Goal: Task Accomplishment & Management: Manage account settings

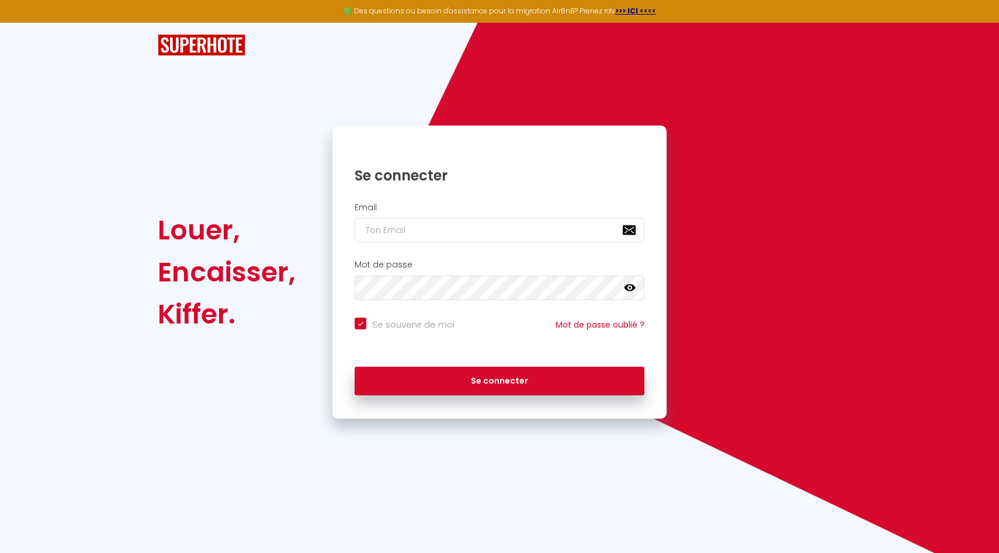
type input "[EMAIL_ADDRESS][DOMAIN_NAME]"
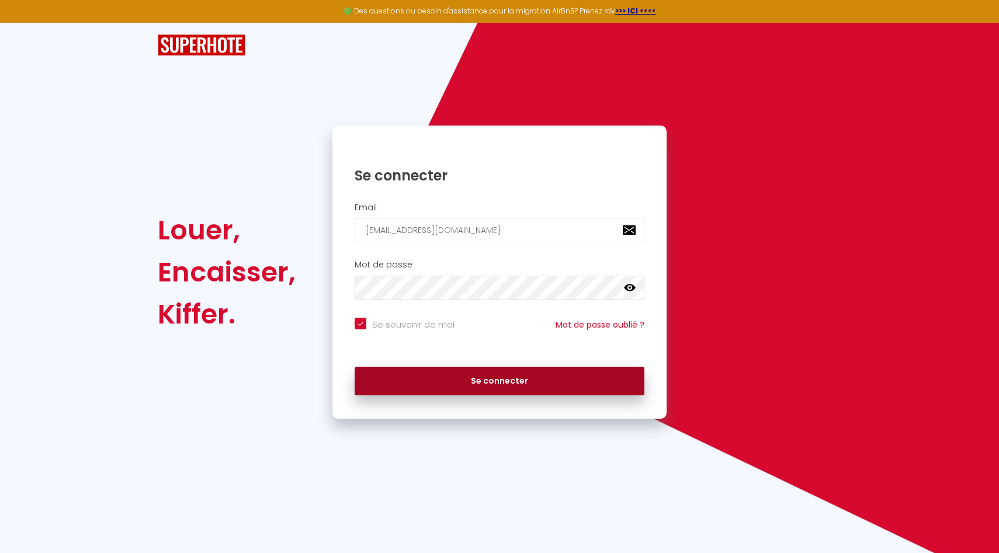
click at [477, 381] on button "Se connecter" at bounding box center [500, 381] width 290 height 29
checkbox input "true"
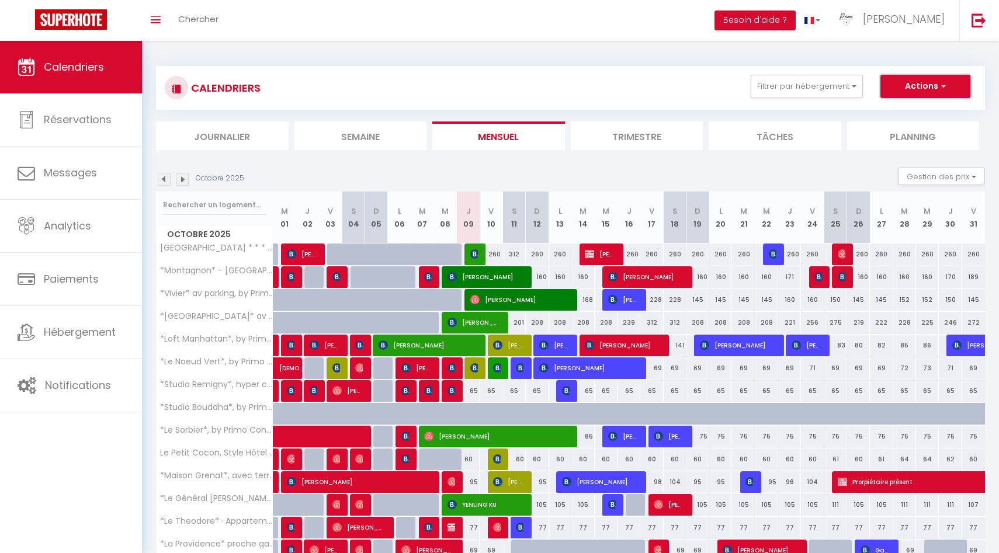
click at [955, 79] on button "Actions" at bounding box center [925, 86] width 90 height 23
click at [941, 113] on link "Nouvelle réservation" at bounding box center [913, 114] width 102 height 18
select select
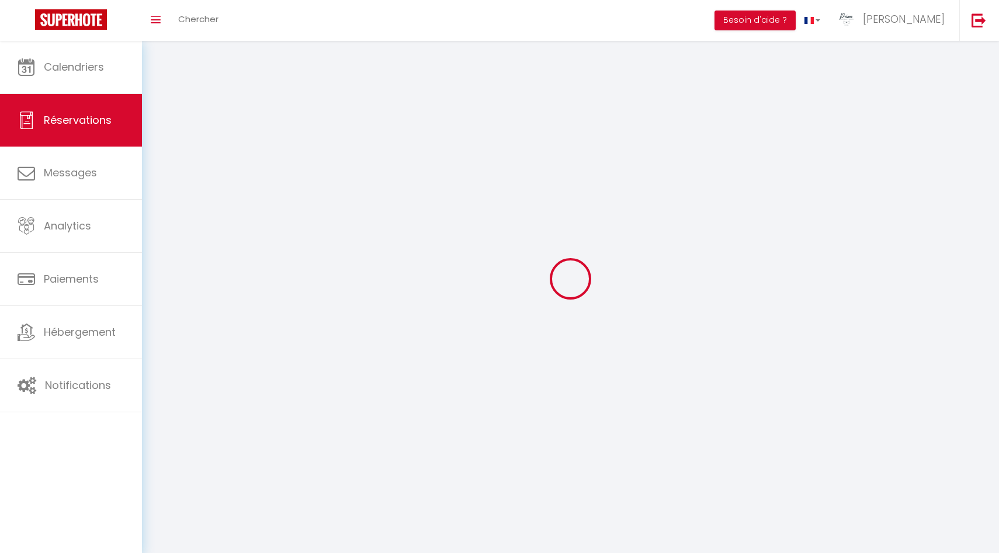
select select
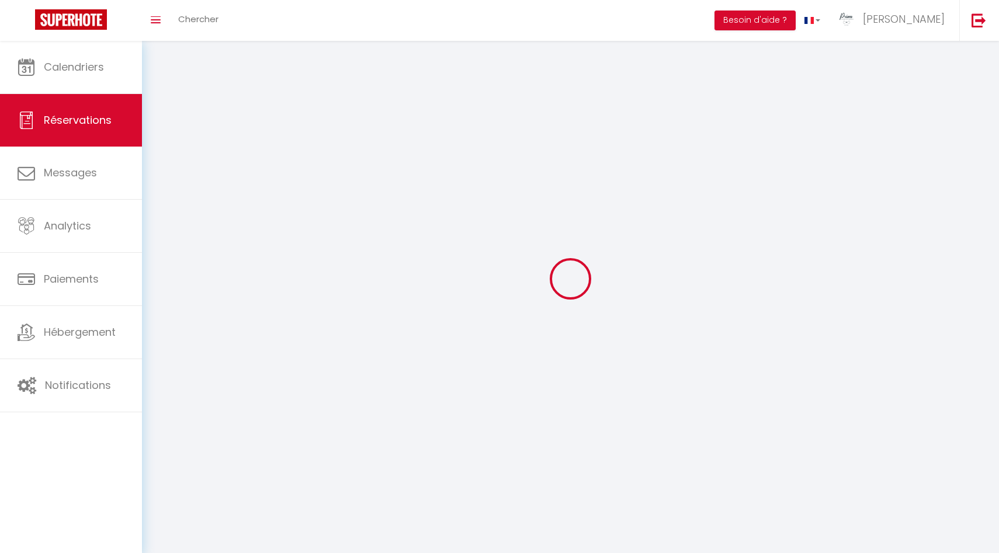
select select
checkbox input "false"
select select
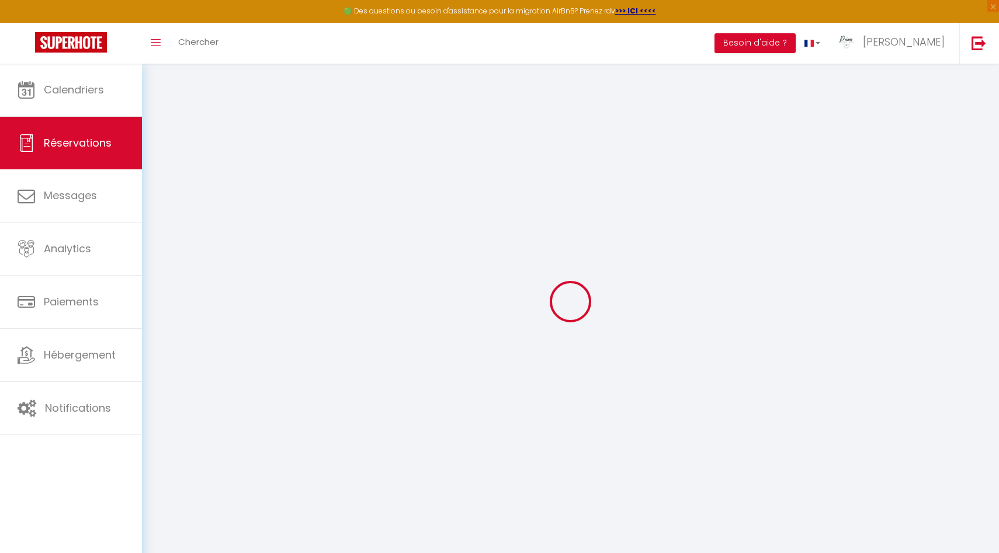
select select
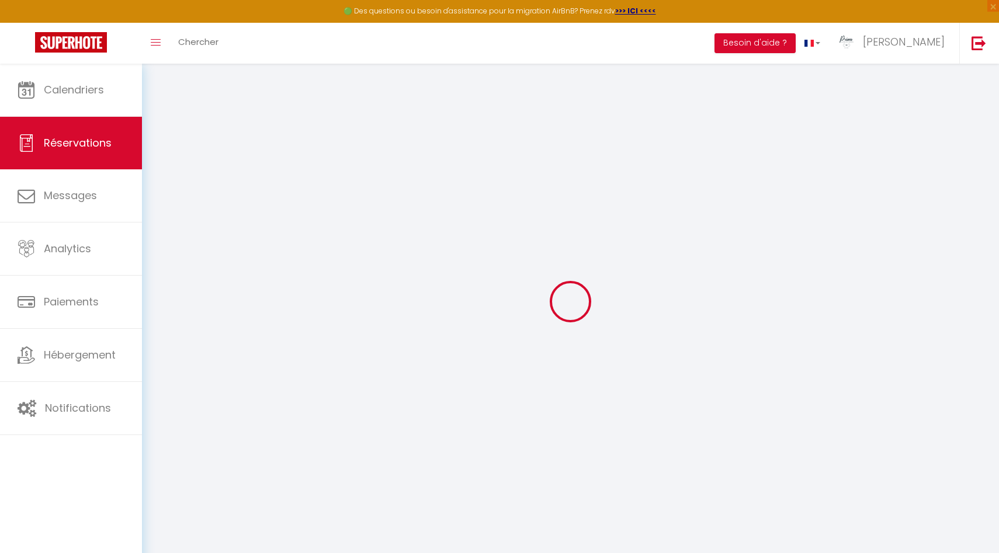
select select
checkbox input "false"
select select
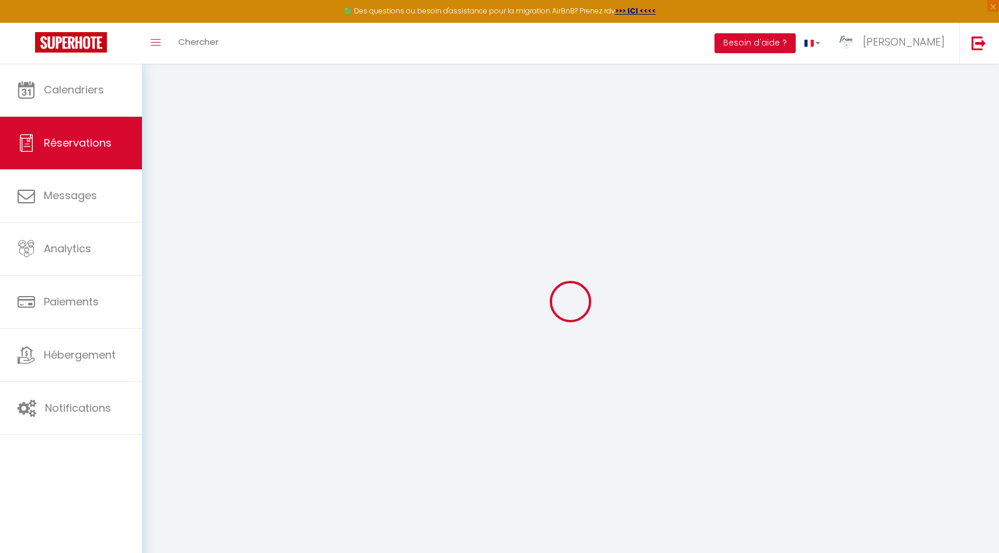
select select
checkbox input "false"
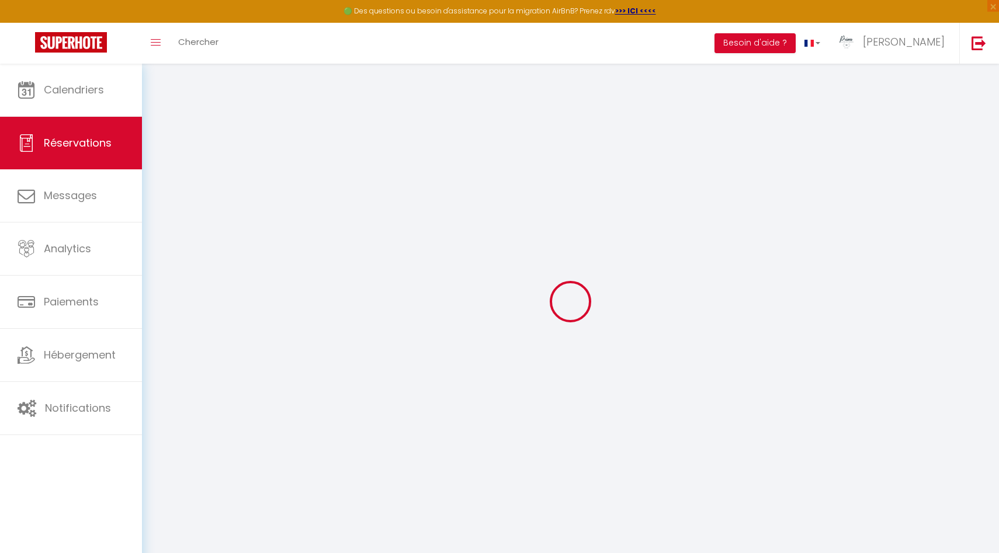
select select
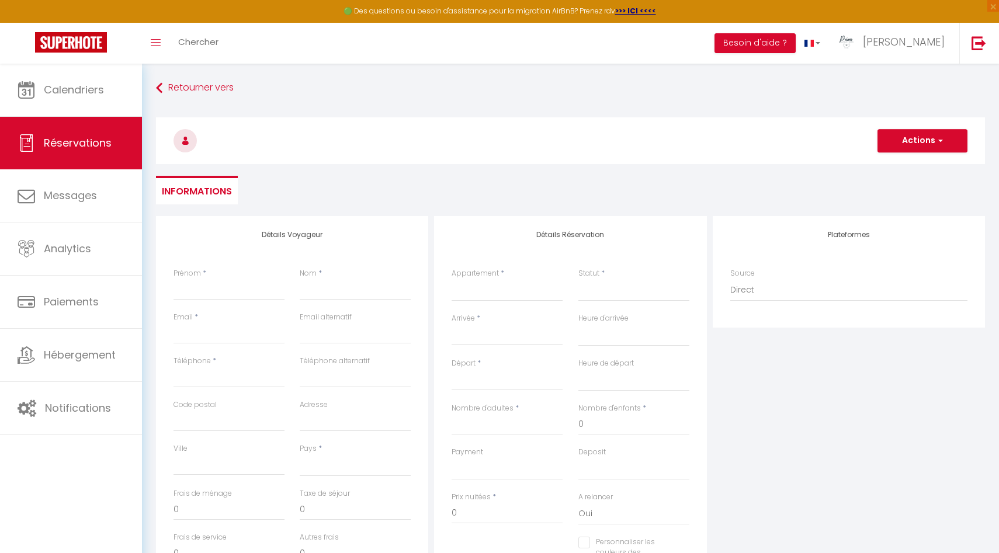
select select
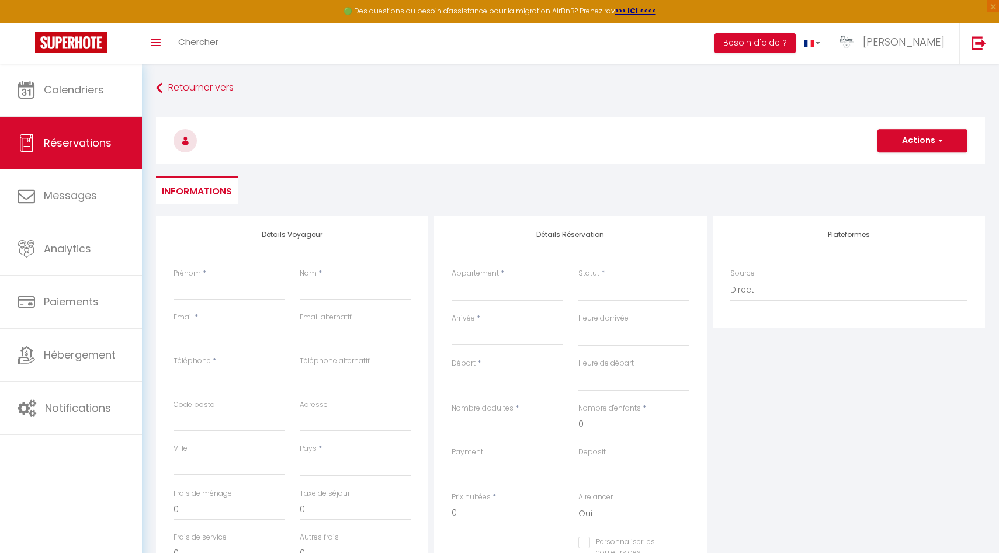
checkbox input "false"
select select
click at [488, 297] on select "La Chapelle · La Chapelle * * * * *, Les Suites du Palais *Montagnon* - Les Sui…" at bounding box center [506, 290] width 111 height 22
select select "12585"
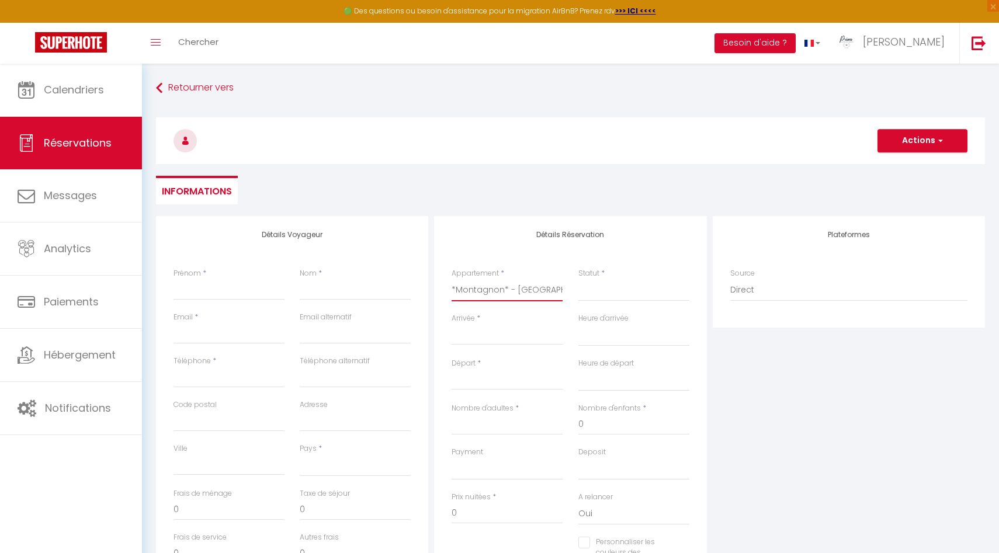
click at [451, 279] on select "La Chapelle · La Chapelle * * * * *, Les Suites du Palais *Montagnon* - Les Sui…" at bounding box center [506, 290] width 111 height 22
select select
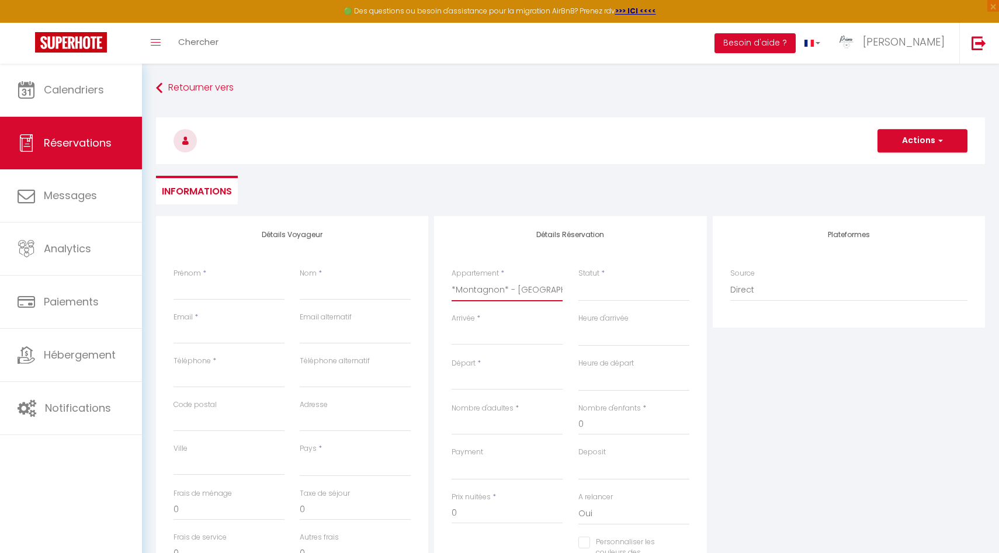
select select
checkbox input "false"
click at [482, 340] on input "Arrivée" at bounding box center [506, 335] width 111 height 15
click at [462, 333] on input "Arrivée" at bounding box center [506, 335] width 111 height 15
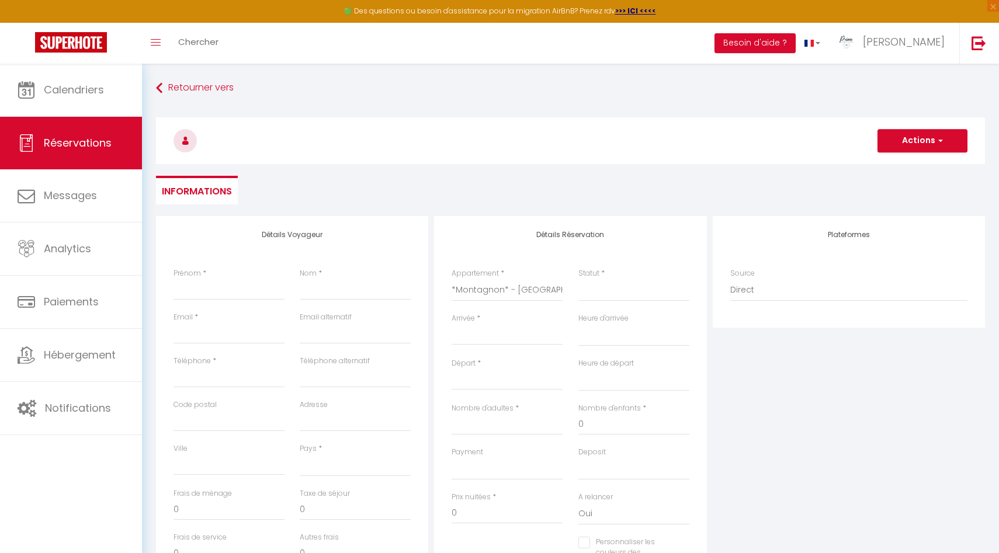
select select
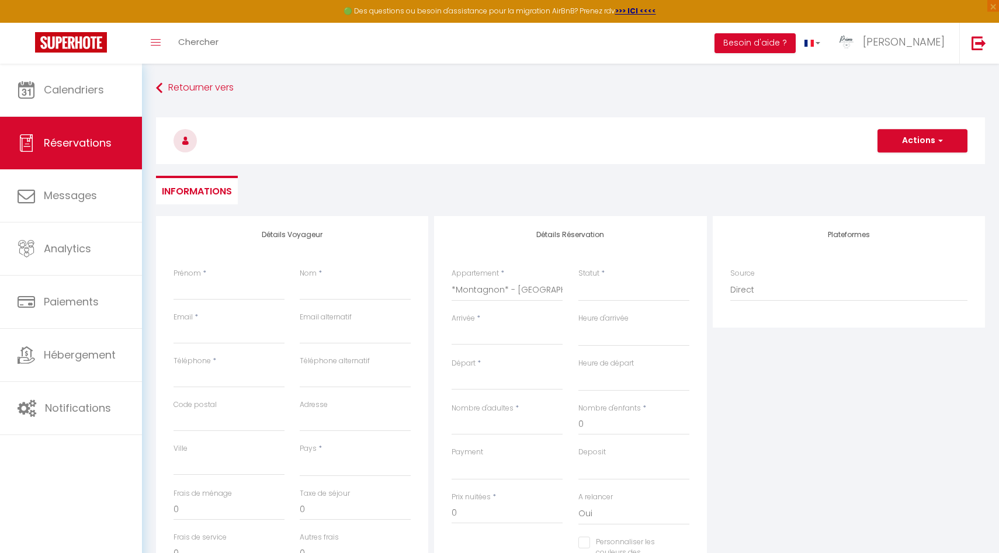
select select
checkbox input "false"
click at [465, 337] on input "Arrivée" at bounding box center [506, 335] width 111 height 15
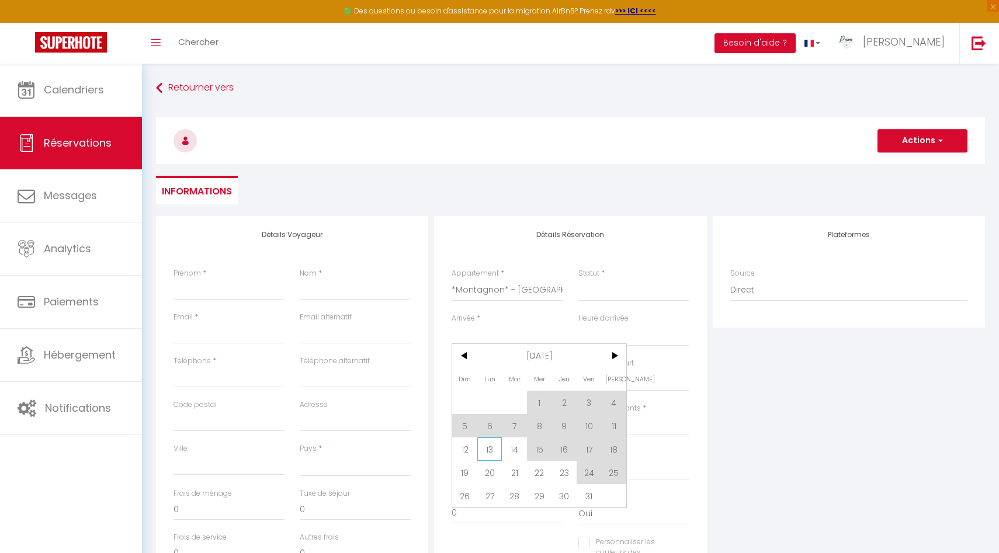
click at [489, 449] on span "13" at bounding box center [489, 448] width 25 height 23
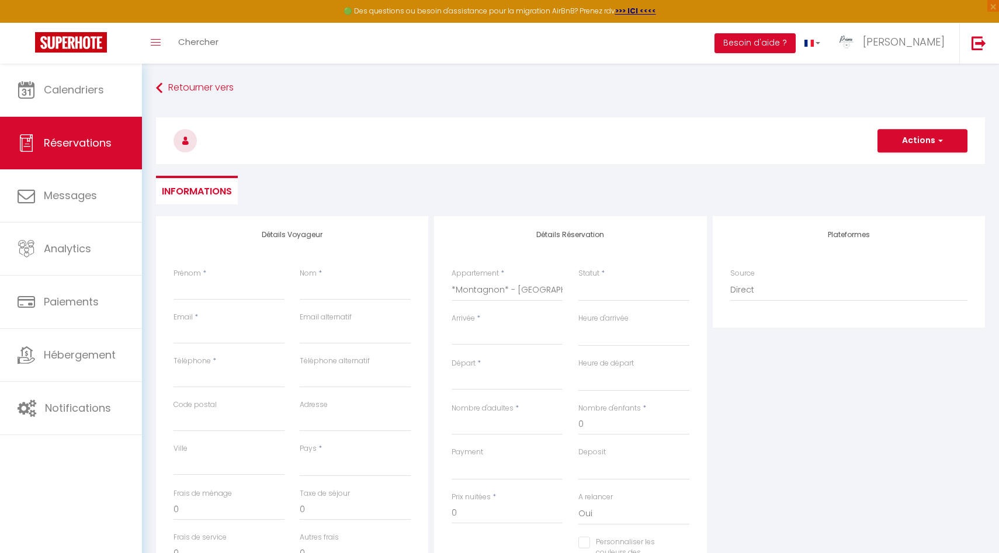
select select
type input "Lun 13 Octobre 2025"
select select
type input "Mar 14 Octobre 2025"
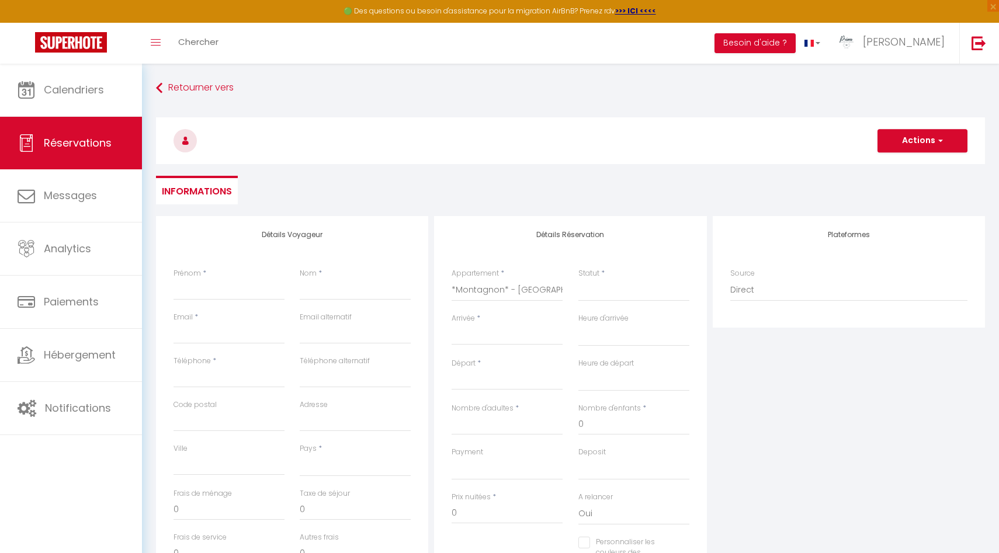
select select
checkbox input "false"
click at [501, 382] on input "Mar 14 Octobre 2025" at bounding box center [506, 380] width 111 height 15
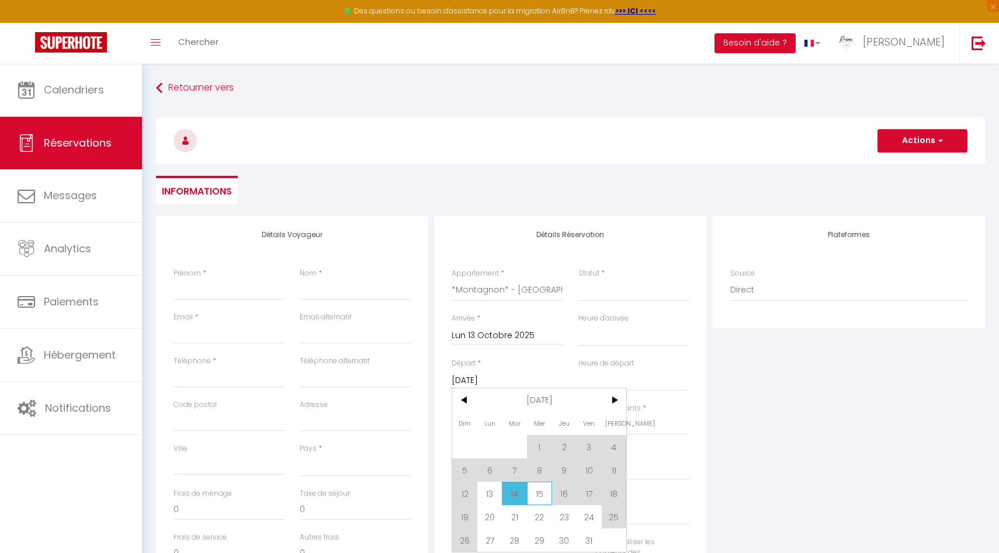
click at [534, 498] on span "15" at bounding box center [539, 493] width 25 height 23
select select
type input "Mer 15 Octobre 2025"
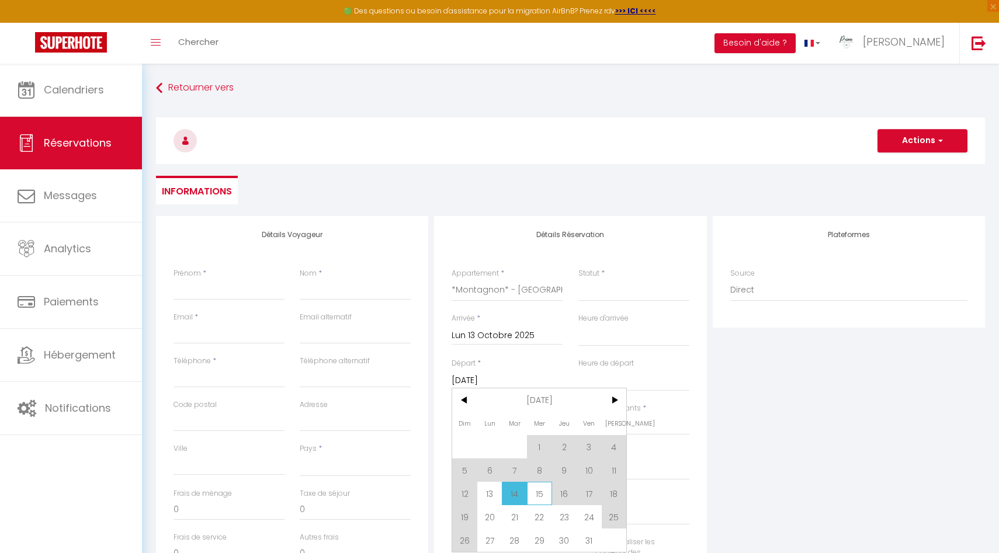
select select
checkbox input "false"
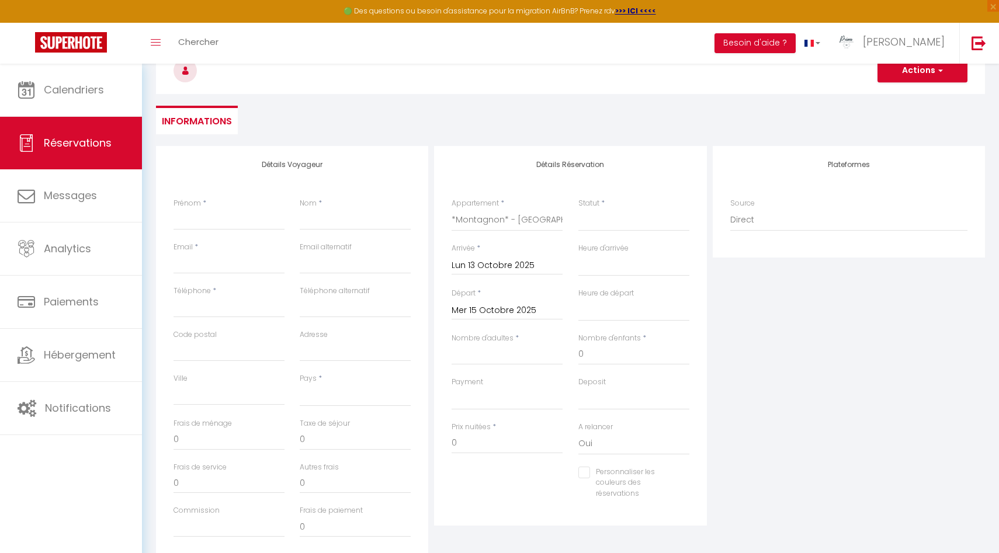
scroll to position [71, 0]
click at [489, 356] on input "Nombre d'adultes" at bounding box center [506, 353] width 111 height 21
click at [207, 217] on input "Prénom" at bounding box center [228, 218] width 111 height 21
type input "B"
select select
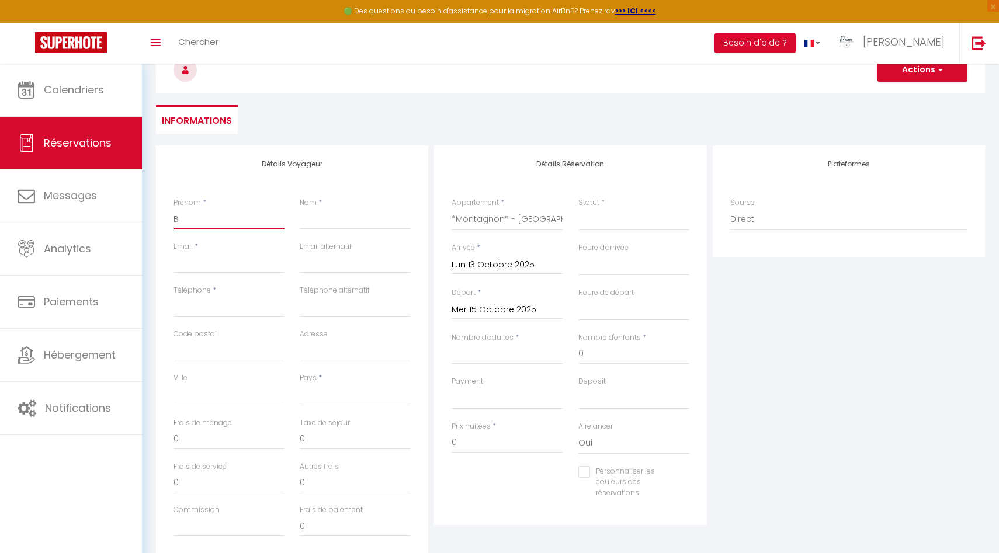
select select
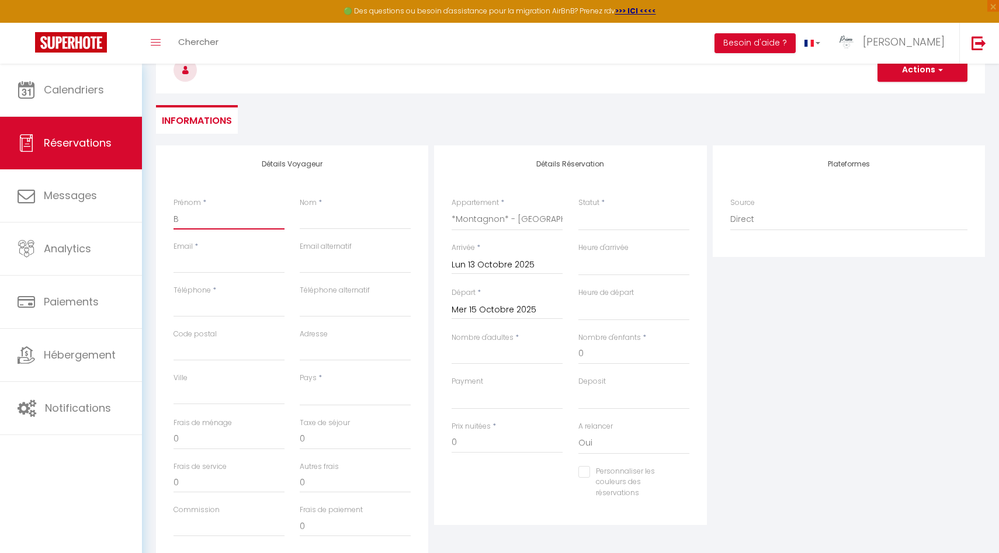
checkbox input "false"
type input "Ba"
select select
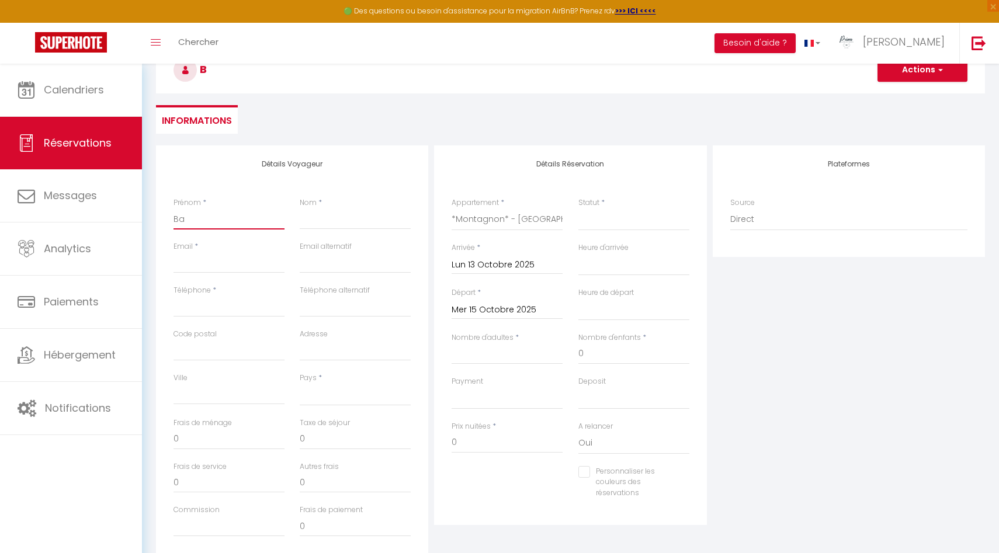
select select
checkbox input "false"
type input "Bai"
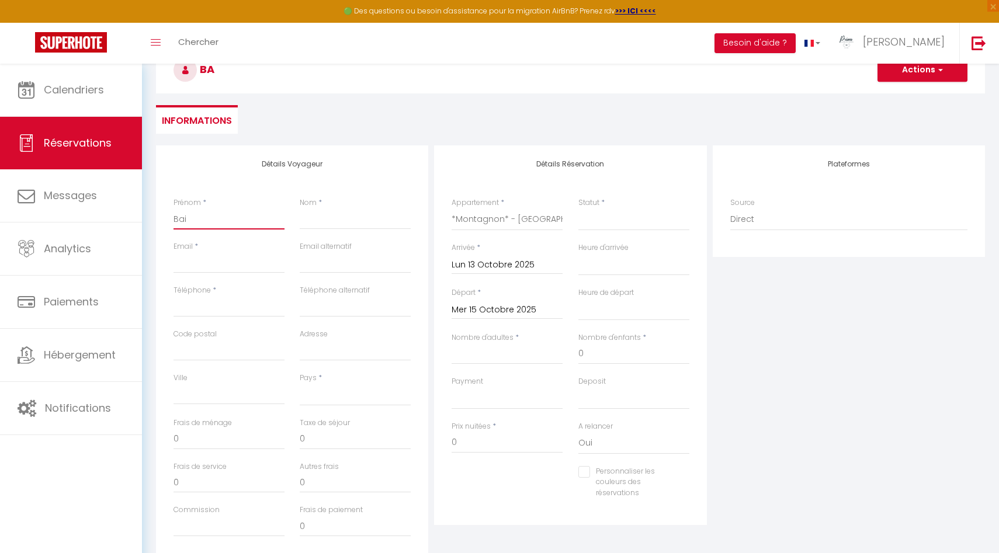
select select
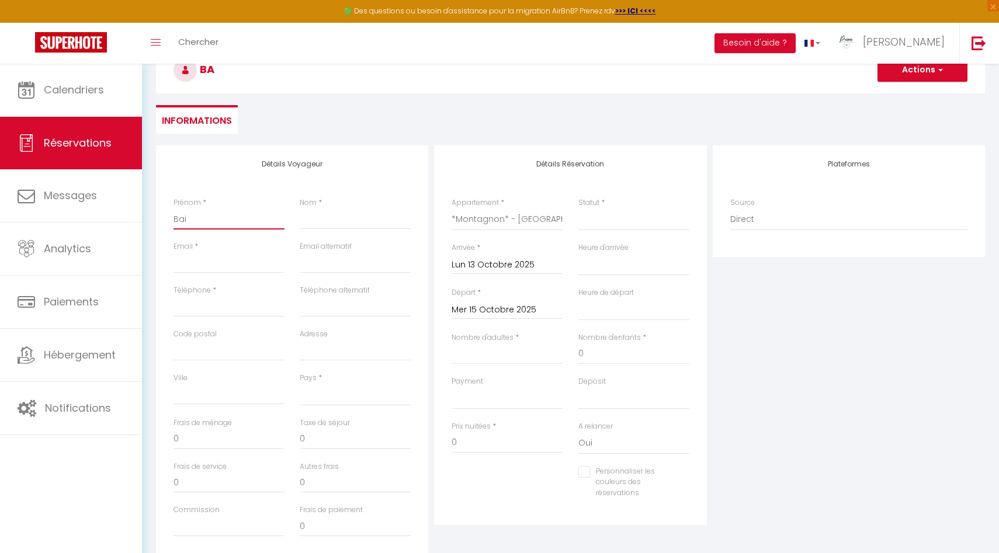
select select
checkbox input "false"
type input "Bail"
select select
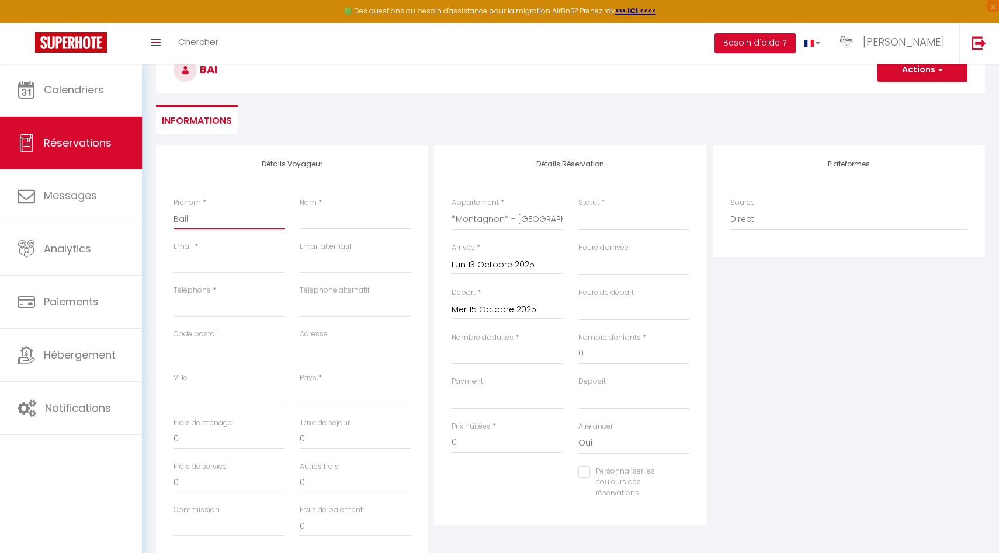
select select
checkbox input "false"
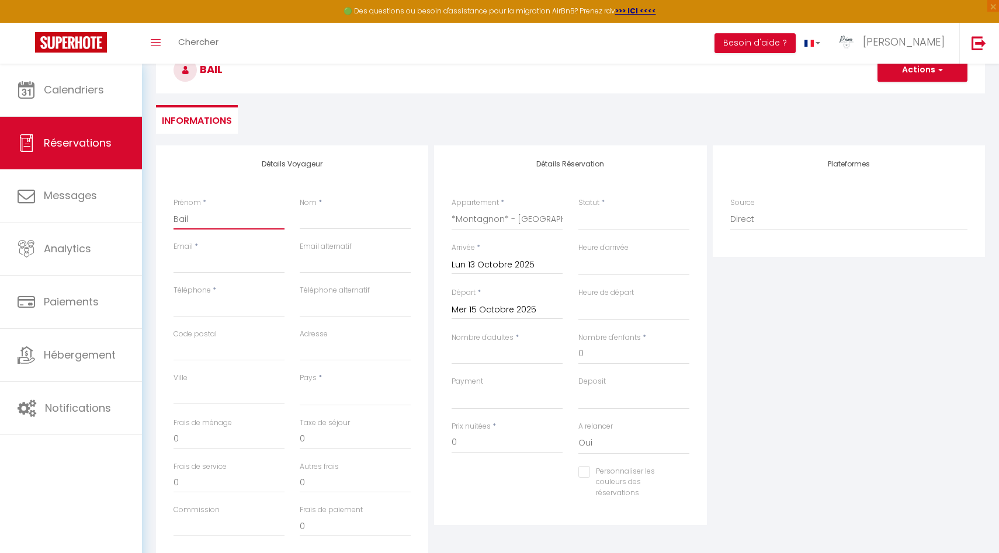
type input "Baill"
select select
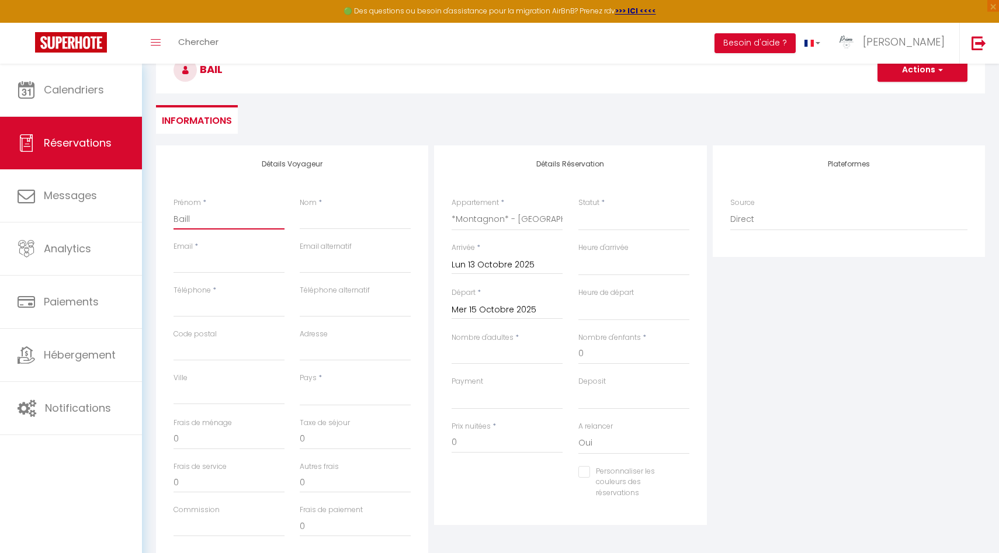
select select
checkbox input "false"
type input "Bailli"
select select
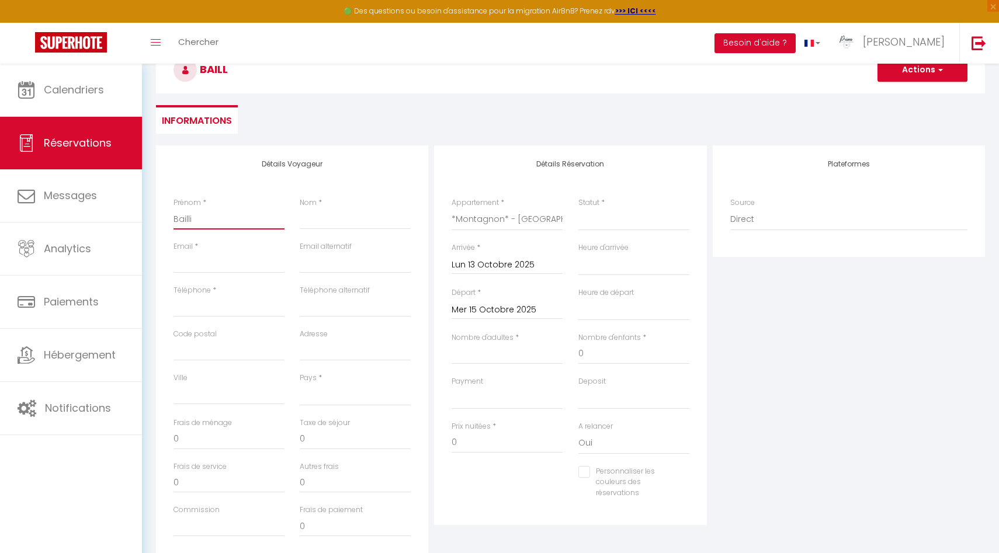
select select
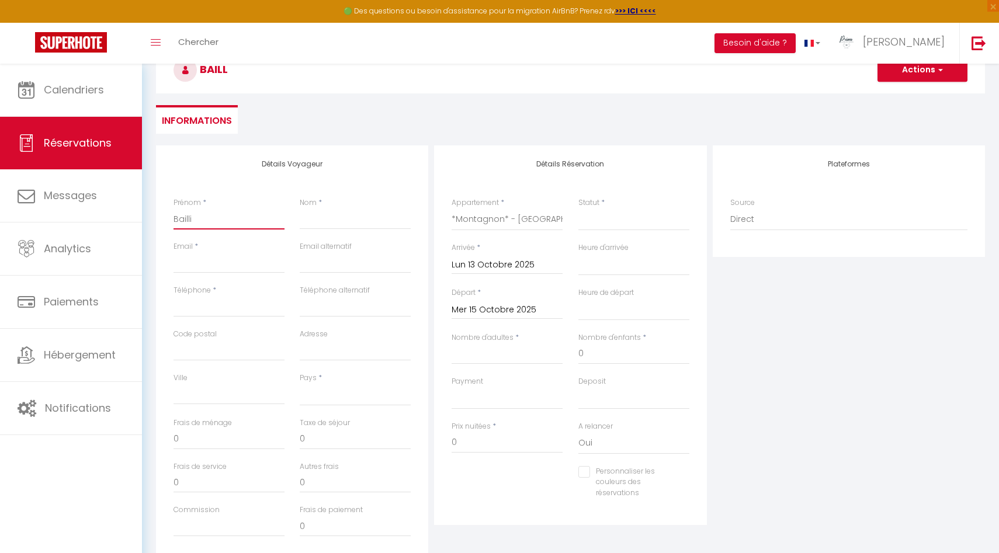
checkbox input "false"
type input "Baill"
select select
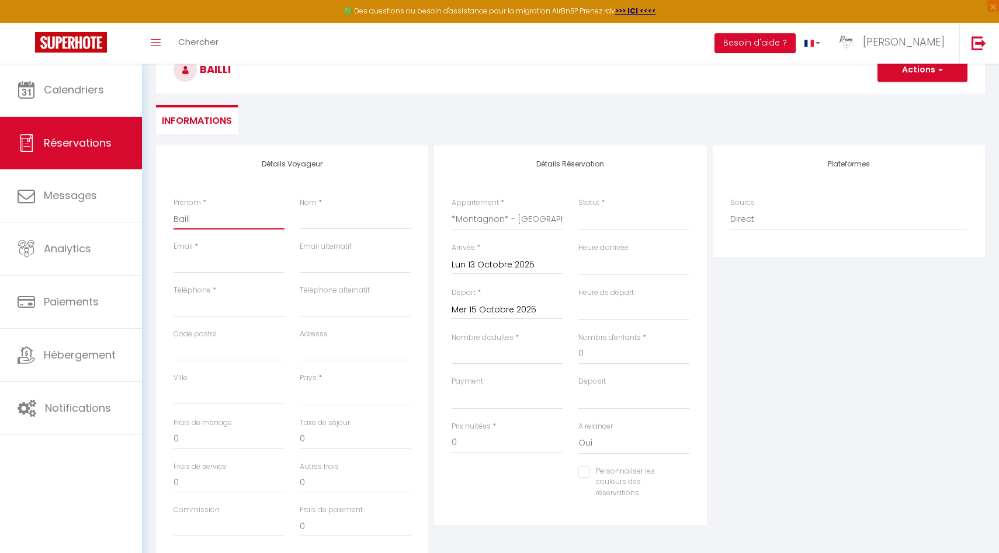
select select
checkbox input "false"
type input "Bail"
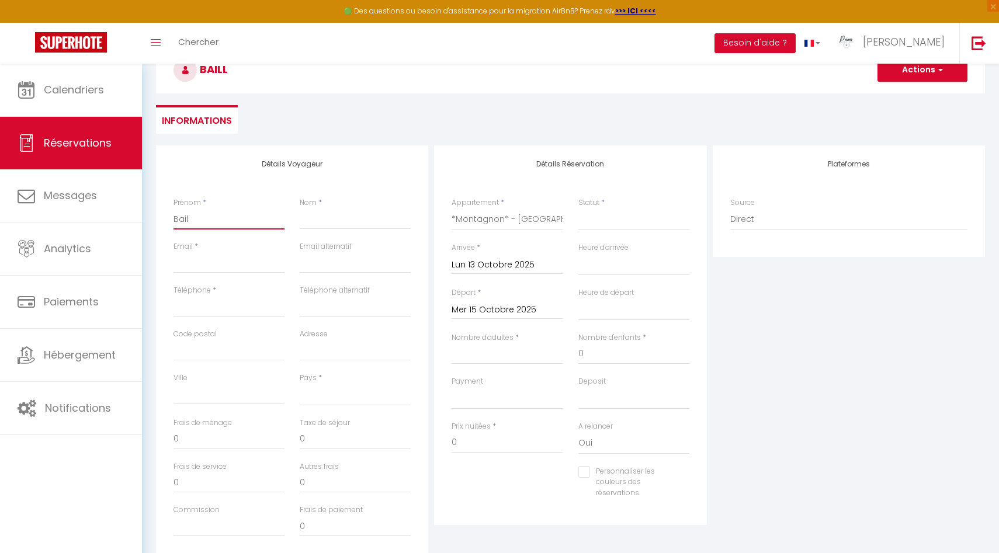
select select
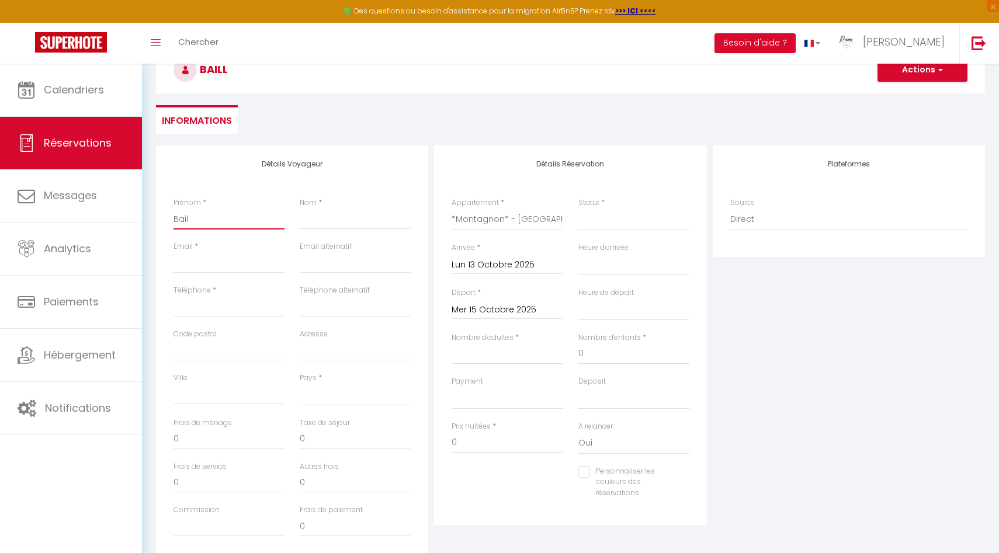
select select
checkbox input "false"
type input "Bai"
select select
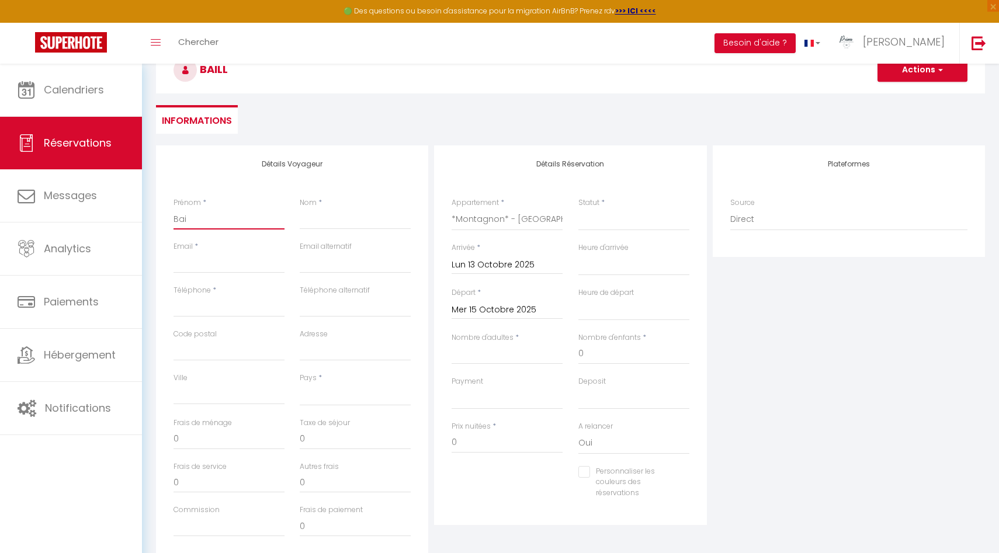
select select
checkbox input "false"
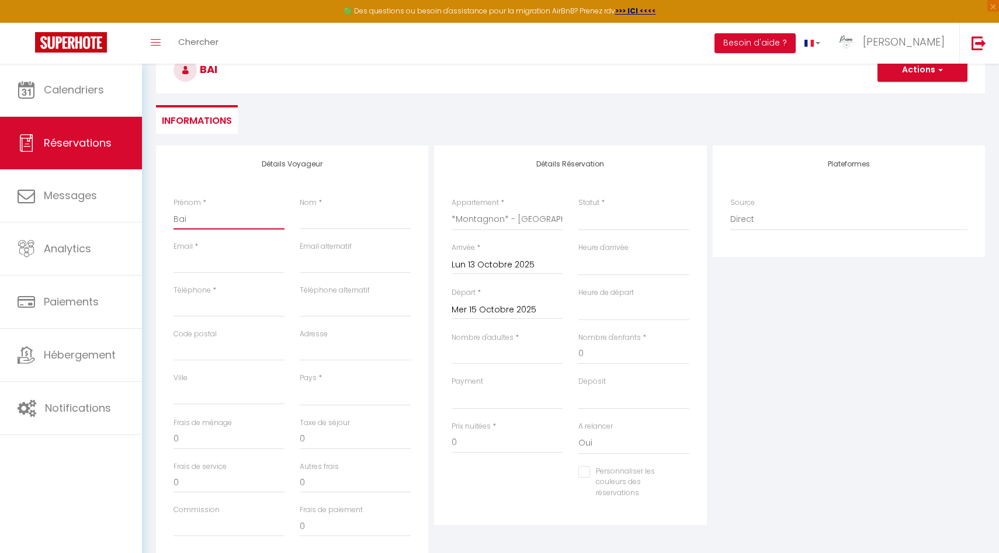
type input "Ba"
select select
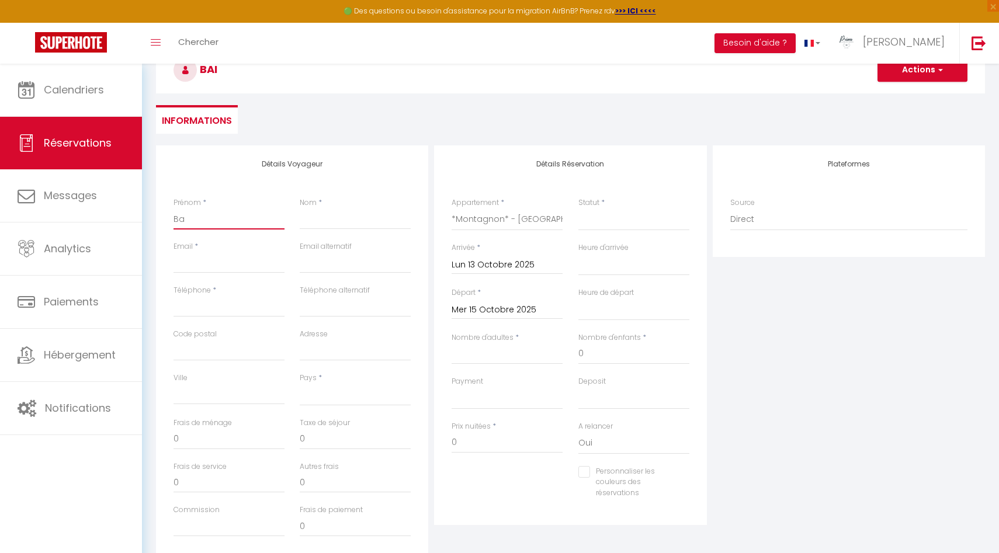
select select
checkbox input "false"
type input "Ba"
click at [314, 223] on input "Nom" at bounding box center [355, 218] width 111 height 21
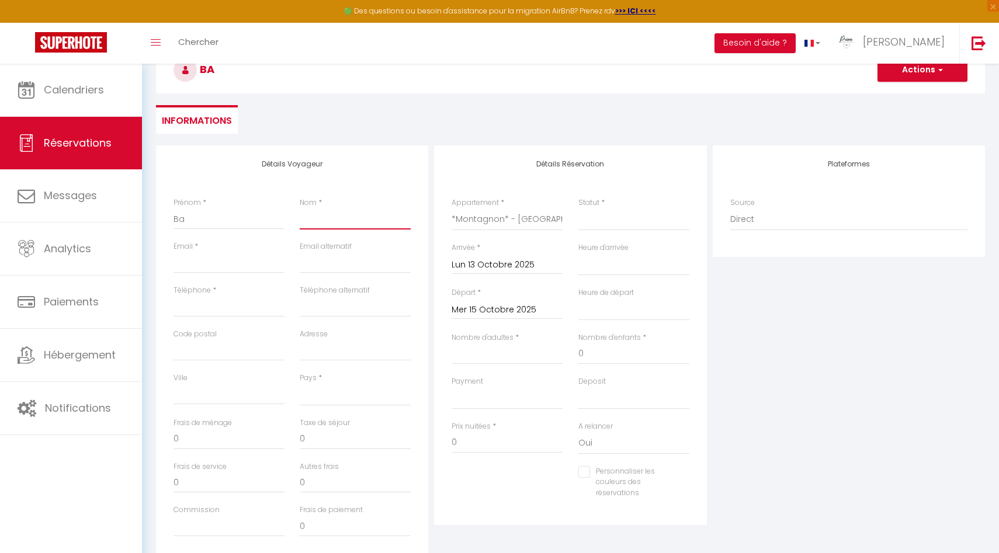
type input "b"
select select
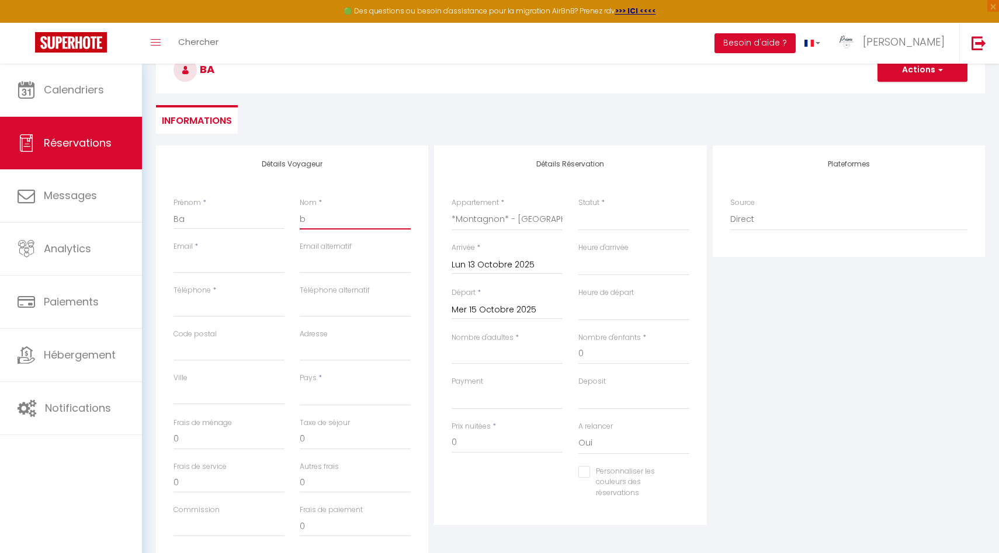
select select
checkbox input "false"
type input "ba"
select select
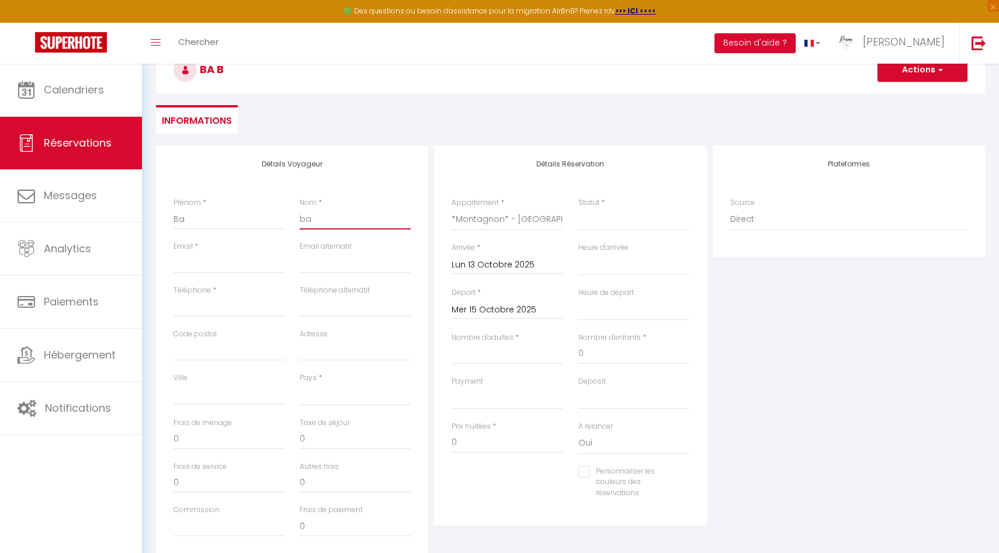
select select
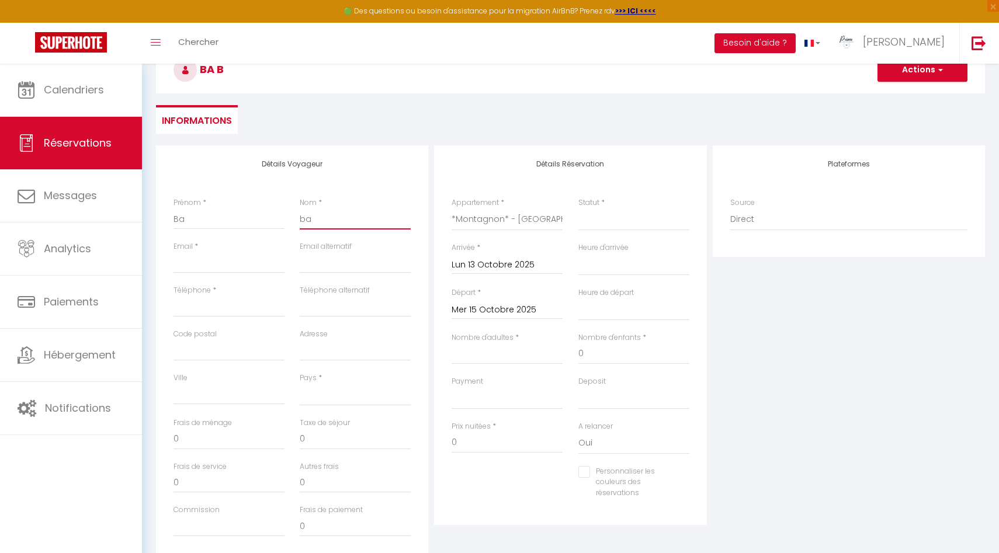
checkbox input "false"
type input "bai"
select select
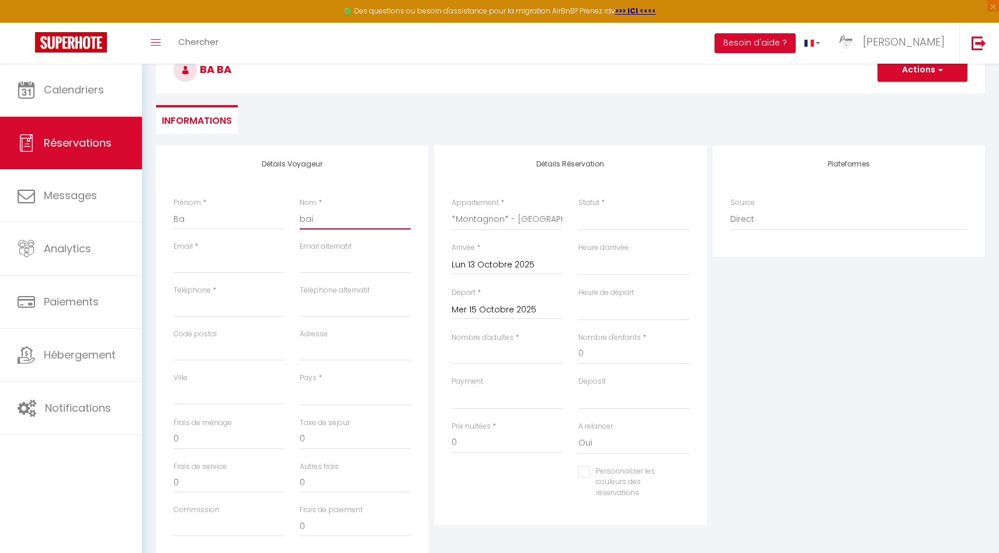
select select
checkbox input "false"
type input "bail"
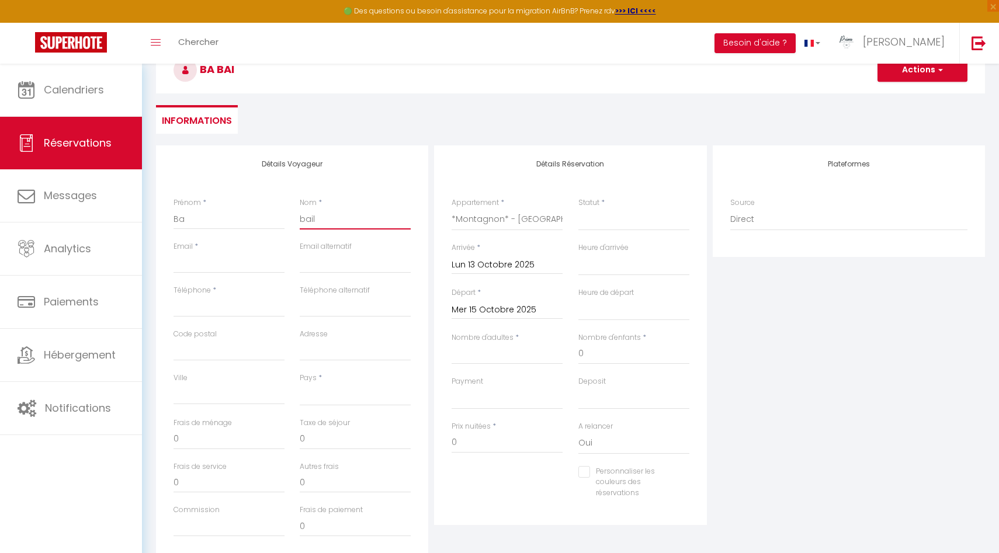
select select
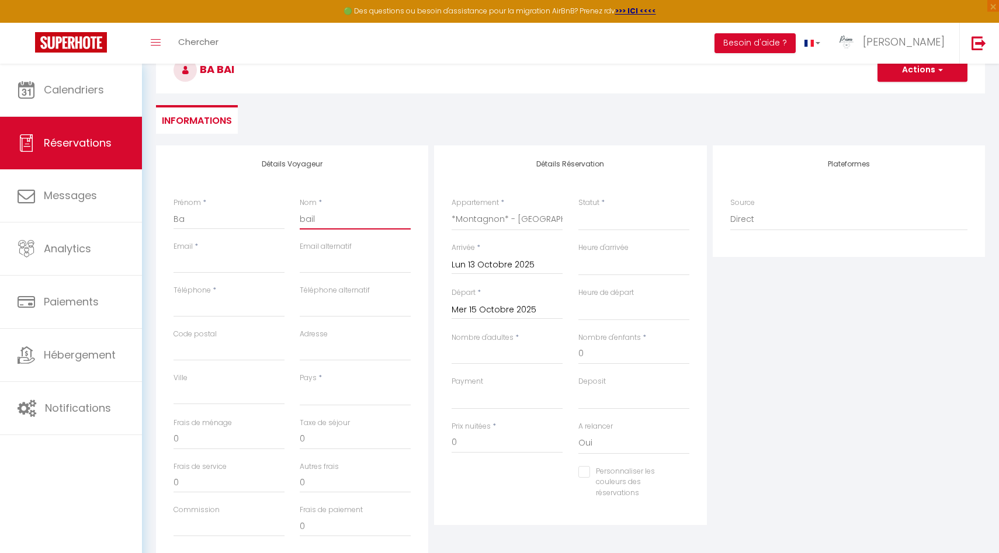
select select
checkbox input "false"
type input "baill"
select select
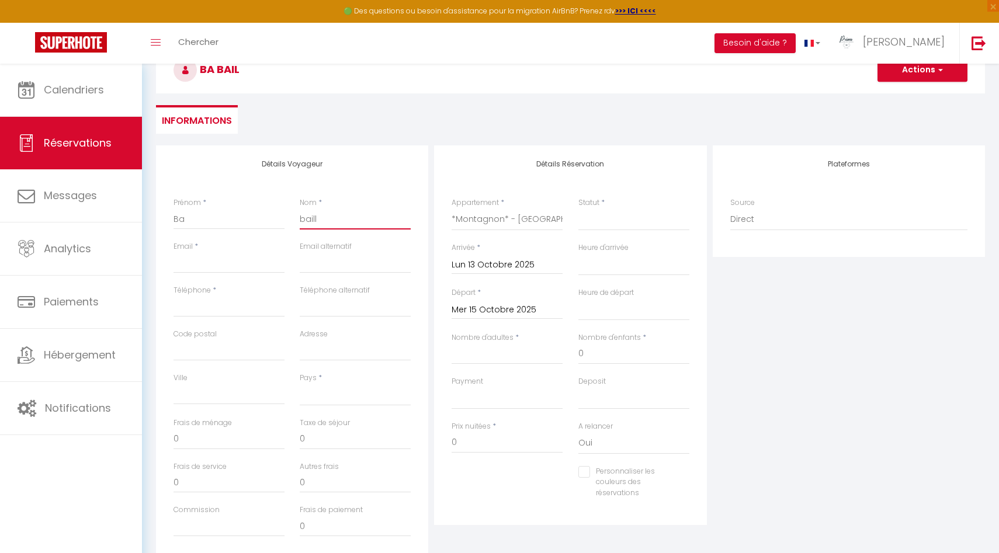
select select
checkbox input "false"
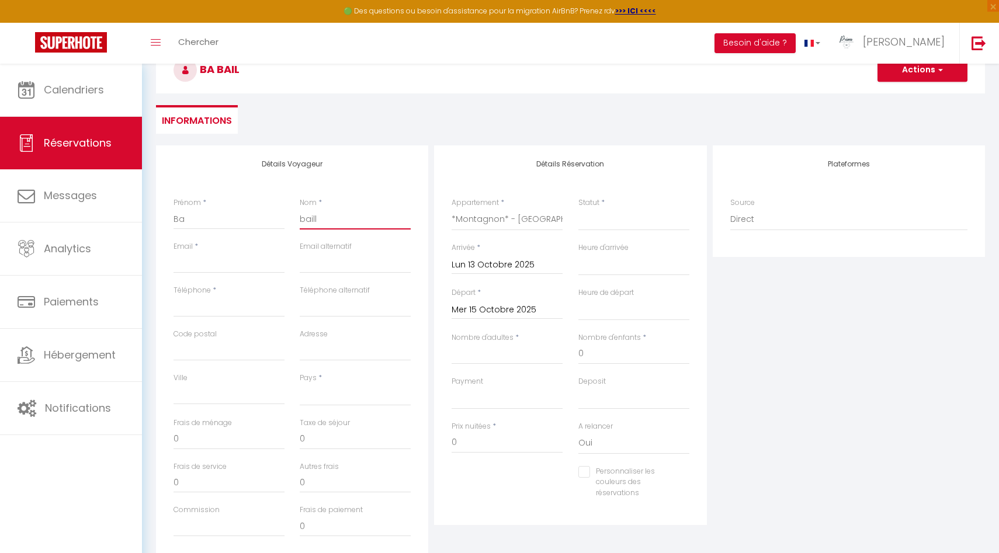
type input "bailly"
select select
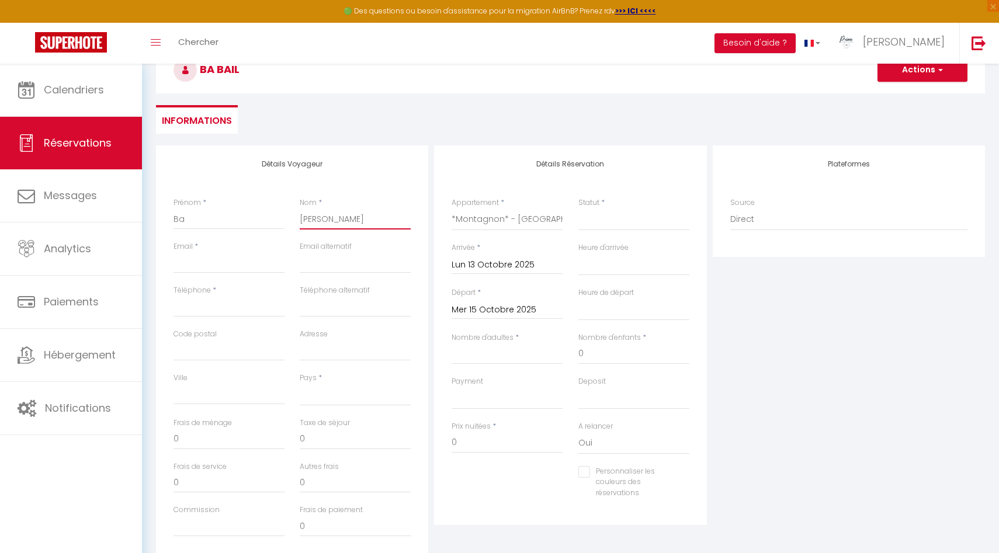
select select
checkbox input "false"
type input "bailly"
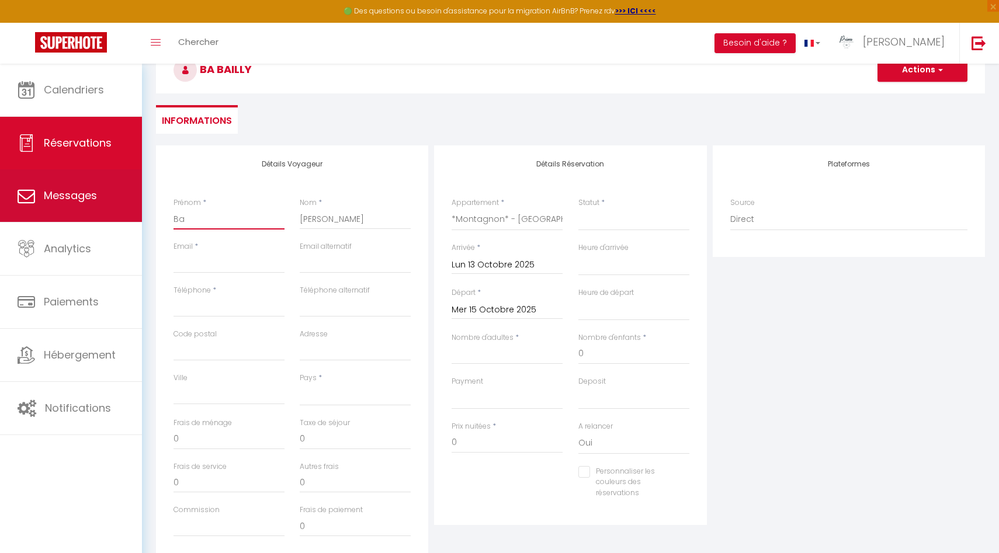
drag, startPoint x: 230, startPoint y: 221, endPoint x: 122, endPoint y: 206, distance: 108.5
click at [122, 206] on div "🟢 Des questions ou besoin d'assistance pour la migration AirBnB? Prenez rdv >>>…" at bounding box center [499, 319] width 999 height 652
type input "C"
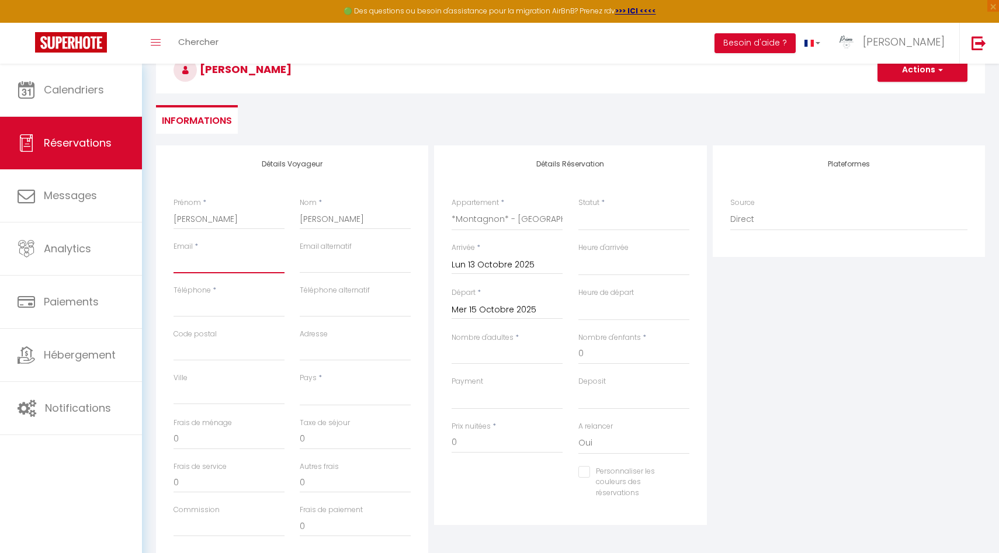
click at [193, 259] on input "Email client" at bounding box center [228, 262] width 111 height 21
drag, startPoint x: 258, startPoint y: 220, endPoint x: 150, endPoint y: 220, distance: 107.5
click at [150, 220] on div "Détails Voyageur Prénom * Christine Nom * bailly Email * contact@hotelblanchene…" at bounding box center [570, 387] width 844 height 485
drag, startPoint x: 338, startPoint y: 216, endPoint x: 262, endPoint y: 213, distance: 76.6
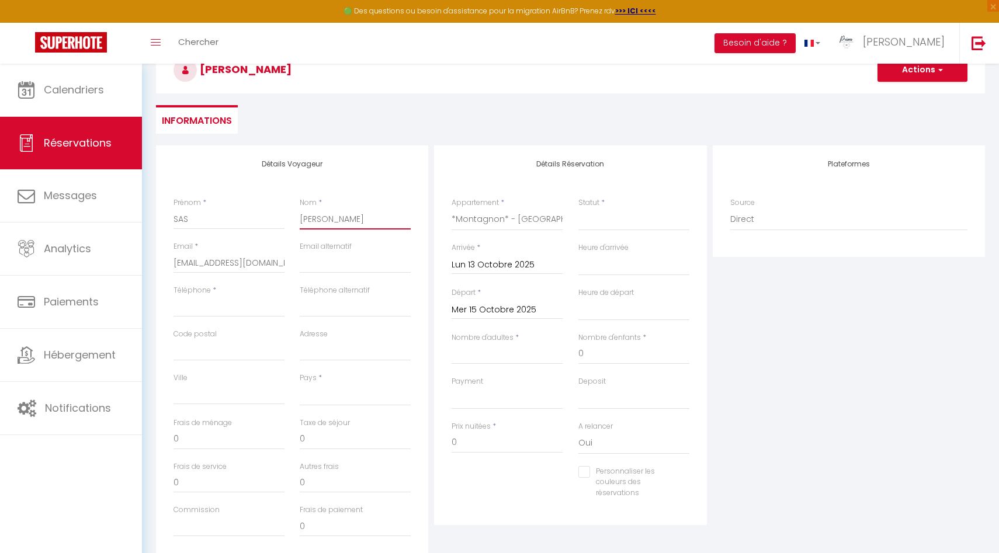
click at [262, 214] on div "Prénom * SAS Nom * bailly" at bounding box center [292, 219] width 253 height 44
drag, startPoint x: 174, startPoint y: 262, endPoint x: 336, endPoint y: 262, distance: 161.8
click at [336, 262] on div "Email * contact@hotelblancheneige.fr Email alternatif" at bounding box center [292, 263] width 253 height 44
click at [347, 265] on input "email" at bounding box center [355, 262] width 111 height 21
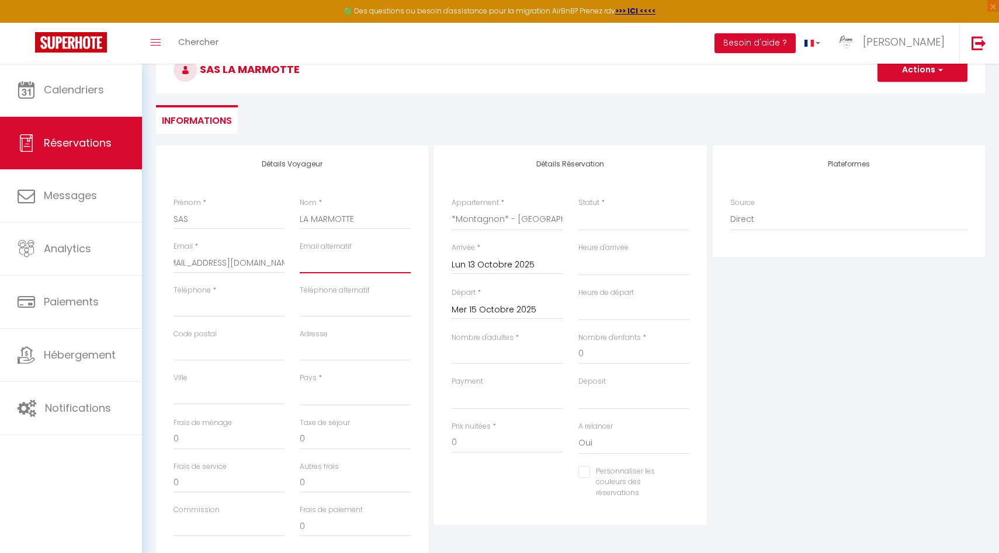
scroll to position [0, 0]
paste input "[EMAIL_ADDRESS][DOMAIN_NAME]"
click at [236, 313] on input "Téléphone" at bounding box center [228, 306] width 111 height 21
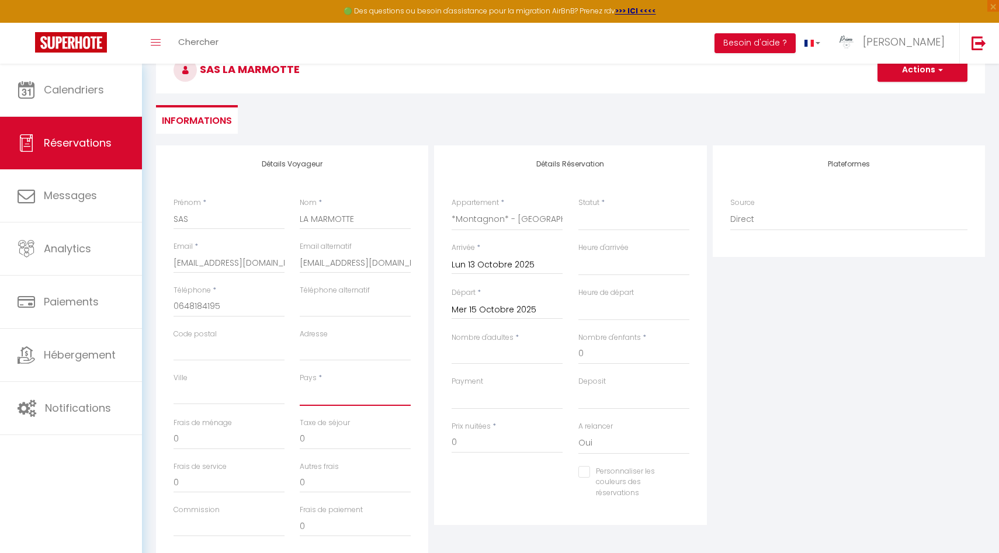
click at [331, 393] on select "France Portugal Afghanistan Albania Algeria American Samoa Andorra Angola Angui…" at bounding box center [355, 395] width 111 height 22
click at [300, 384] on select "France Portugal Afghanistan Albania Algeria American Samoa Andorra Angola Angui…" at bounding box center [355, 395] width 111 height 22
click at [502, 355] on input "Nombre d'adultes" at bounding box center [506, 353] width 111 height 21
click at [605, 355] on input "0" at bounding box center [633, 353] width 111 height 21
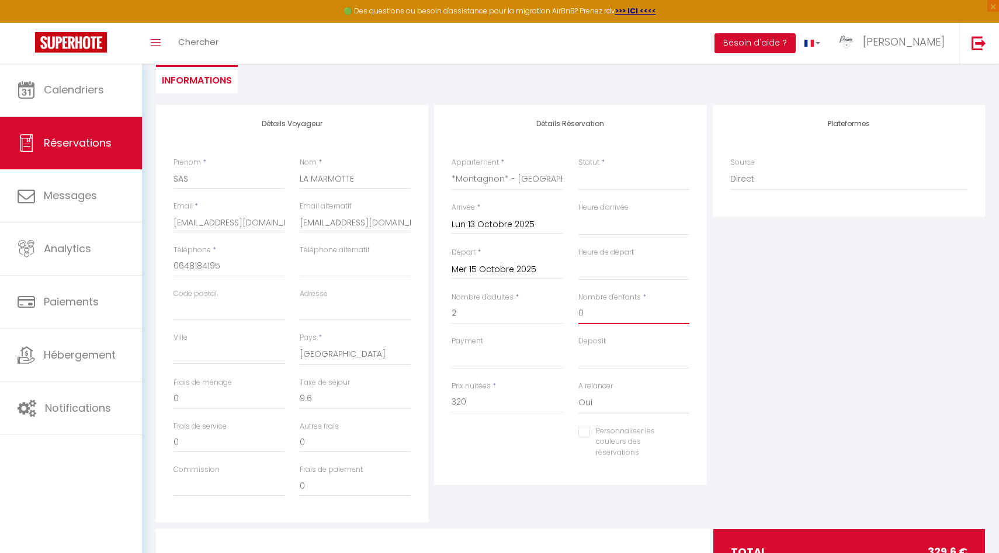
scroll to position [101, 0]
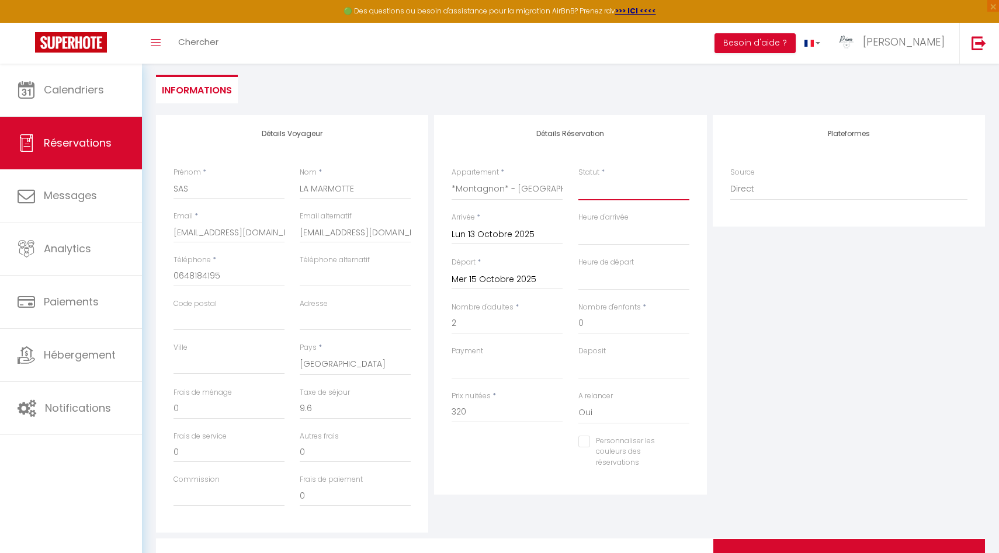
click at [588, 193] on select "Confirmé Non Confirmé Annulé Annulé par le voyageur No Show Request" at bounding box center [633, 189] width 111 height 22
click at [578, 178] on select "Confirmé Non Confirmé Annulé Annulé par le voyageur No Show Request" at bounding box center [633, 189] width 111 height 22
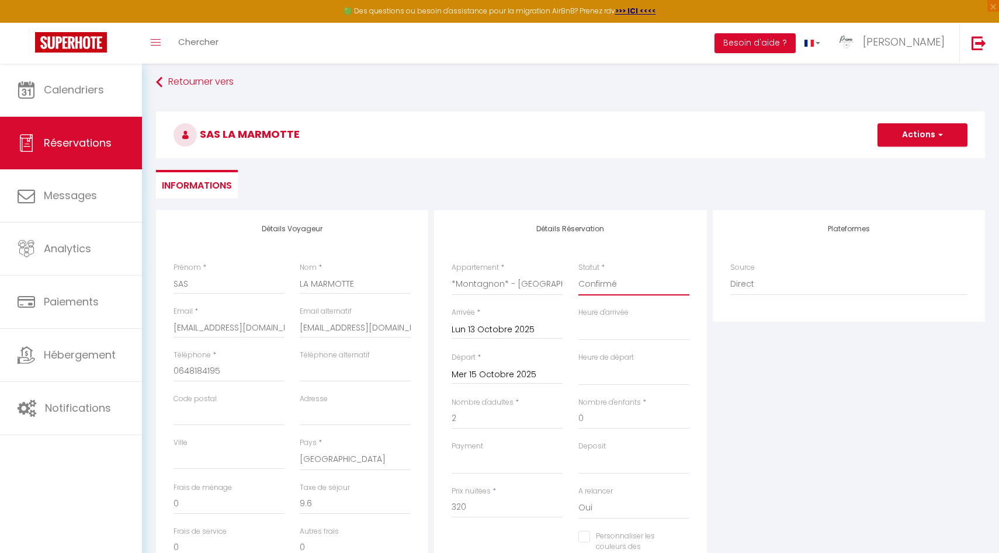
scroll to position [0, 0]
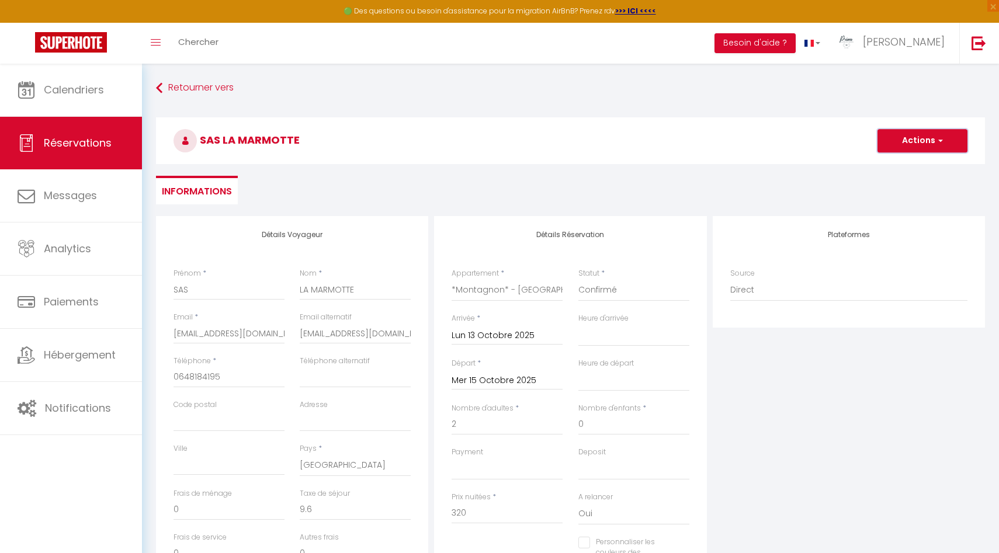
click at [940, 135] on span "button" at bounding box center [938, 140] width 7 height 11
click at [864, 397] on div "Plateformes Source Direct Airbnb.com Booking.com Chalet montagne Expedia Gite d…" at bounding box center [849, 425] width 278 height 418
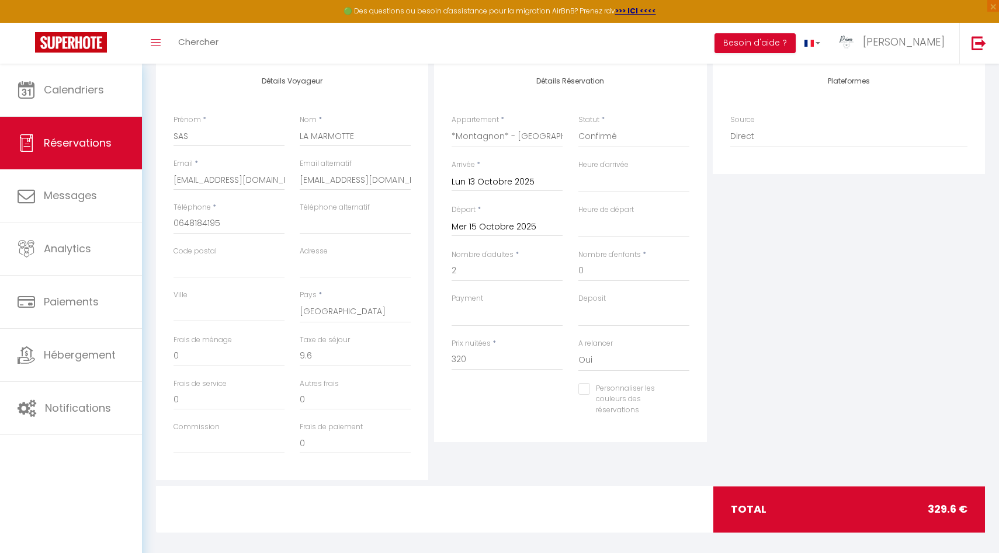
scroll to position [162, 0]
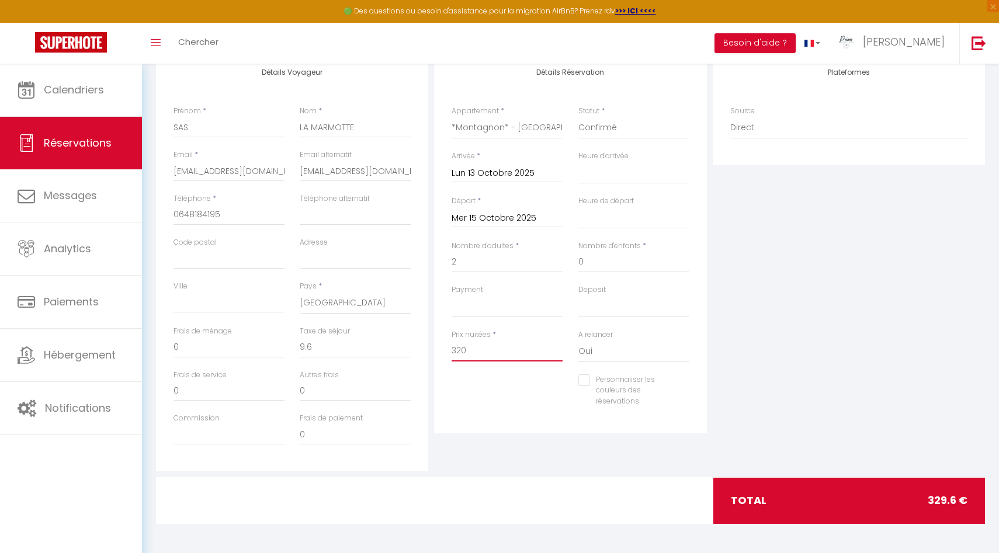
click at [500, 349] on input "320" at bounding box center [506, 350] width 111 height 21
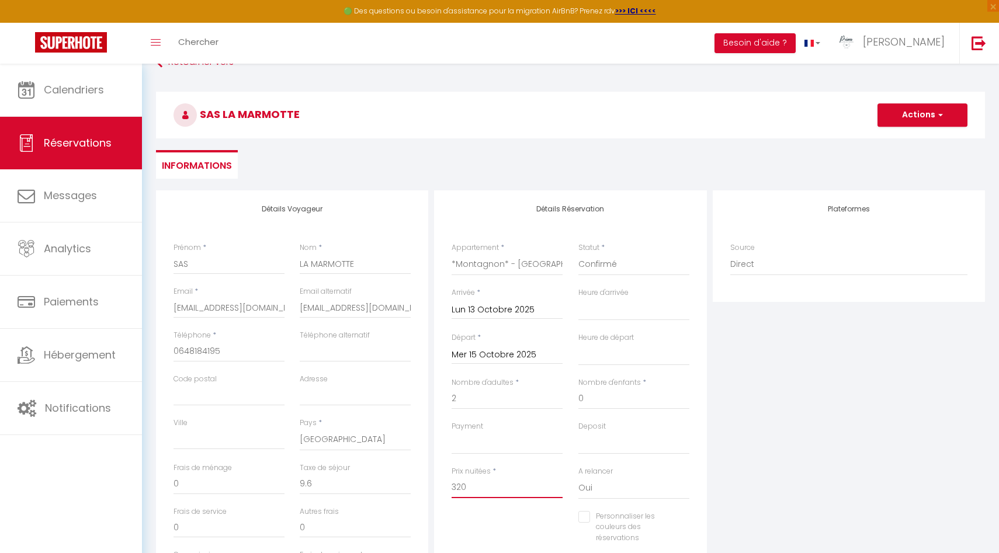
scroll to position [0, 0]
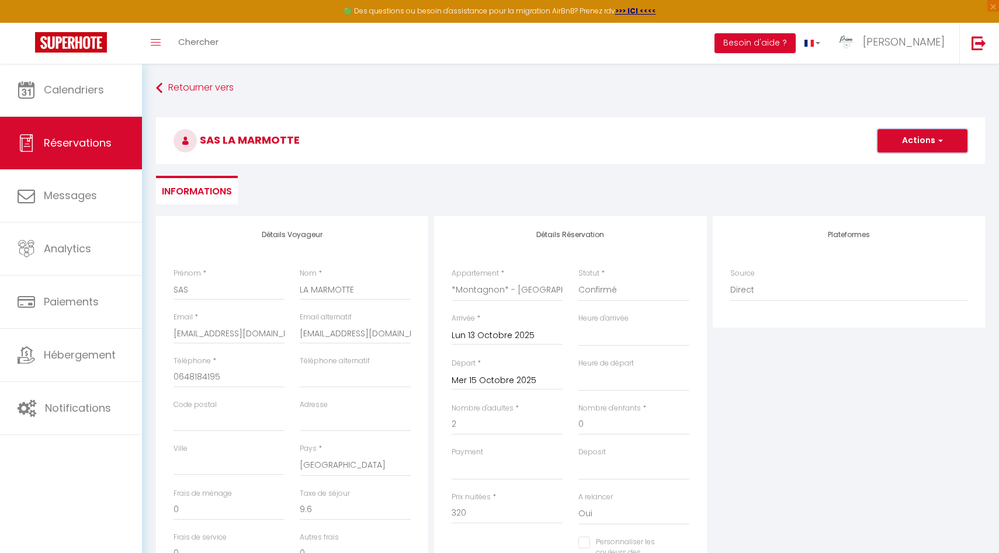
click at [916, 147] on button "Actions" at bounding box center [922, 140] width 90 height 23
click at [914, 166] on link "Enregistrer" at bounding box center [910, 166] width 92 height 15
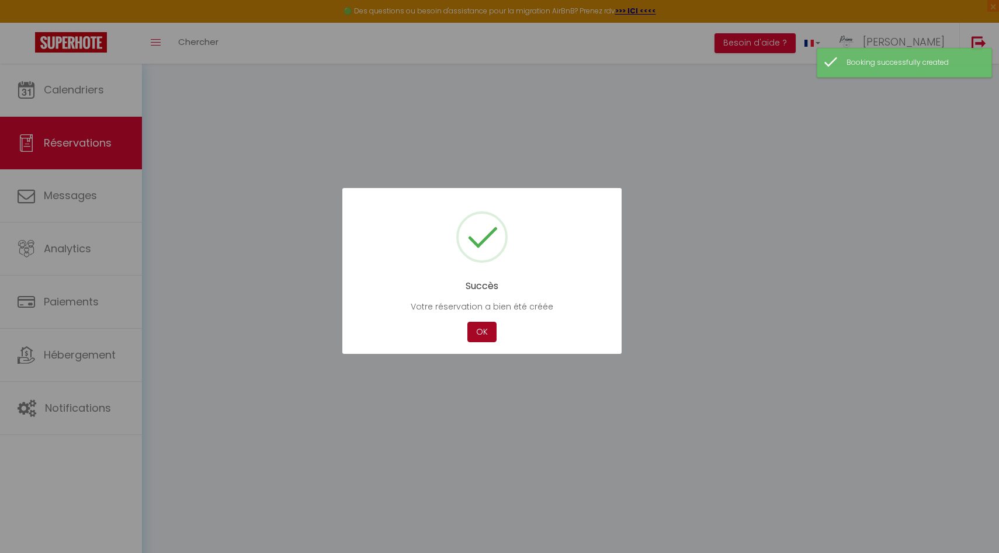
click at [481, 329] on button "OK" at bounding box center [481, 332] width 29 height 20
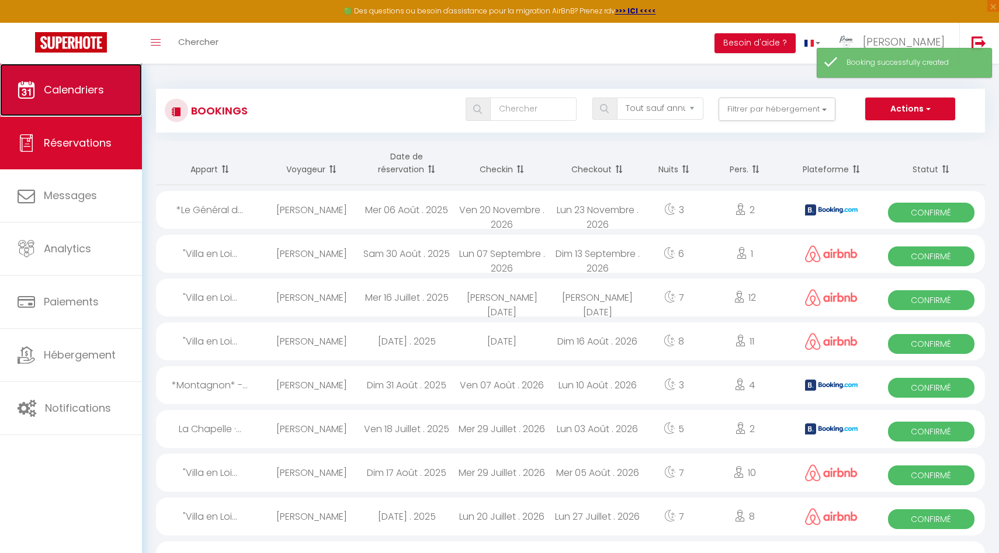
click at [96, 85] on span "Calendriers" at bounding box center [74, 89] width 60 height 15
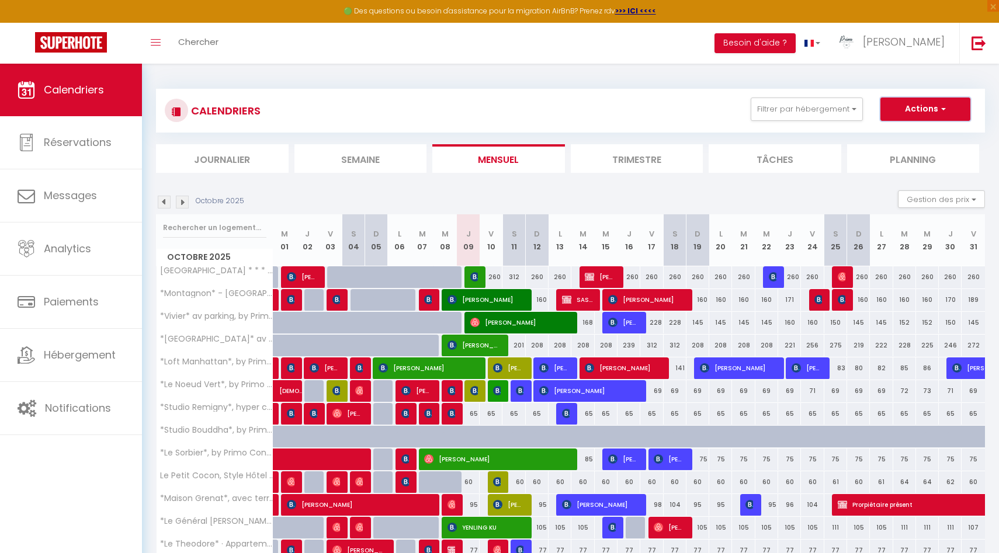
click at [907, 110] on button "Actions" at bounding box center [925, 109] width 90 height 23
click at [909, 138] on link "Nouvelle réservation" at bounding box center [913, 136] width 102 height 18
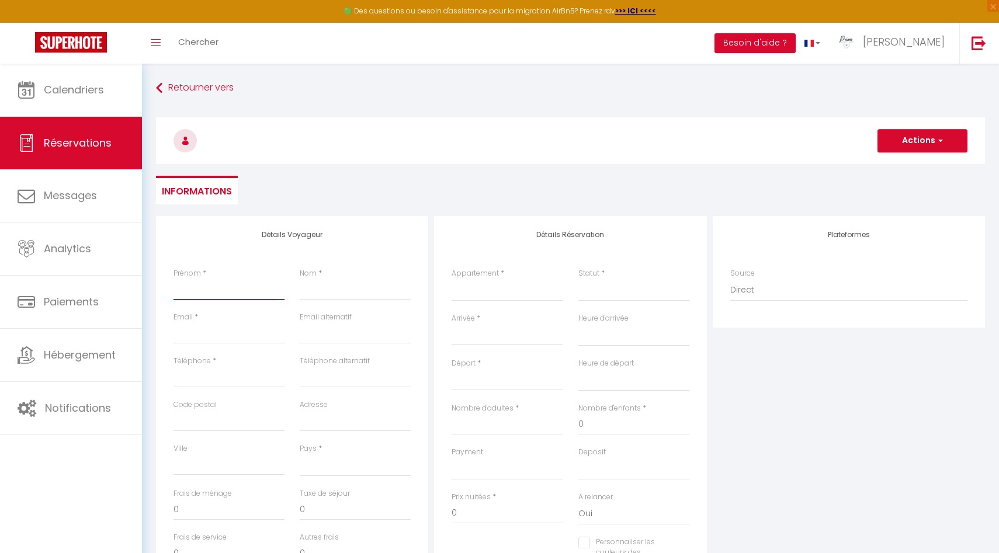
click at [201, 297] on input "Prénom" at bounding box center [228, 289] width 111 height 21
click at [218, 329] on input "Email client" at bounding box center [228, 333] width 111 height 21
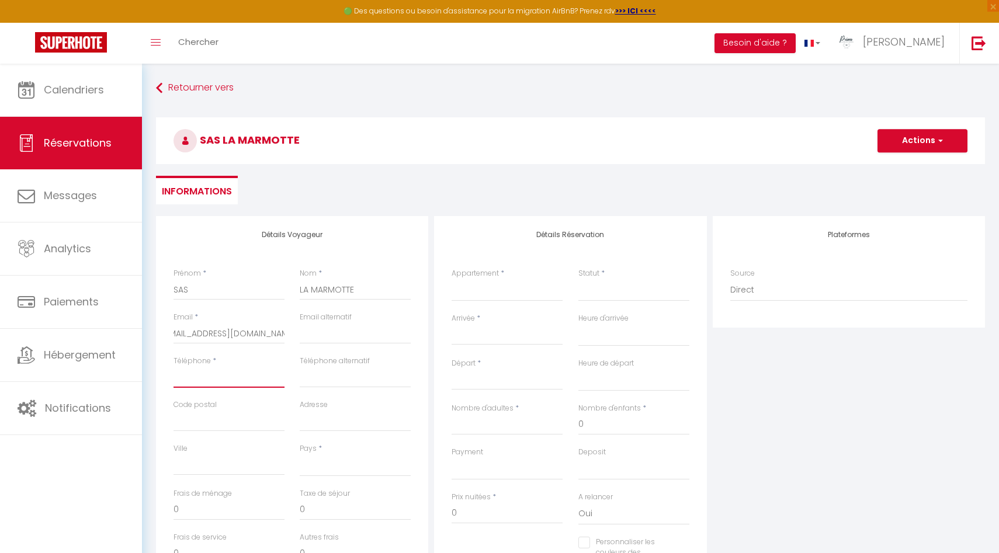
click at [224, 376] on input "Téléphone" at bounding box center [228, 377] width 111 height 21
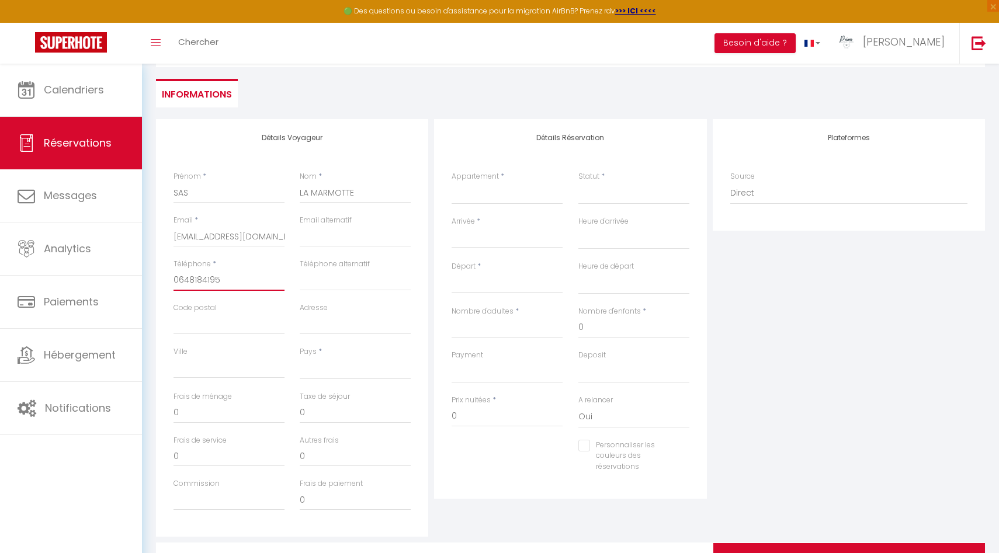
scroll to position [135, 0]
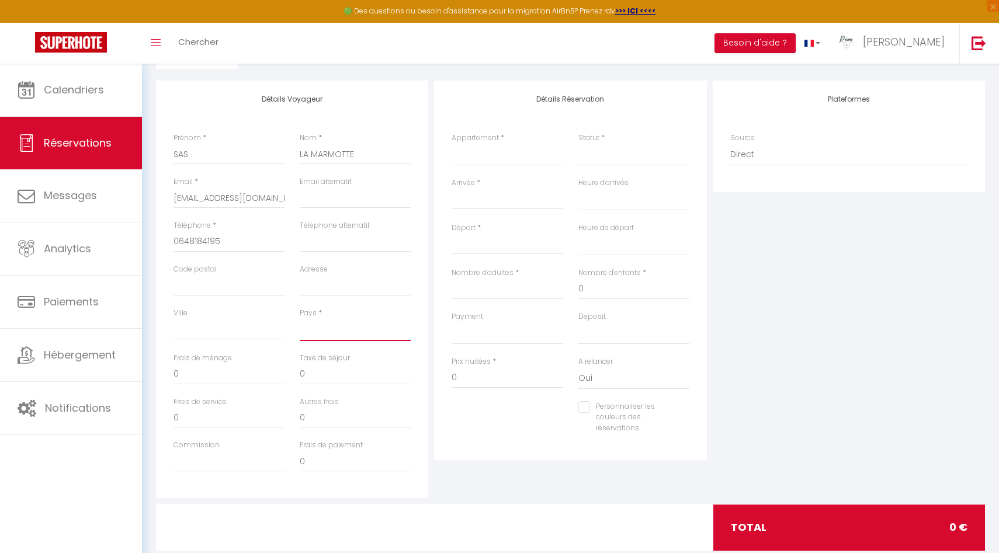
click at [332, 319] on select "France Portugal Afghanistan Albania Algeria American Samoa Andorra Angola Angui…" at bounding box center [355, 330] width 111 height 22
click at [300, 319] on select "France Portugal Afghanistan Albania Algeria American Samoa Andorra Angola Angui…" at bounding box center [355, 330] width 111 height 22
click at [491, 290] on input "Nombre d'adultes" at bounding box center [506, 289] width 111 height 21
click at [472, 151] on select "La Chapelle · La Chapelle * * * * *, Les Suites du Palais *Montagnon* - Les Sui…" at bounding box center [506, 155] width 111 height 22
click at [451, 144] on select "La Chapelle · La Chapelle * * * * *, Les Suites du Palais *Montagnon* - Les Sui…" at bounding box center [506, 155] width 111 height 22
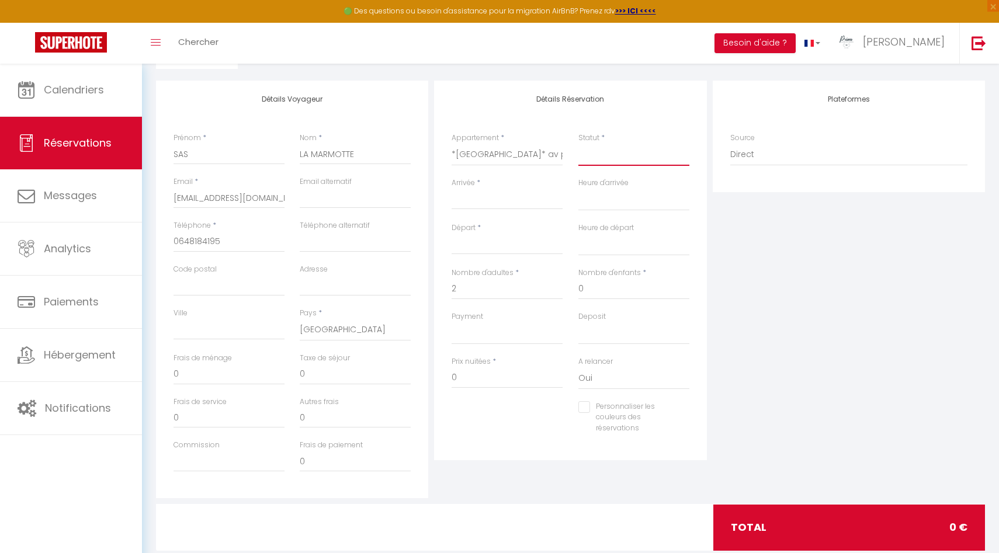
click at [589, 157] on select "Confirmé Non Confirmé Annulé Annulé par le voyageur No Show Request" at bounding box center [633, 155] width 111 height 22
click at [578, 144] on select "Confirmé Non Confirmé Annulé Annulé par le voyageur No Show Request" at bounding box center [633, 155] width 111 height 22
click at [473, 205] on input "Arrivée" at bounding box center [506, 200] width 111 height 15
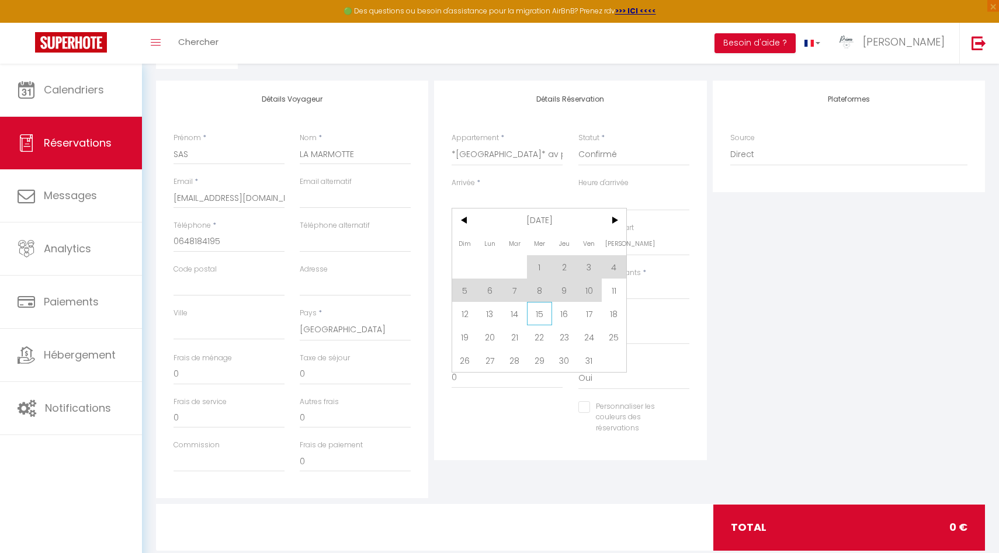
click at [541, 310] on span "15" at bounding box center [539, 313] width 25 height 23
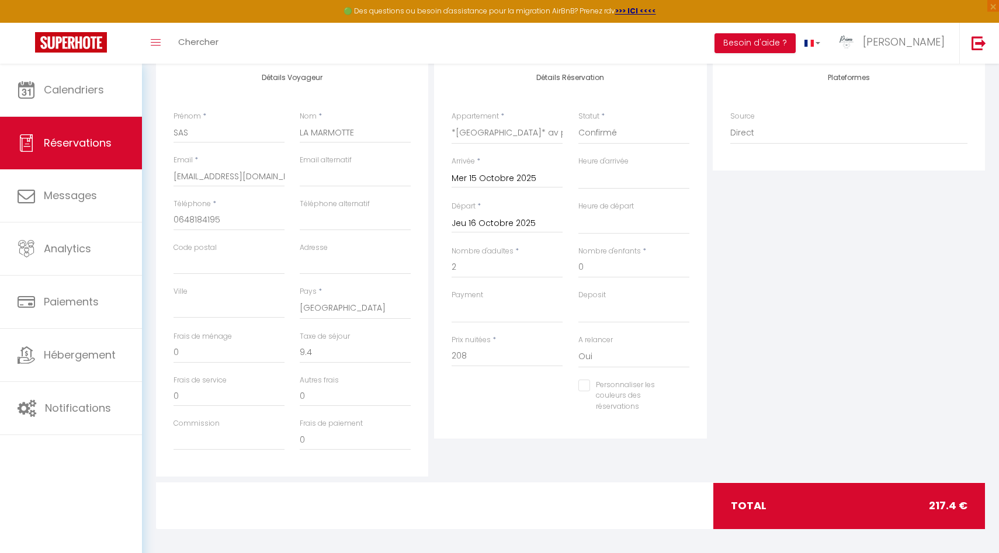
scroll to position [162, 0]
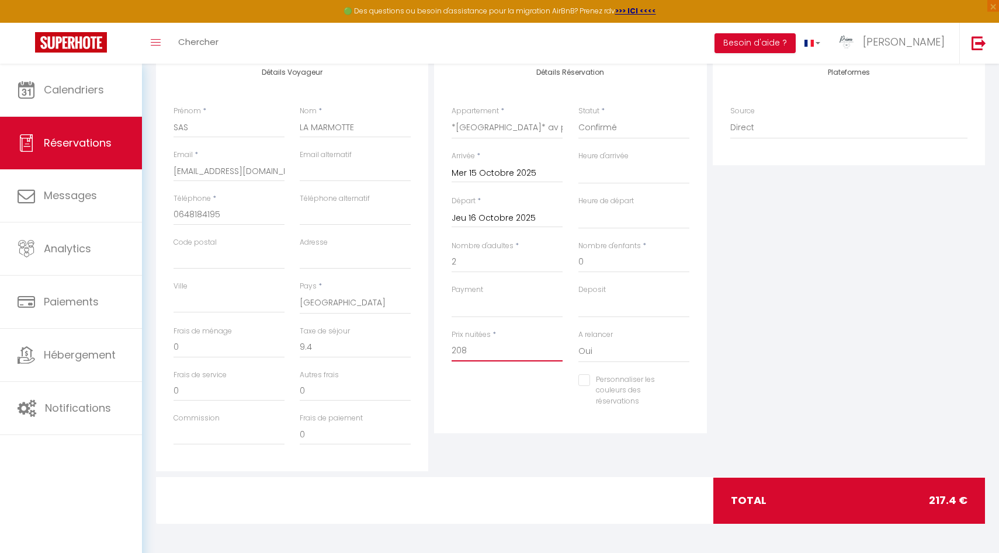
click at [471, 349] on input "208" at bounding box center [506, 350] width 111 height 21
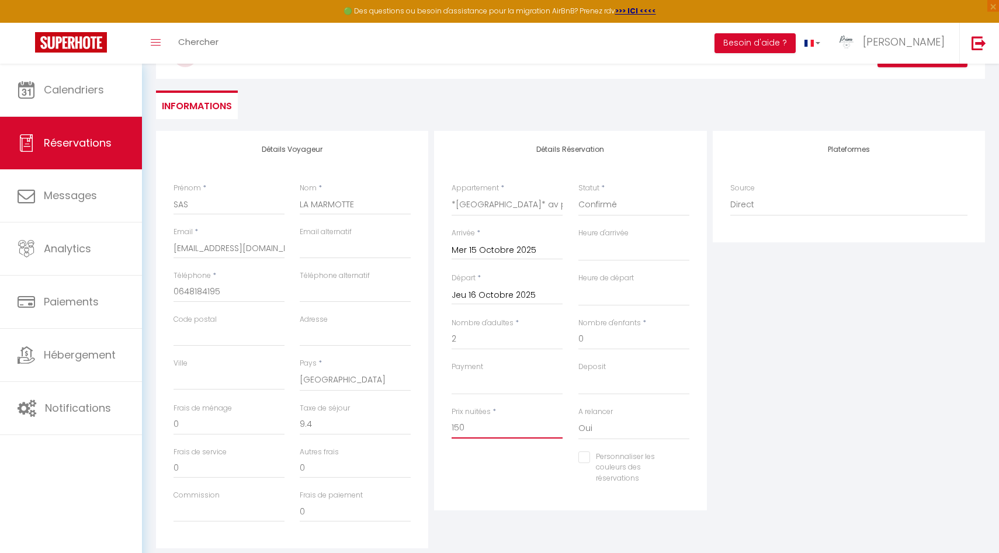
scroll to position [0, 0]
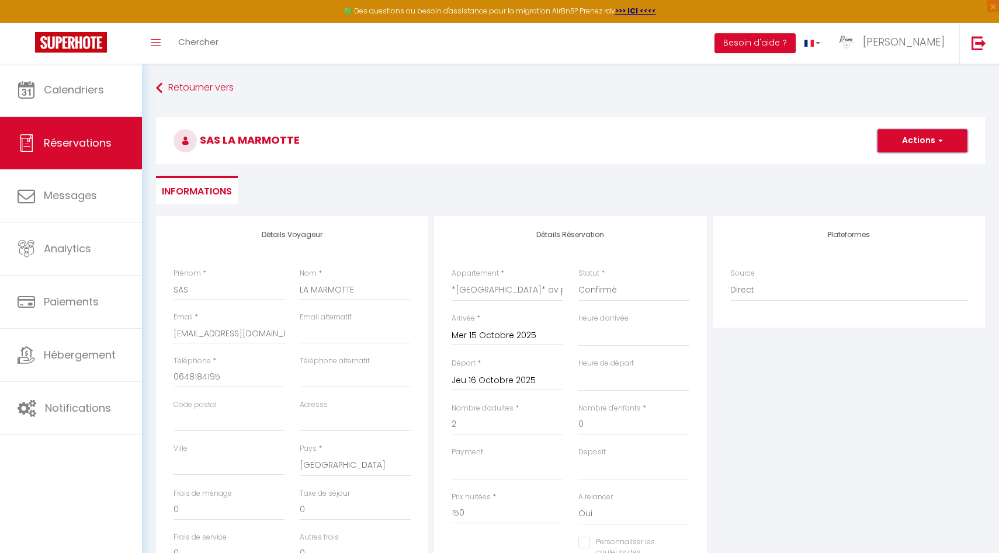
click at [928, 145] on button "Actions" at bounding box center [922, 140] width 90 height 23
click at [899, 166] on link "Enregistrer" at bounding box center [910, 166] width 92 height 15
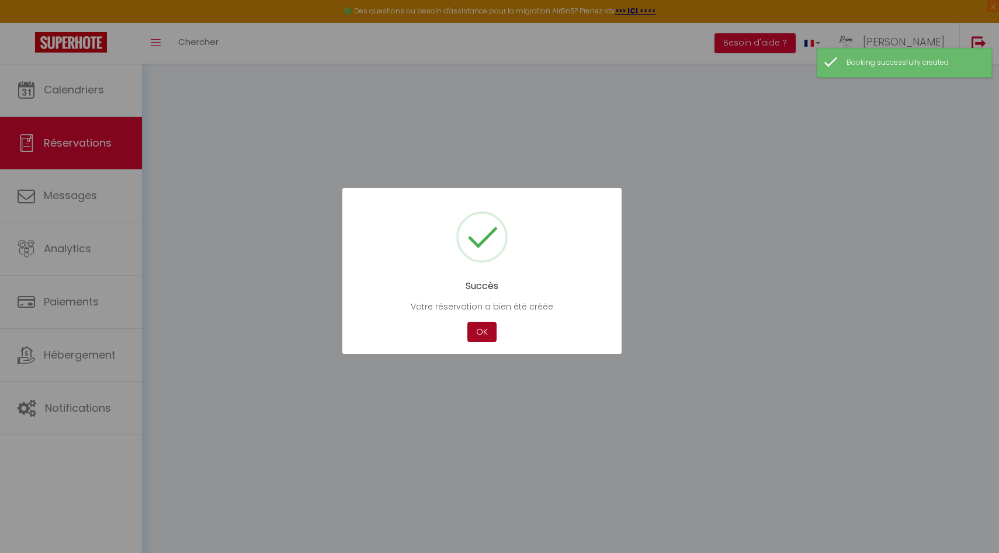
click at [477, 325] on button "OK" at bounding box center [481, 332] width 29 height 20
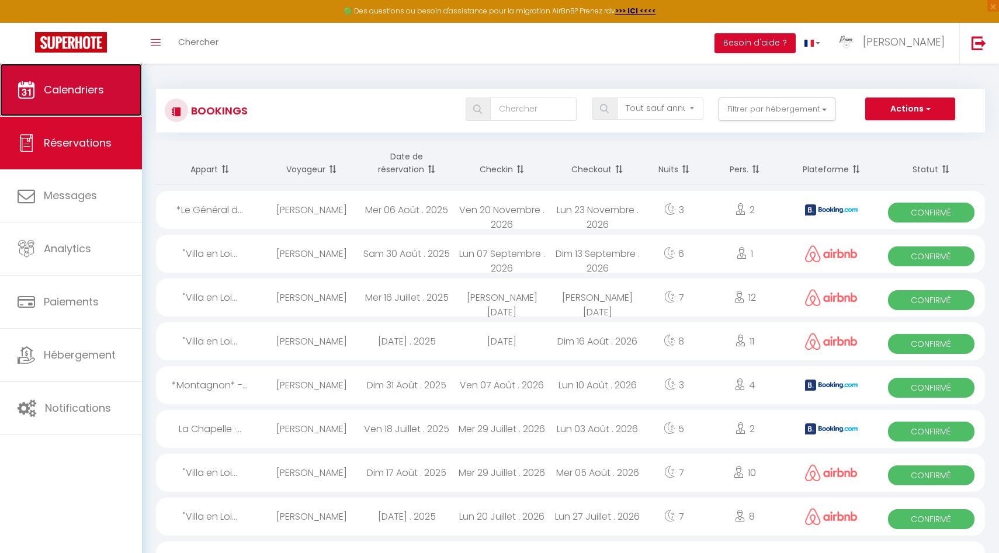
click at [79, 99] on link "Calendriers" at bounding box center [71, 90] width 142 height 53
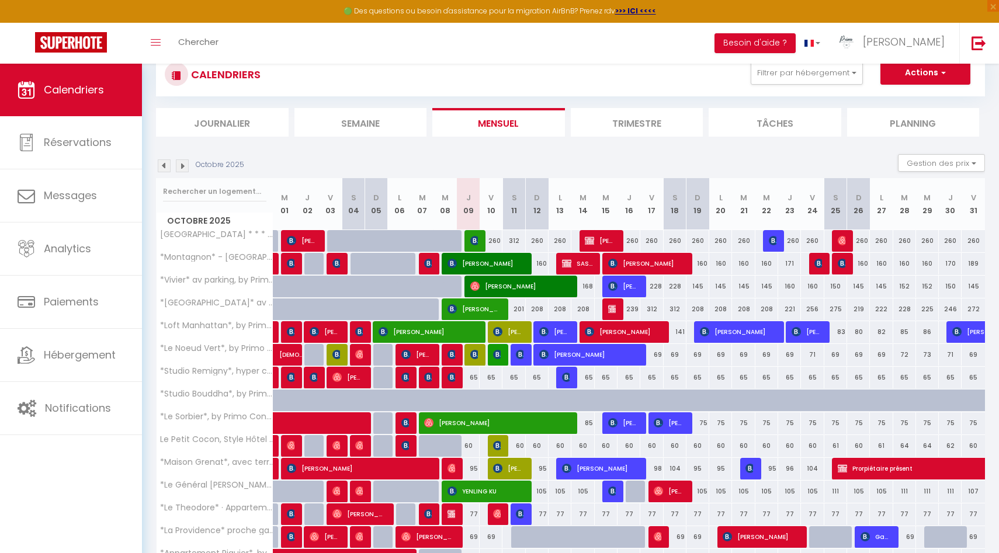
scroll to position [60, 0]
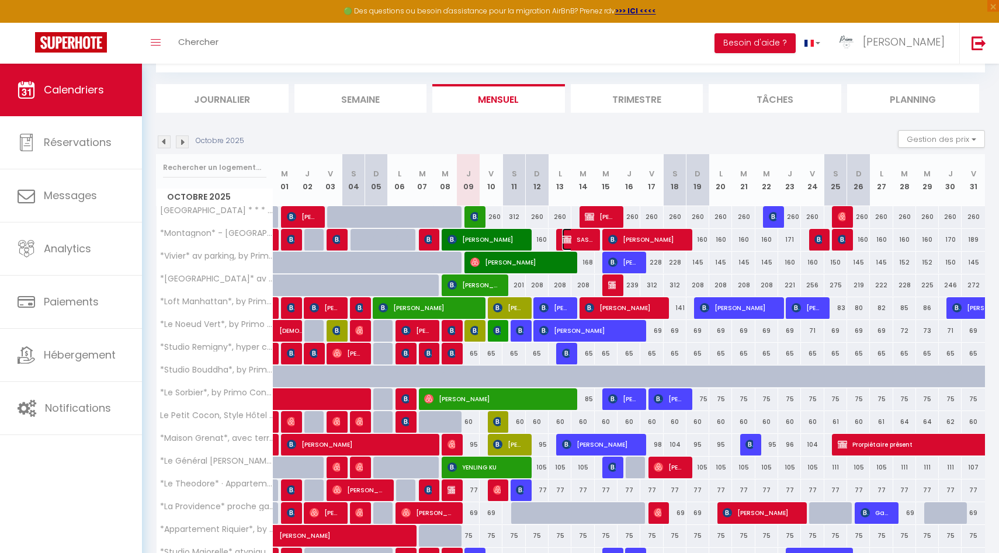
click at [578, 239] on span "SAS LA MARMOTTE" at bounding box center [577, 239] width 30 height 22
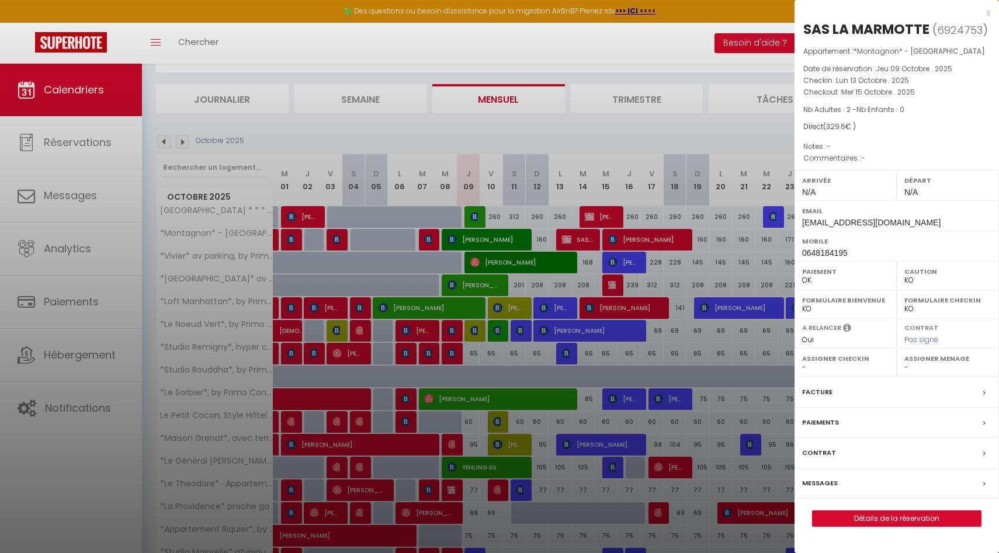
click at [825, 419] on label "Paiements" at bounding box center [820, 422] width 37 height 12
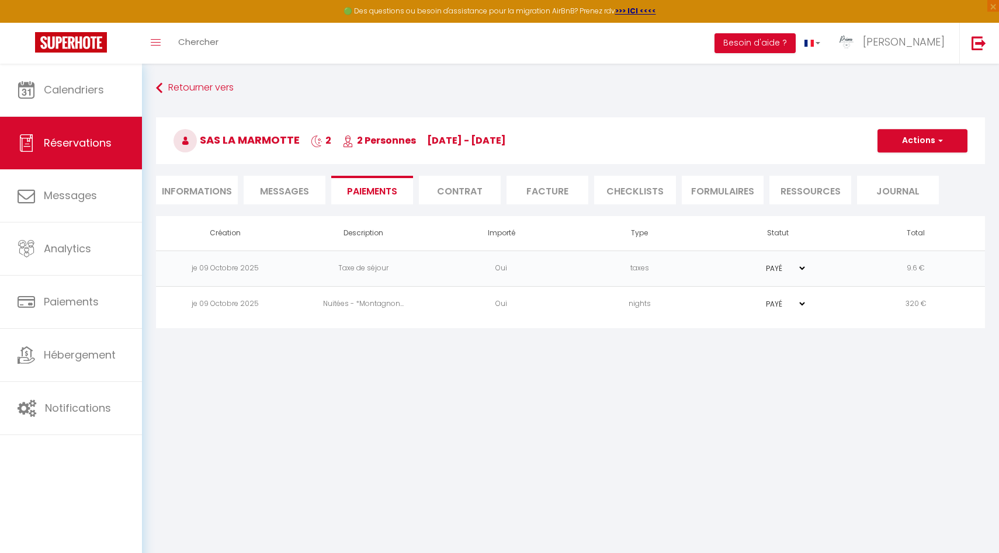
click at [272, 187] on span "Messages" at bounding box center [284, 191] width 49 height 13
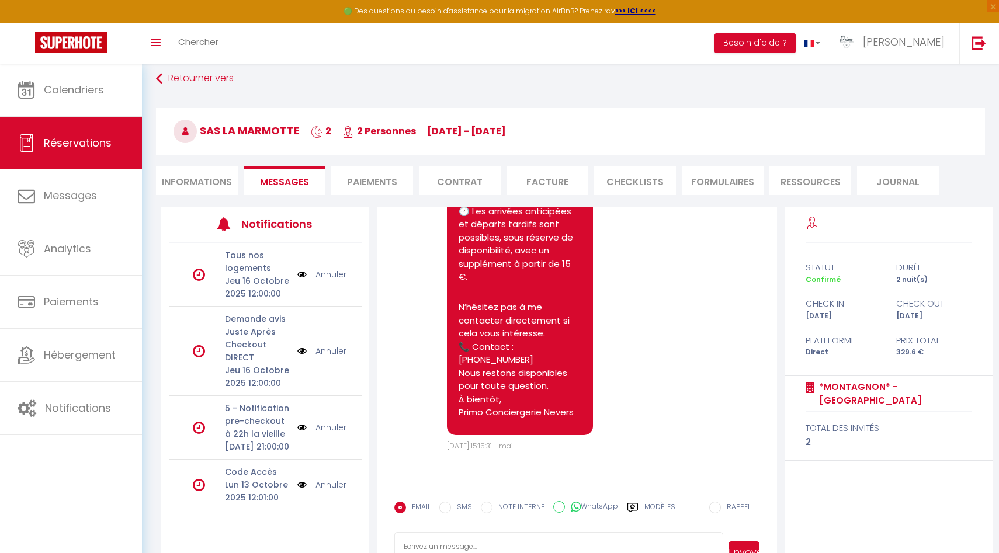
scroll to position [20, 0]
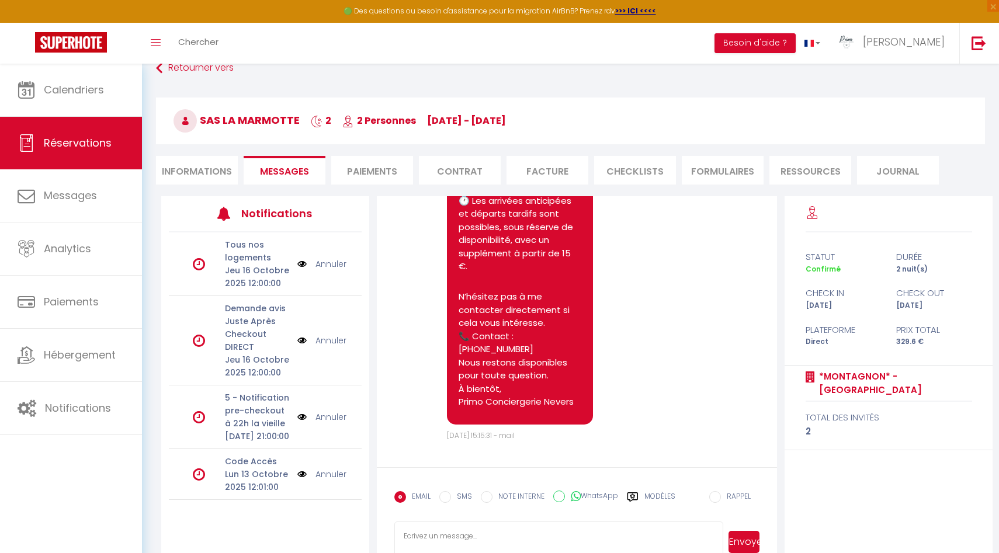
click at [387, 171] on li "Paiements" at bounding box center [372, 170] width 82 height 29
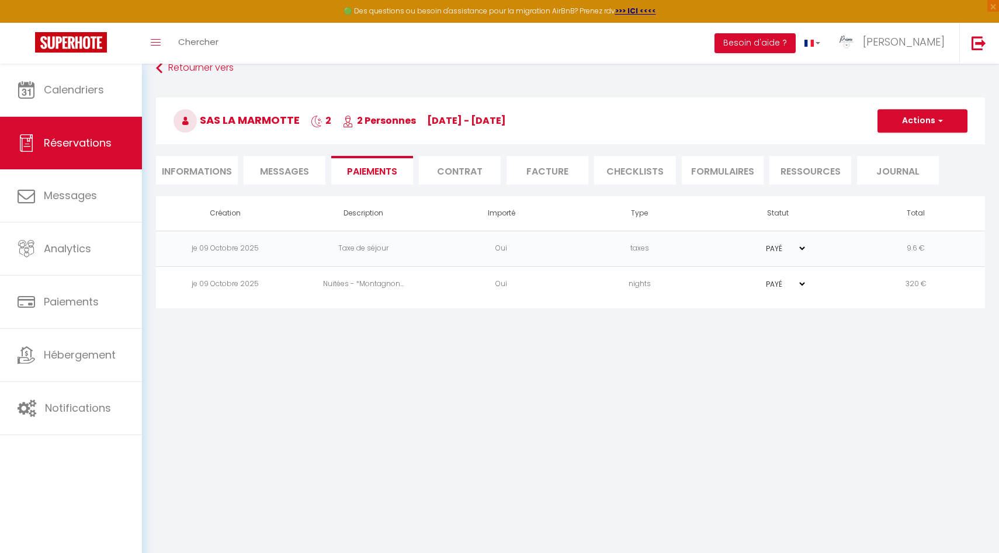
click at [864, 277] on td "320 €" at bounding box center [916, 284] width 138 height 36
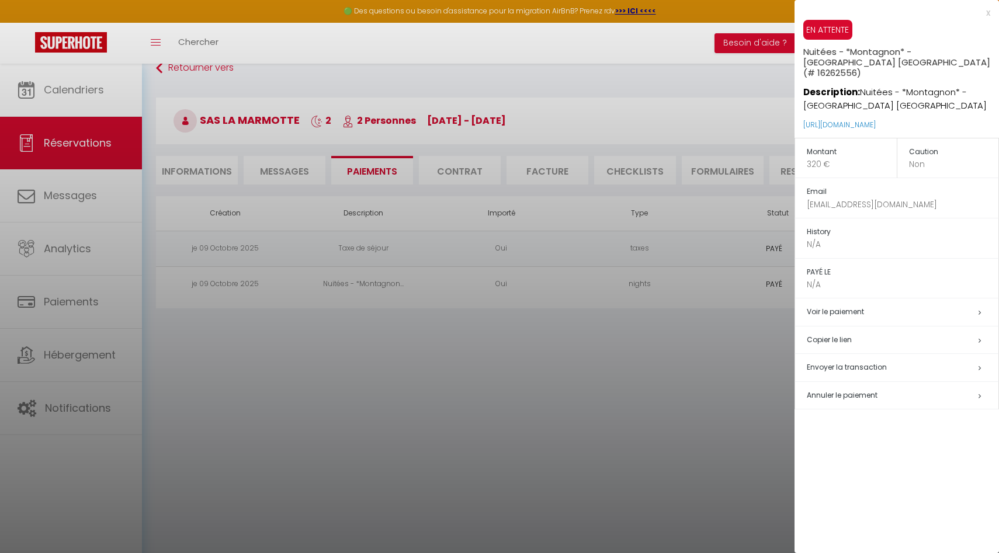
click at [854, 390] on span "Annuler le paiement" at bounding box center [842, 395] width 71 height 10
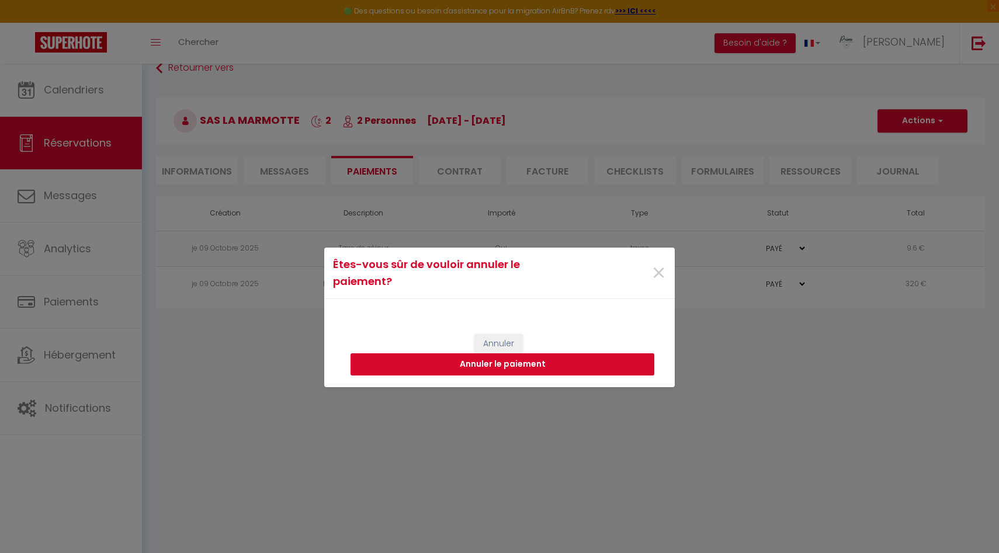
click at [597, 364] on button "Annuler le paiement" at bounding box center [502, 364] width 304 height 22
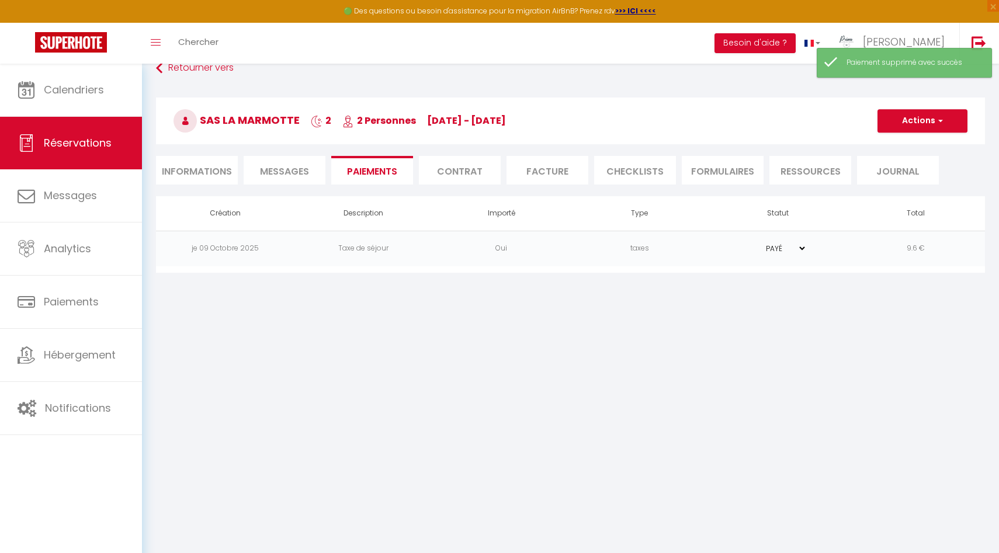
click at [828, 250] on td "PAYÉ EN ATTENTE" at bounding box center [777, 249] width 138 height 36
click at [819, 246] on td "PAYÉ EN ATTENTE" at bounding box center [777, 249] width 138 height 36
click at [711, 248] on td "PAYÉ EN ATTENTE" at bounding box center [777, 249] width 138 height 36
click at [625, 246] on td "taxes" at bounding box center [640, 249] width 138 height 36
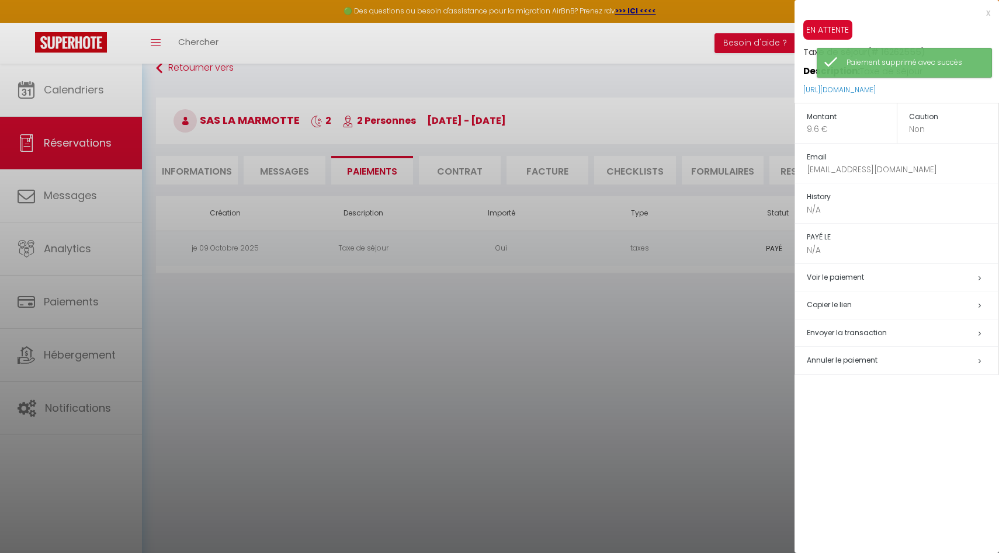
click at [841, 362] on span "Annuler le paiement" at bounding box center [842, 360] width 71 height 10
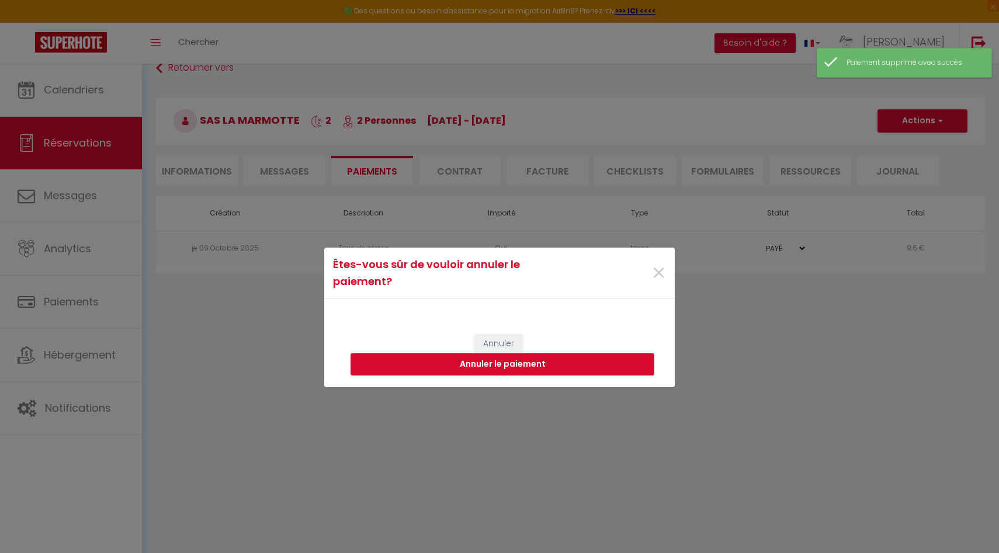
click at [551, 355] on button "Annuler le paiement" at bounding box center [502, 364] width 304 height 22
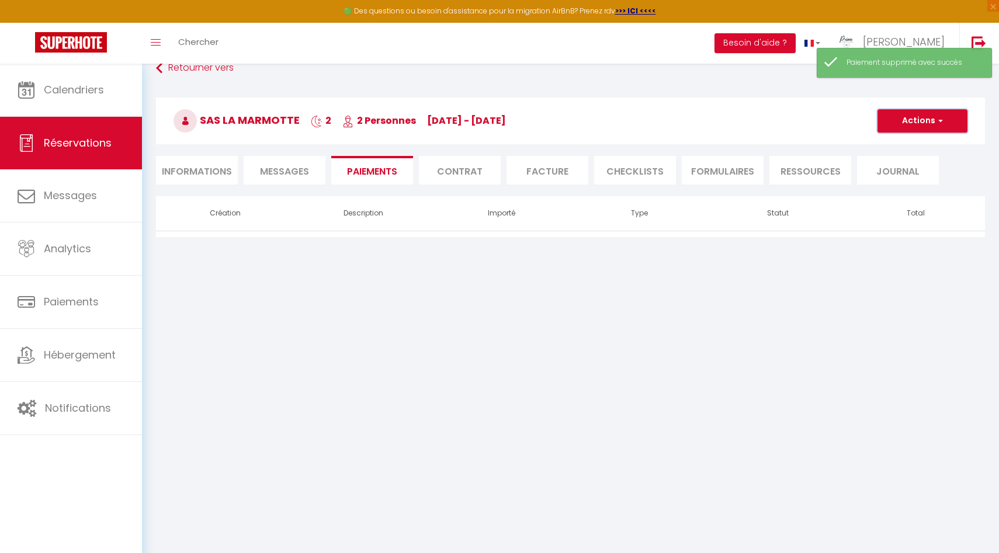
click at [913, 117] on button "Actions" at bounding box center [922, 120] width 90 height 23
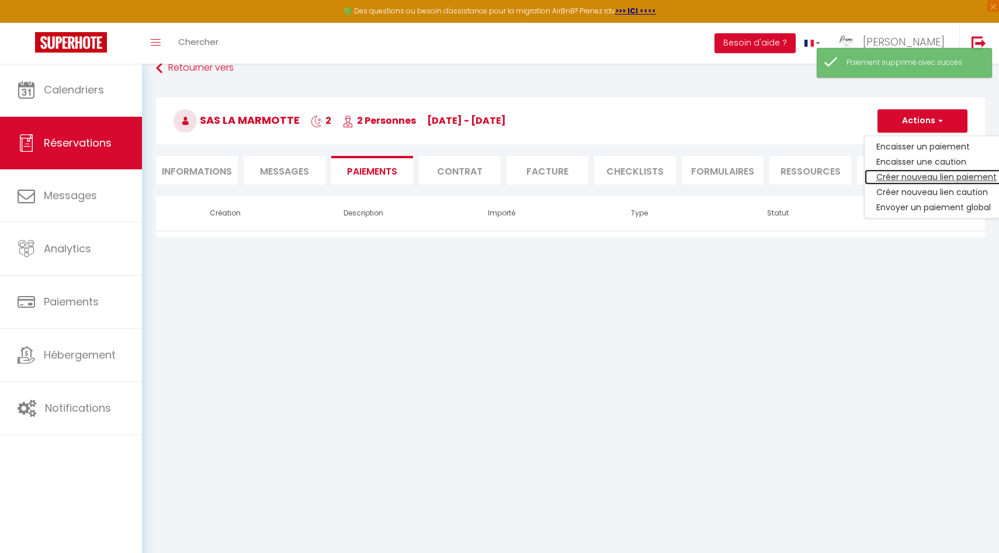
click at [946, 176] on link "Créer nouveau lien paiement" at bounding box center [936, 176] width 144 height 15
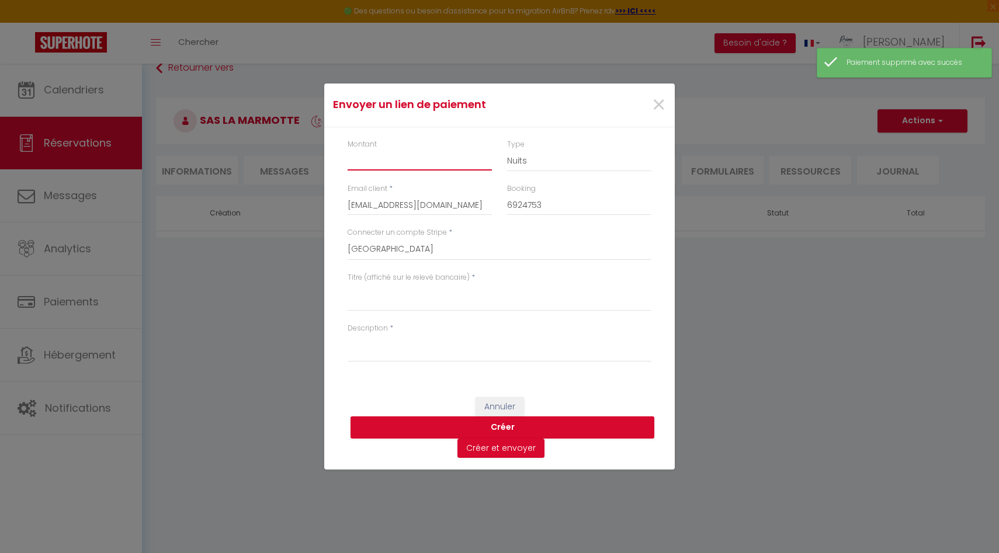
click at [388, 164] on input "Montant" at bounding box center [419, 160] width 144 height 21
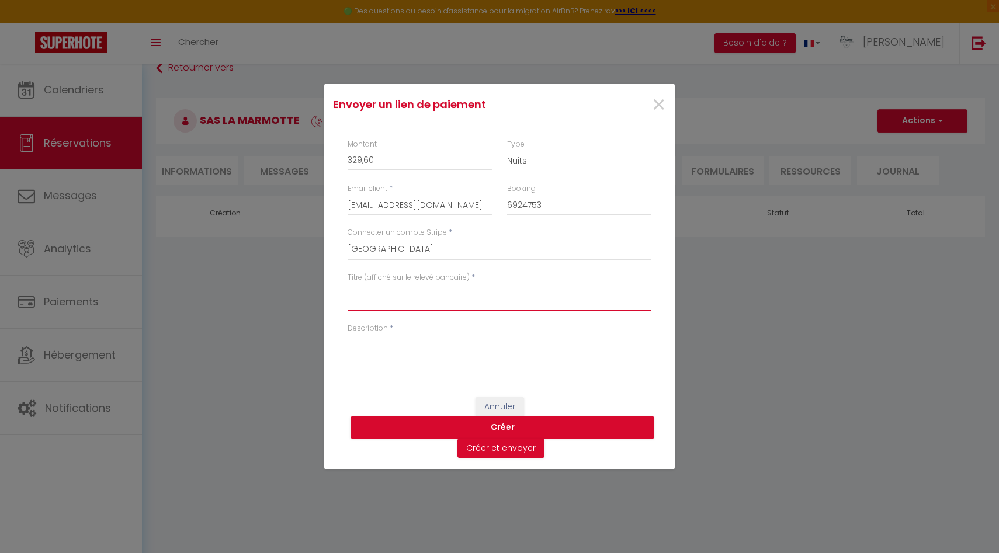
click at [405, 302] on textarea "Titre (affiché sur le relevé bancaire)" at bounding box center [499, 297] width 304 height 28
click at [496, 451] on button "Créer et envoyer" at bounding box center [500, 449] width 87 height 20
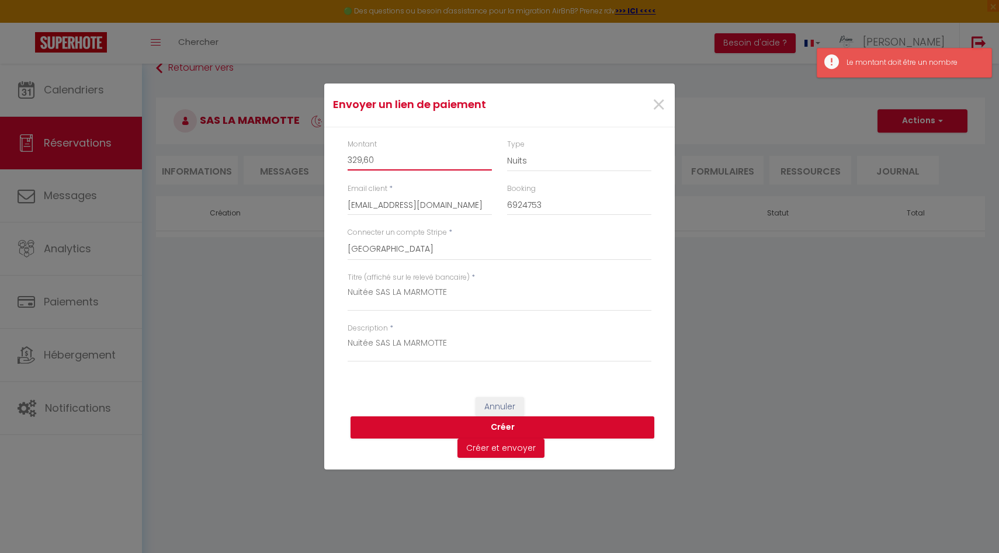
click at [363, 159] on input "329,60" at bounding box center [419, 160] width 144 height 21
click at [508, 451] on button "Créer et envoyer" at bounding box center [500, 449] width 87 height 20
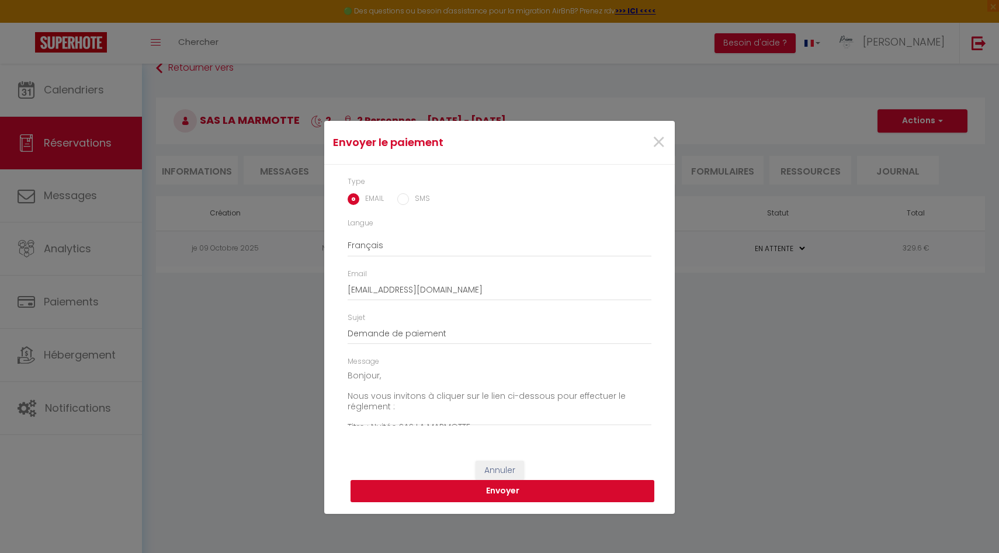
click at [425, 494] on button "Envoyer" at bounding box center [502, 491] width 304 height 22
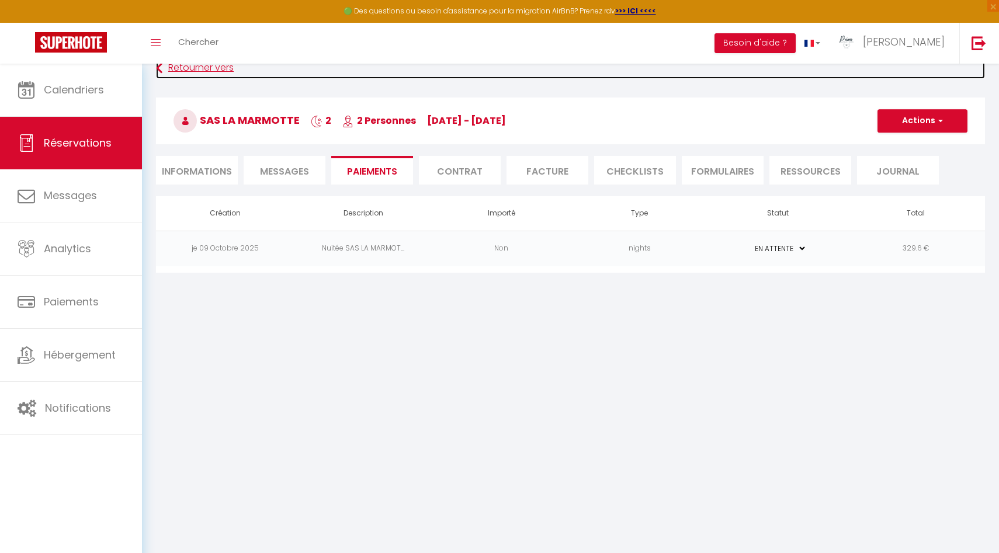
click at [174, 71] on link "Retourner vers" at bounding box center [570, 68] width 829 height 21
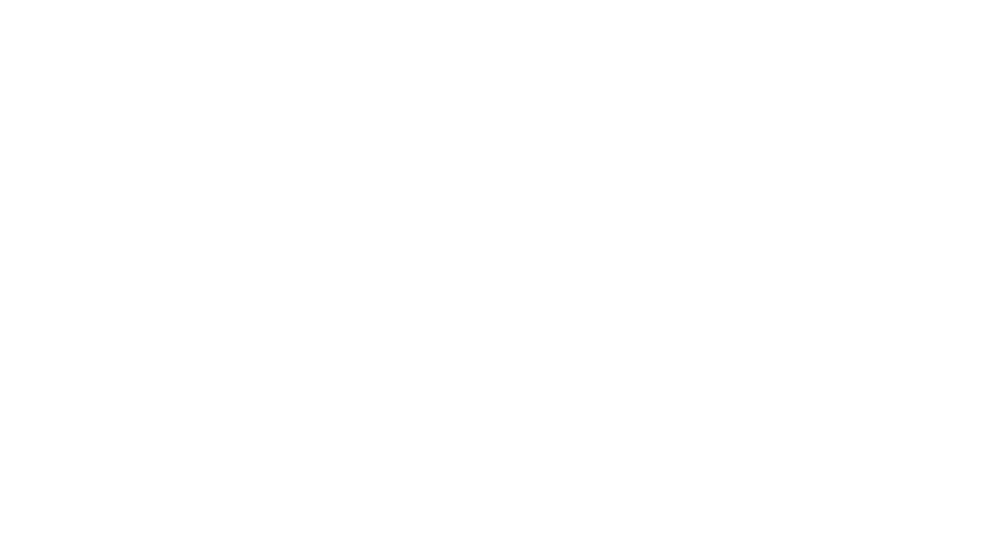
select select
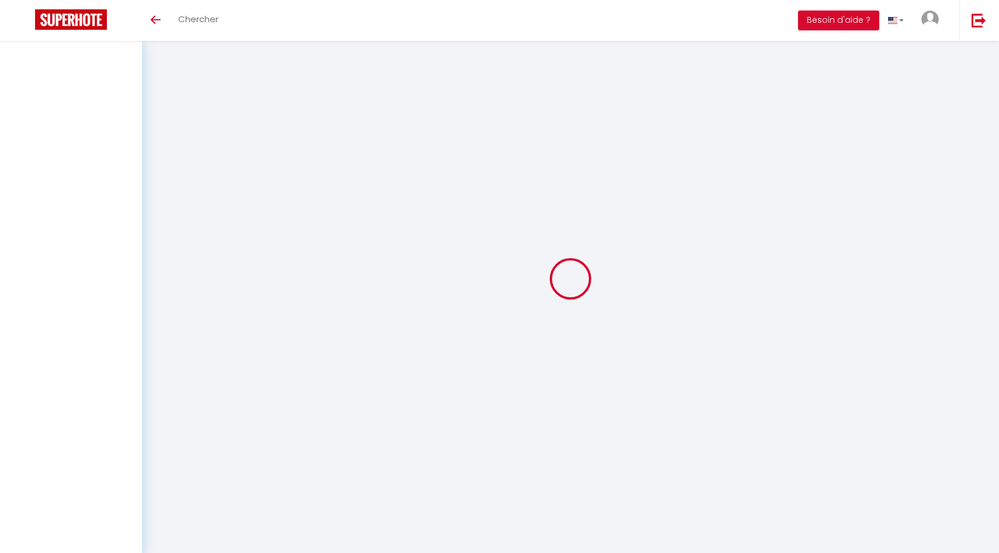
select select
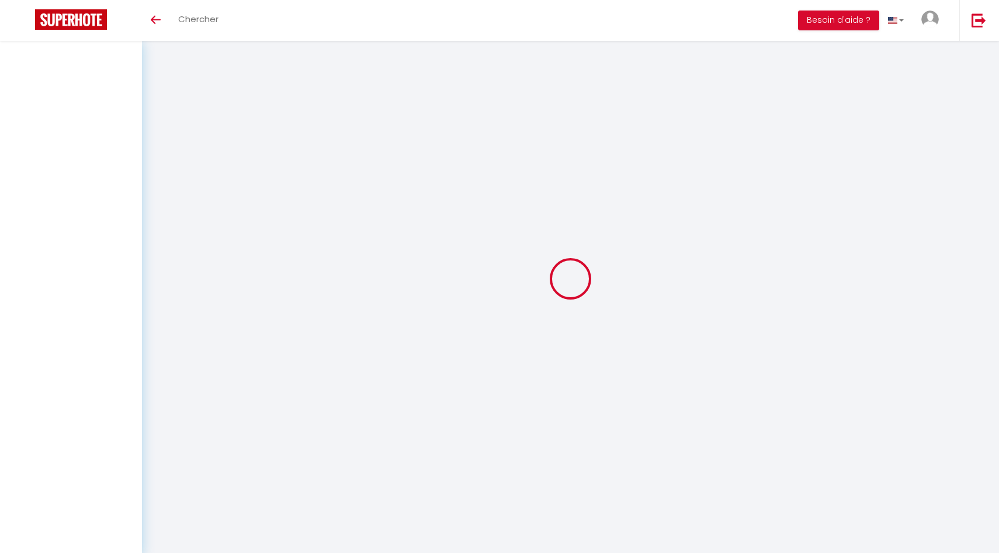
select select
checkbox input "false"
select select
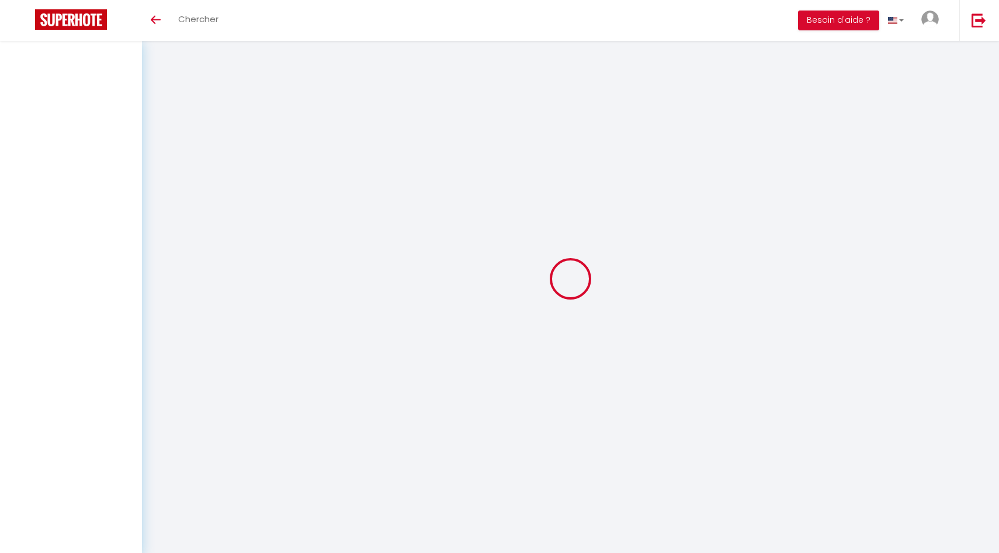
select select
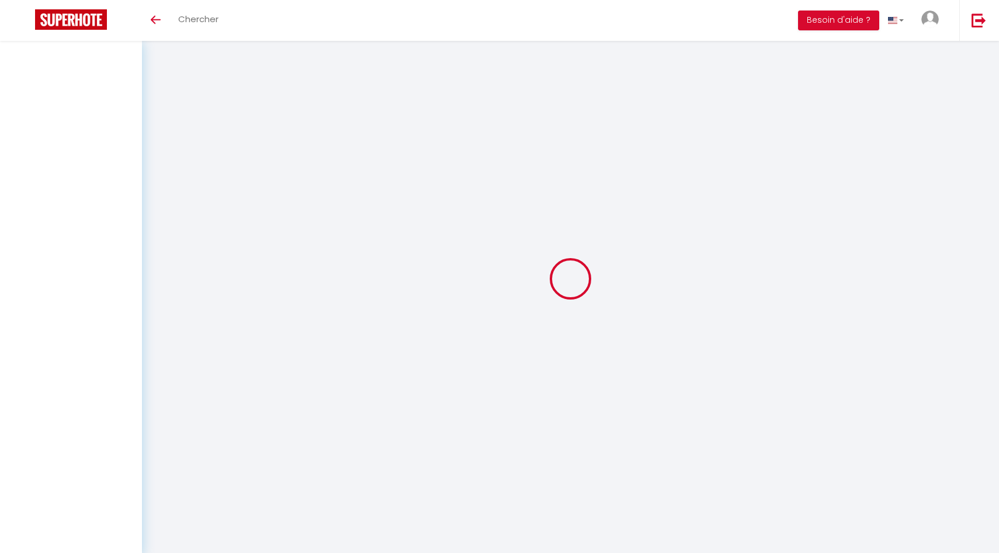
checkbox input "false"
select select
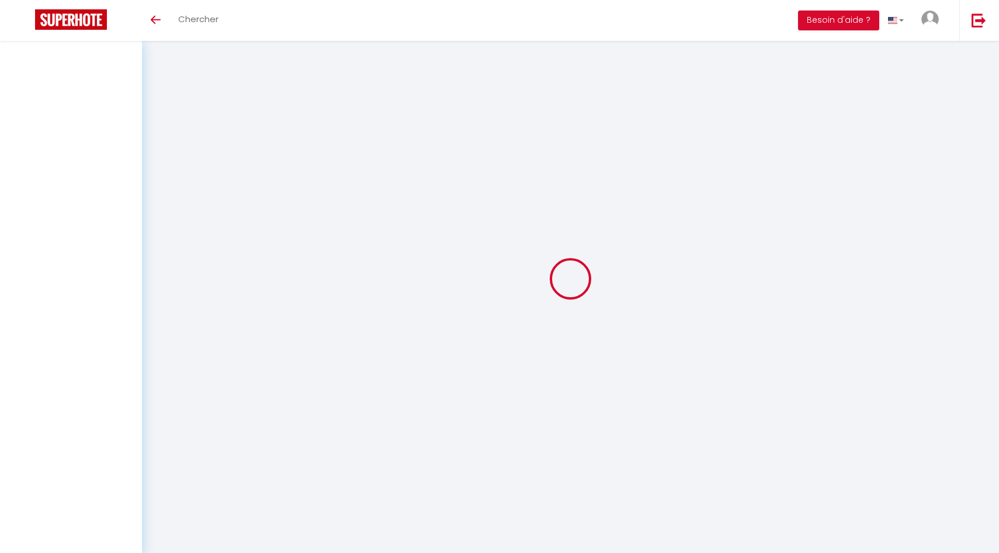
select select
checkbox input "false"
select select
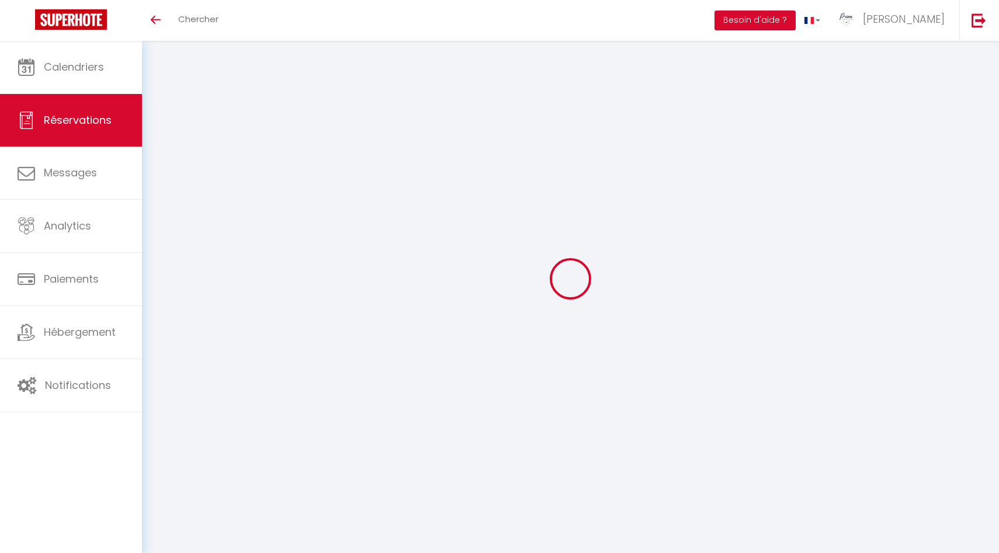
select select
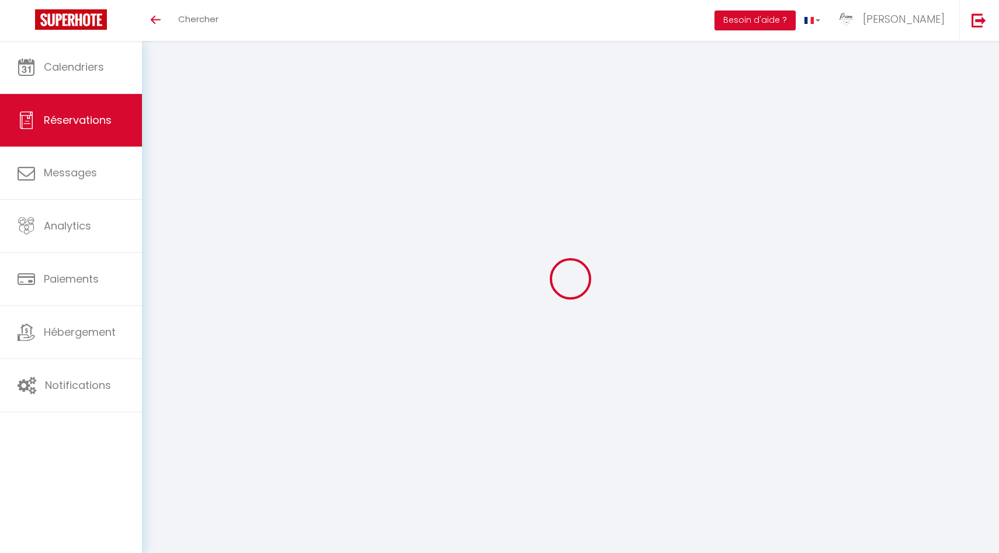
select select
checkbox input "false"
type input "SAS"
type input "LA MARMOTTE"
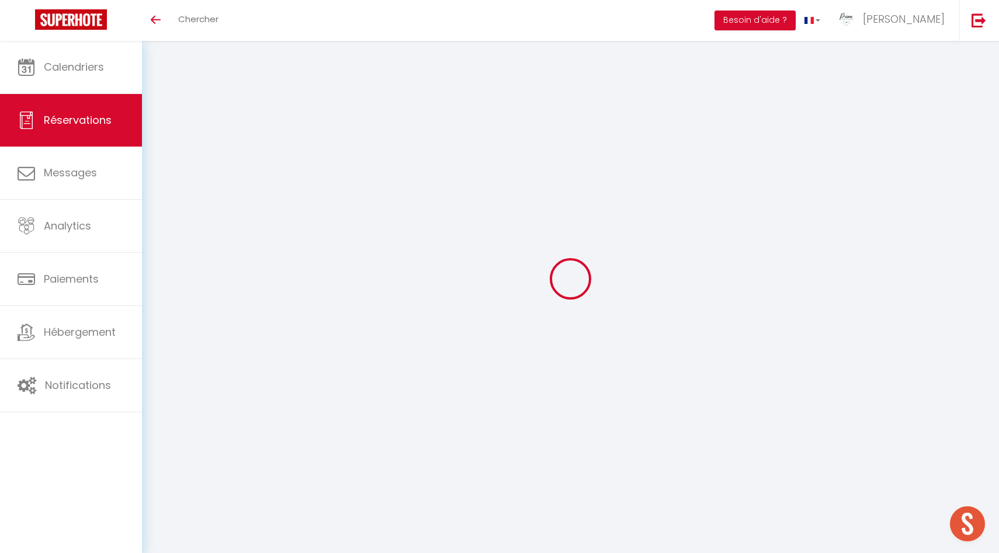
type input "[EMAIL_ADDRESS][DOMAIN_NAME]"
type input "0648184195"
select select "FR"
select select "12585"
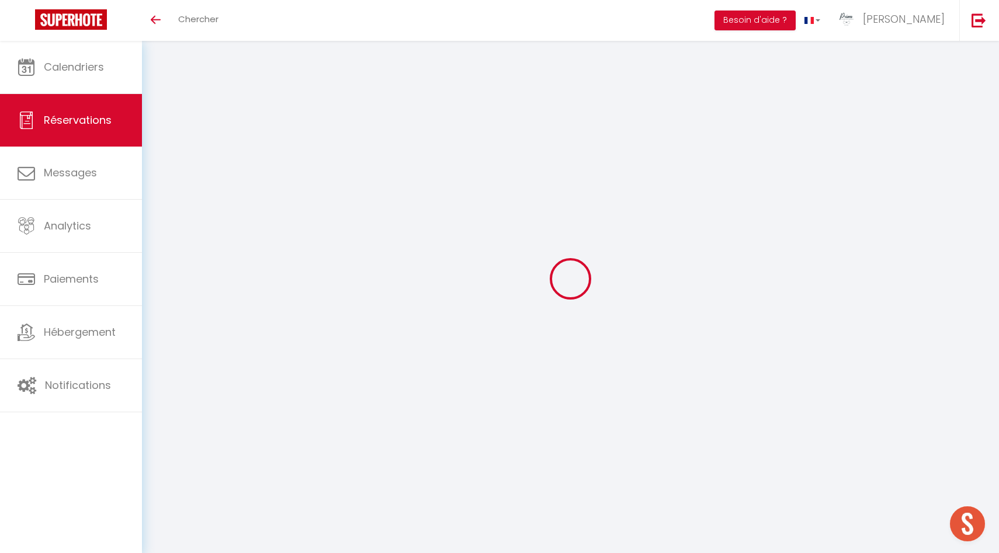
select select "1"
type input "Lun 13 Octobre 2025"
select select
type input "Mer 15 Octobre 2025"
select select
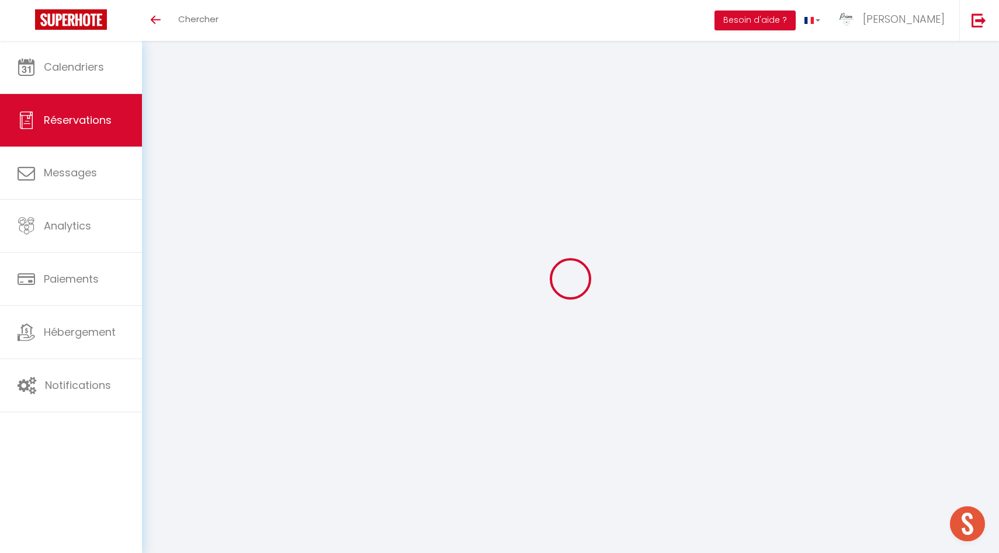
type input "2"
select select "12"
select select
type input "320"
checkbox input "false"
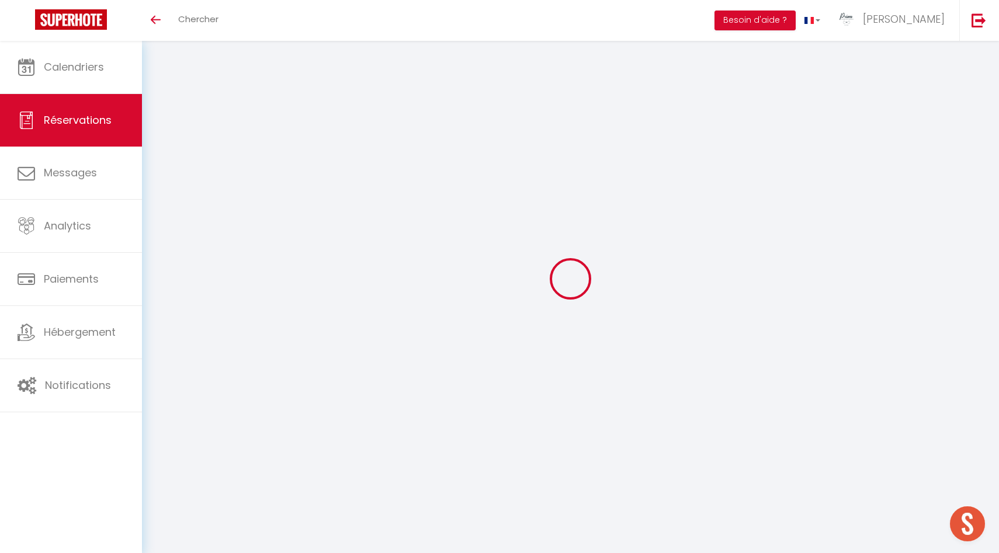
type input "329.6"
type input "0"
select select
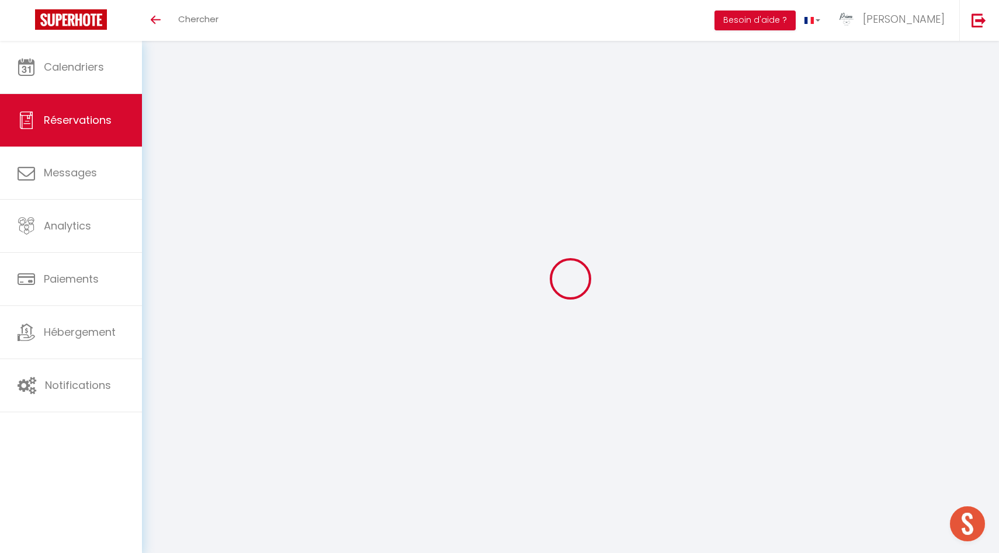
select select
select select "14"
checkbox input "false"
select select
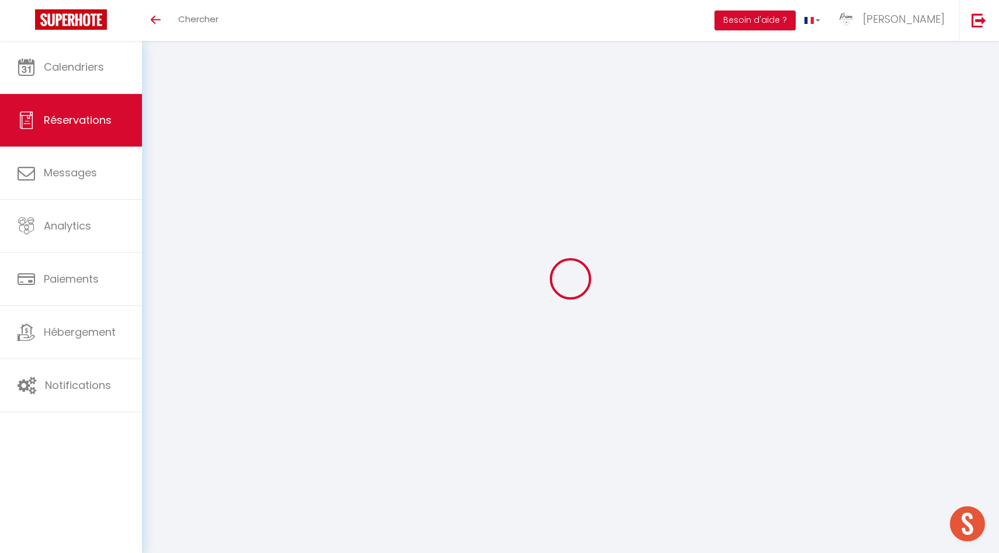
checkbox input "false"
select select
checkbox input "false"
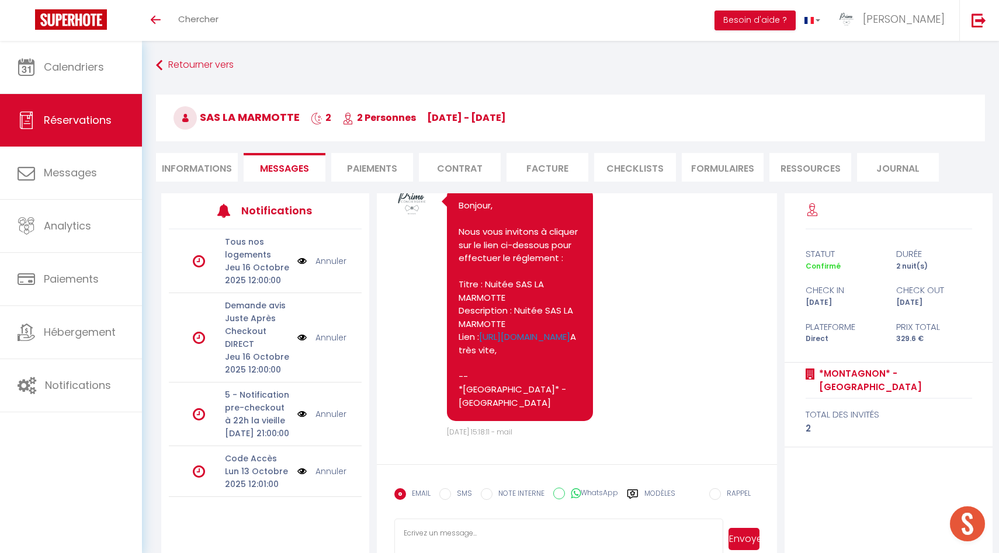
scroll to position [1495, 0]
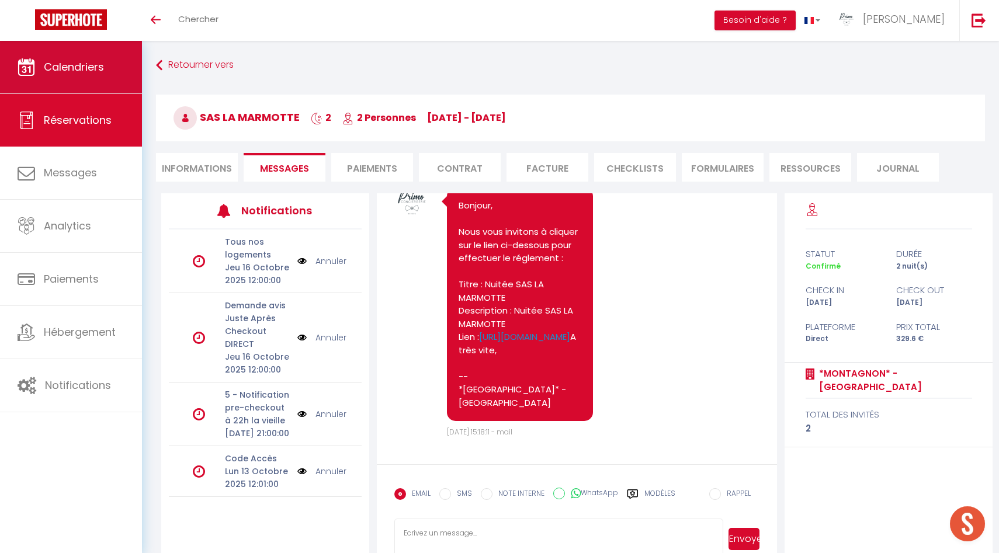
click at [74, 74] on link "Calendriers" at bounding box center [71, 67] width 142 height 53
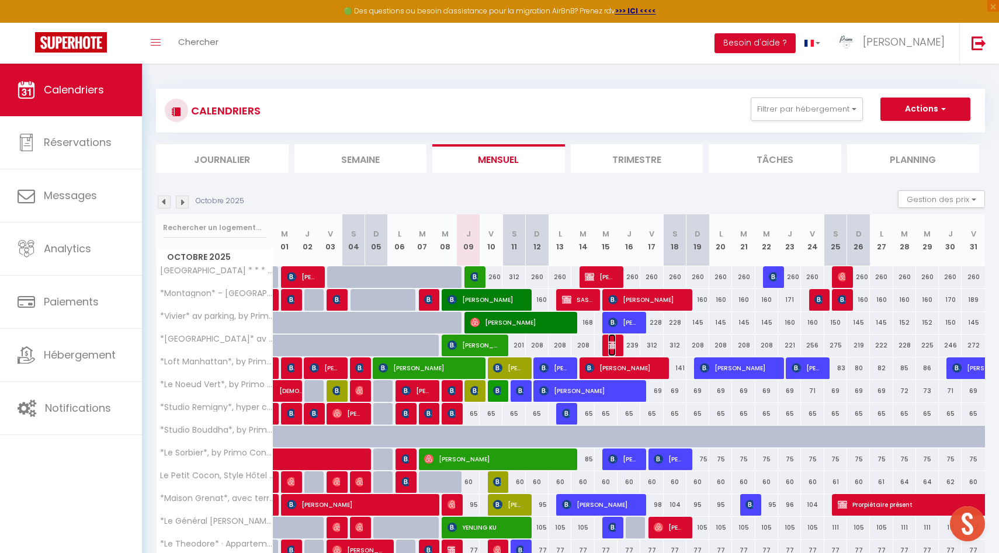
click at [611, 347] on img at bounding box center [612, 344] width 9 height 9
select select "OK"
select select "KO"
select select "0"
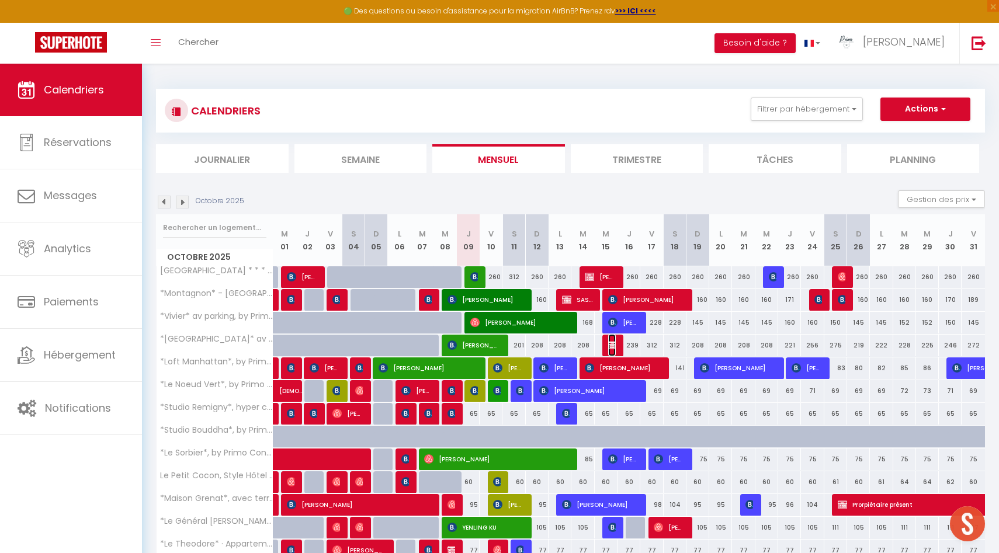
select select "1"
select select
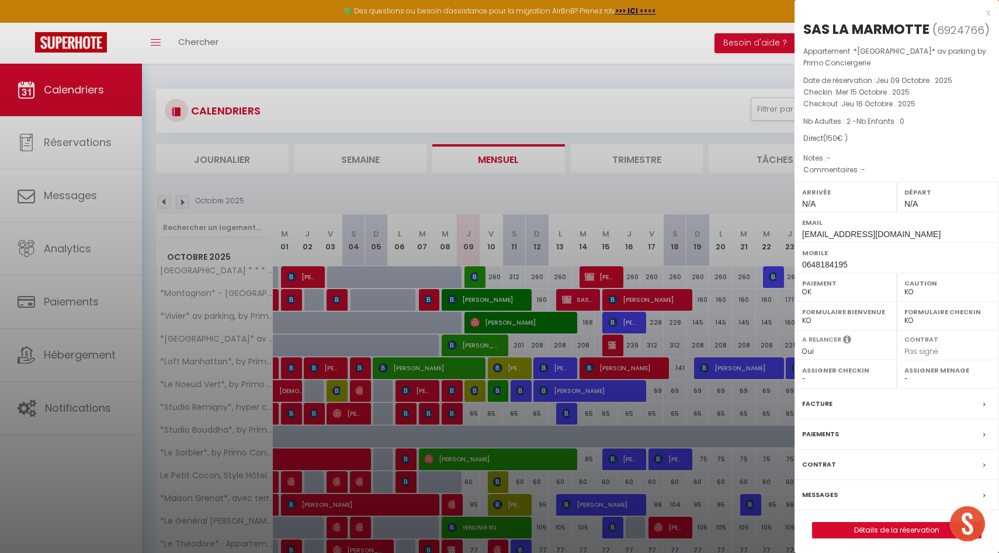
click at [823, 432] on label "Paiements" at bounding box center [820, 434] width 37 height 12
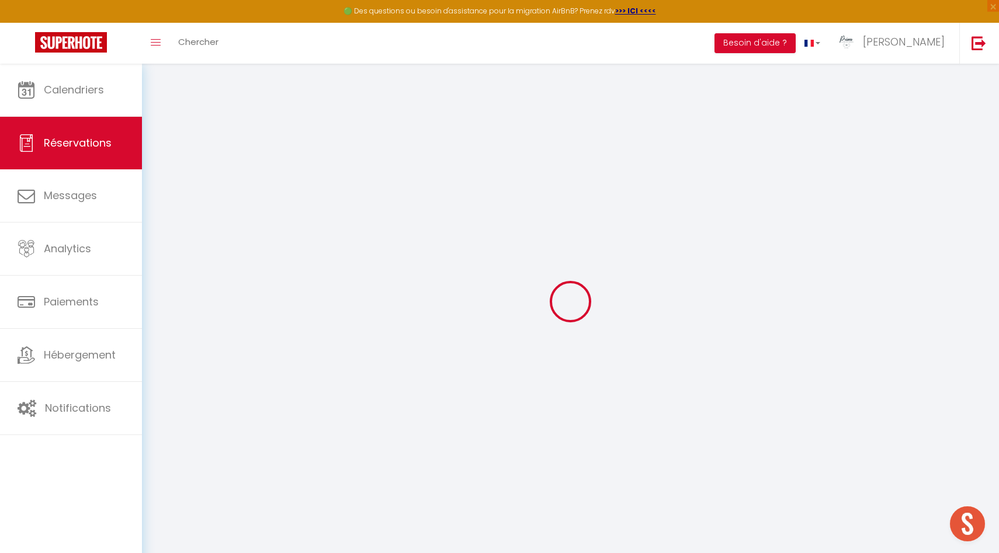
select select
checkbox input "false"
select select
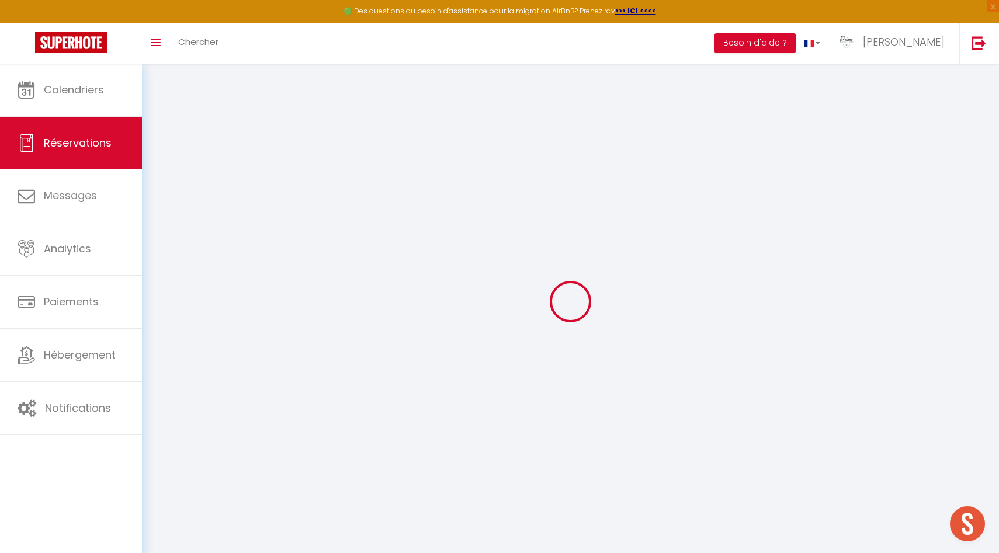
checkbox input "false"
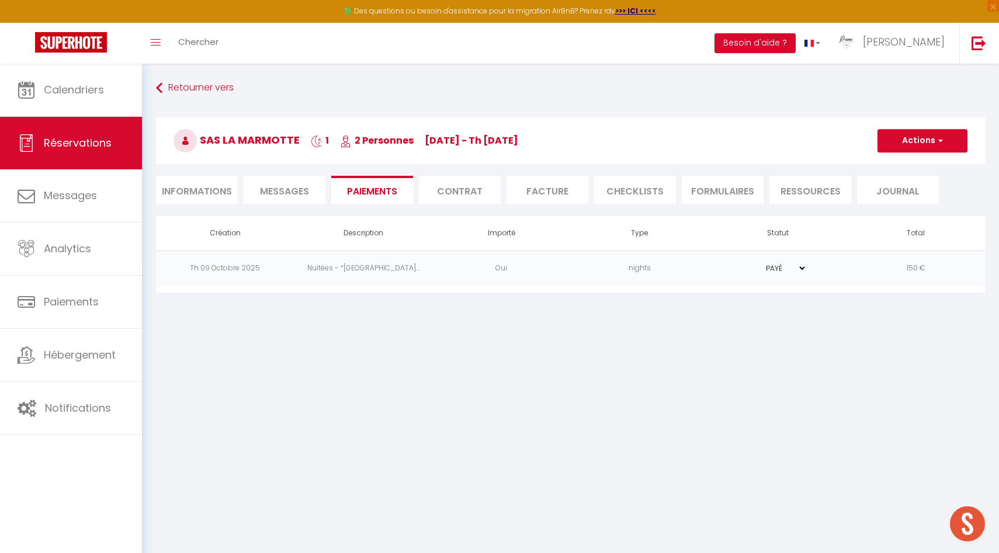
click at [376, 182] on li "Paiements" at bounding box center [372, 190] width 82 height 29
click at [849, 268] on td "150 €" at bounding box center [916, 269] width 138 height 36
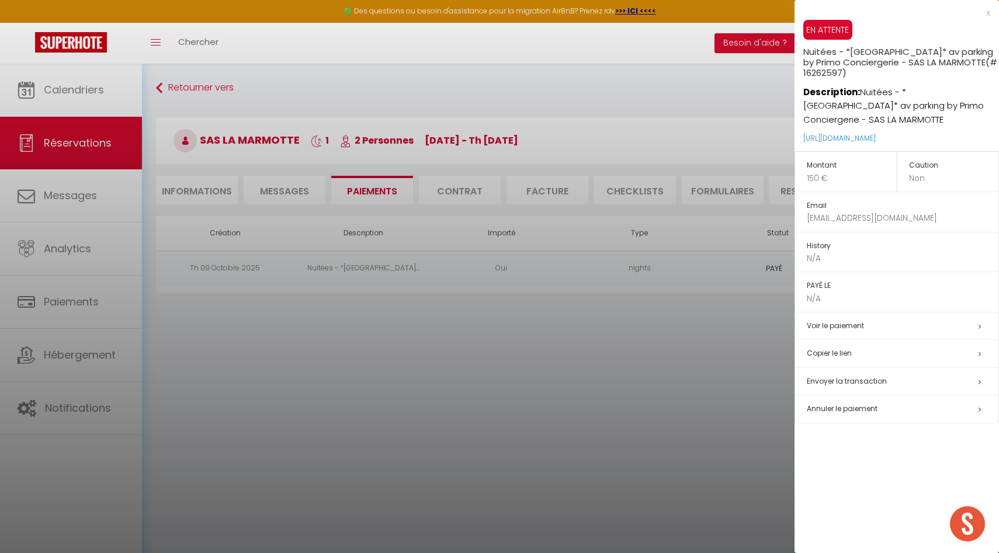
click at [844, 404] on span "Annuler le paiement" at bounding box center [842, 409] width 71 height 10
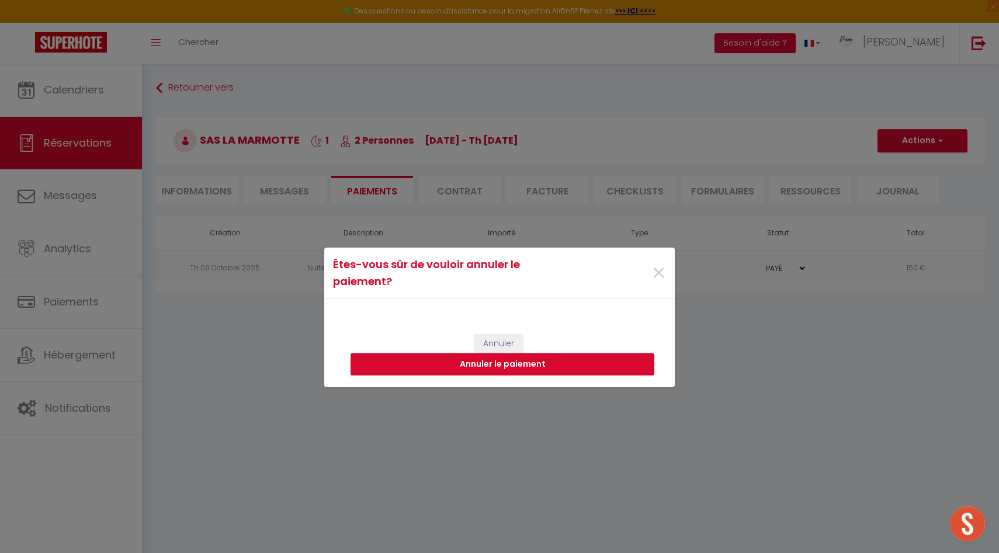
click at [562, 363] on button "Annuler le paiement" at bounding box center [502, 364] width 304 height 22
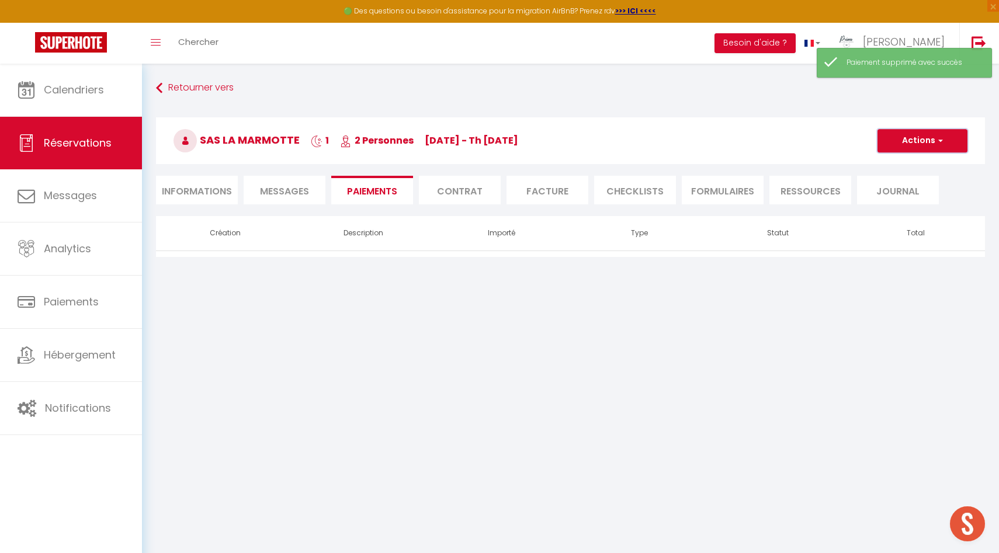
click at [917, 145] on button "Actions" at bounding box center [922, 140] width 90 height 23
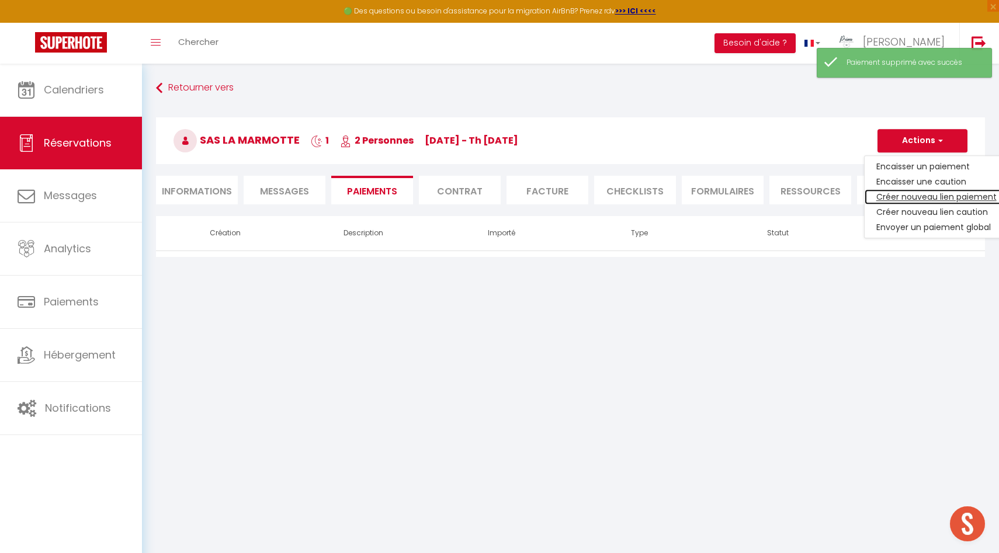
click at [939, 197] on link "Créer nouveau lien paiement" at bounding box center [936, 196] width 144 height 15
select select "nights"
type input "[EMAIL_ADDRESS][DOMAIN_NAME]"
select select "2918"
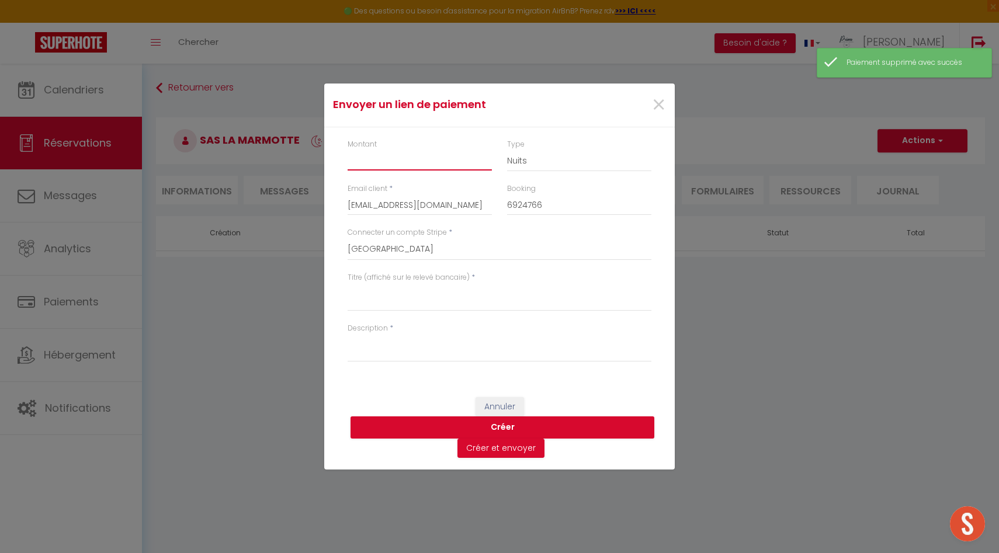
click at [397, 159] on input "Montant" at bounding box center [419, 160] width 144 height 21
type input "159.40"
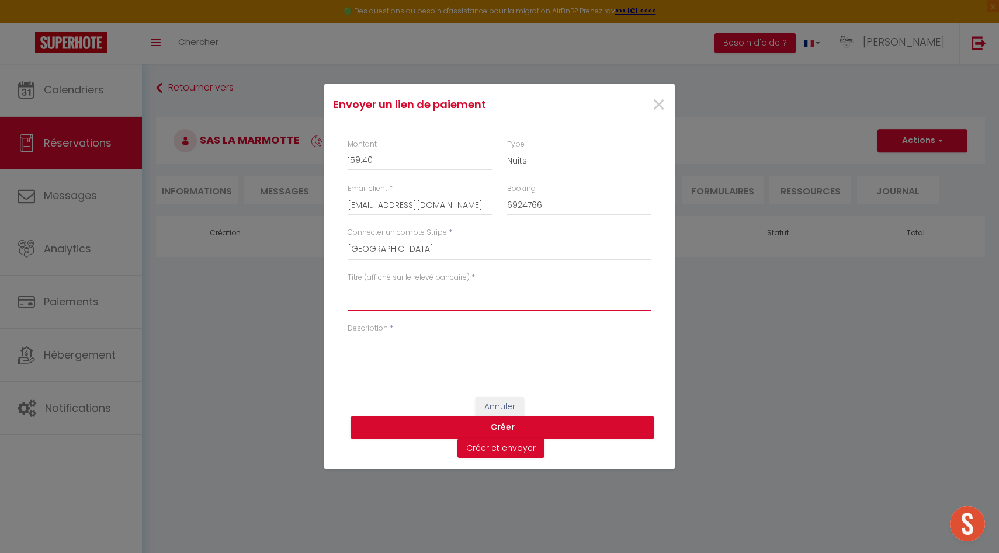
click at [380, 301] on textarea "Titre (affiché sur le relevé bancaire)" at bounding box center [499, 297] width 304 height 28
type textarea "Nuitée SAS LA MARMOTTE"
type textarea "Nuitée"
click at [501, 295] on textarea "Nuitée SAS LA MARMOTTE" at bounding box center [499, 297] width 304 height 28
type textarea "Nuitée SAS LA MARMOTTE - St Cyr"
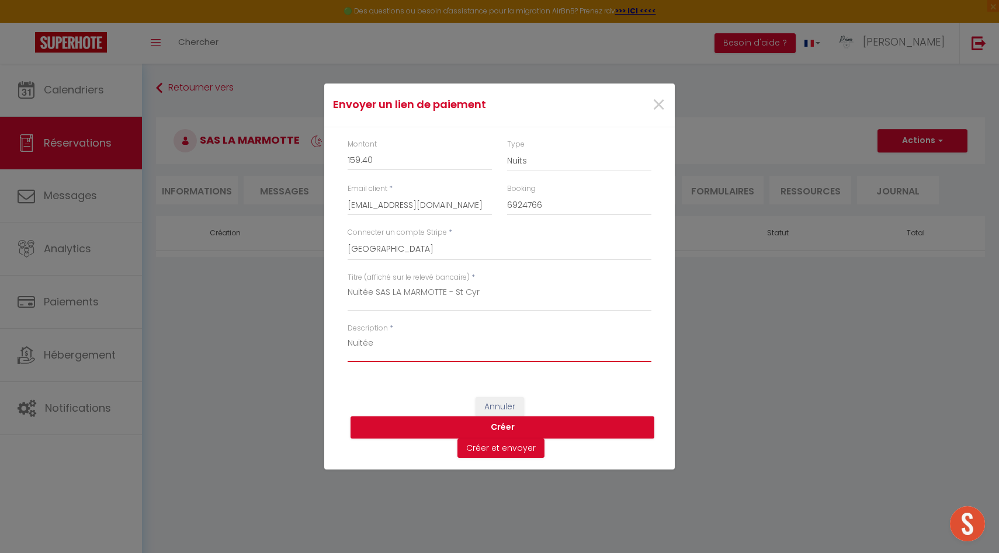
click at [415, 345] on textarea "Nuitée" at bounding box center [499, 348] width 304 height 28
type textarea "Nuitée SAS LA MARMOTTE - St Cyr"
click at [526, 444] on button "Créer et envoyer" at bounding box center [500, 449] width 87 height 20
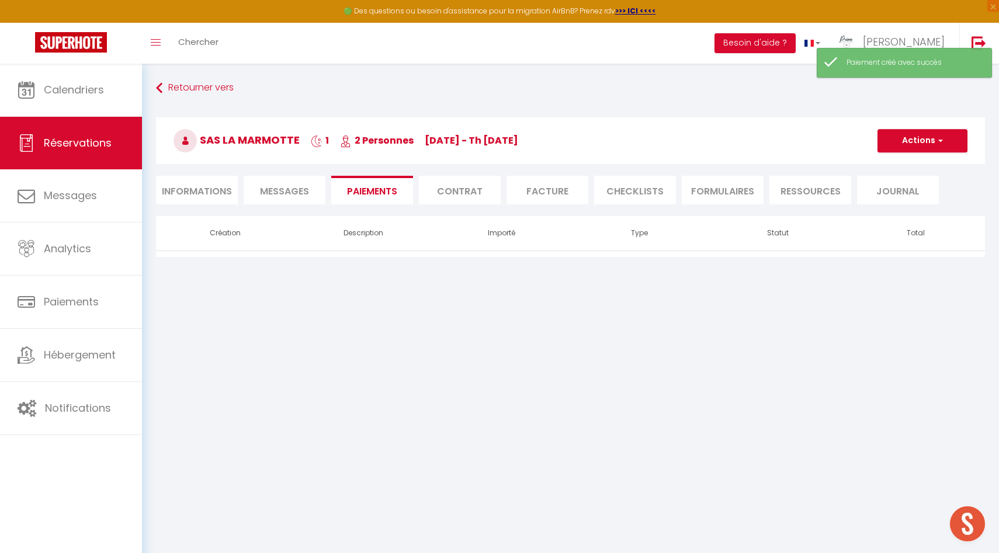
select select "fr"
type input "[EMAIL_ADDRESS][DOMAIN_NAME]"
type input "Demande de paiement"
type textarea "Bonjour, Nous vous invitons à cliquer sur le lien ci-dessous pour effectuer le …"
select select "0"
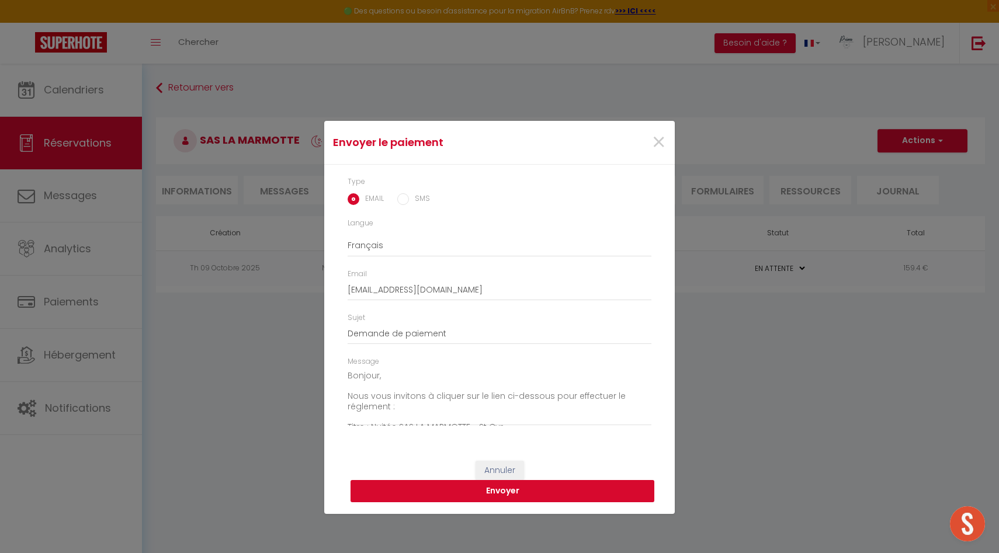
click at [525, 494] on button "Envoyer" at bounding box center [502, 491] width 304 height 22
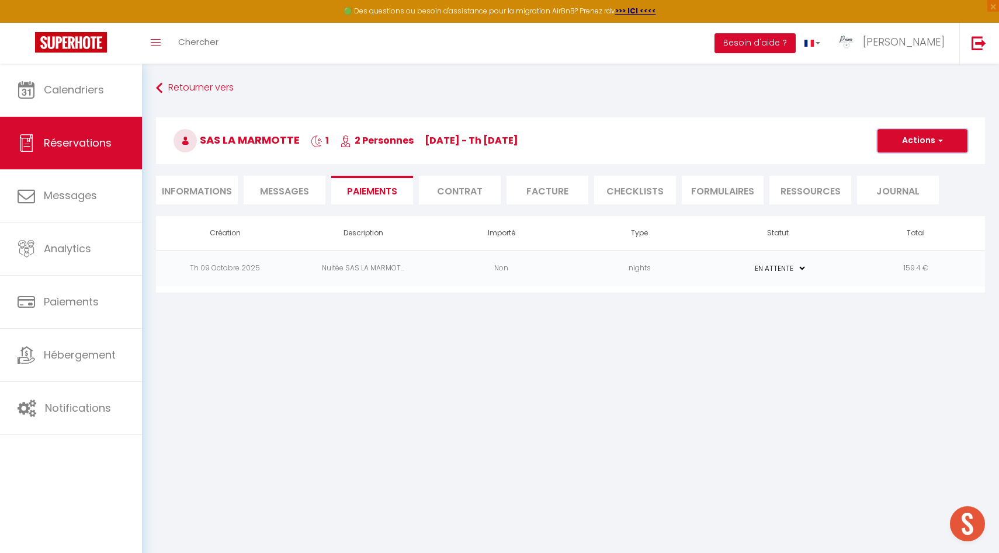
click at [936, 137] on span "button" at bounding box center [938, 140] width 7 height 11
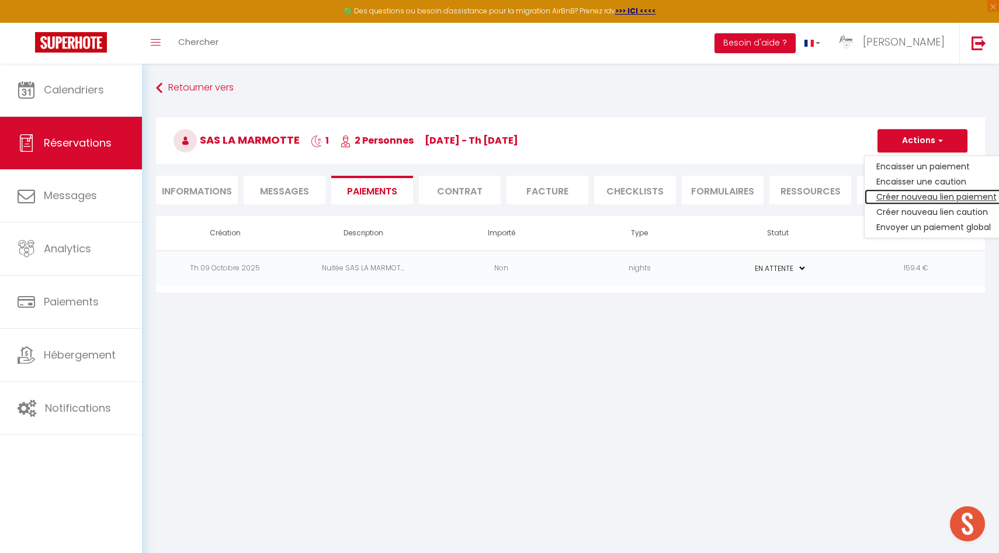
click at [944, 196] on link "Créer nouveau lien paiement" at bounding box center [936, 196] width 144 height 15
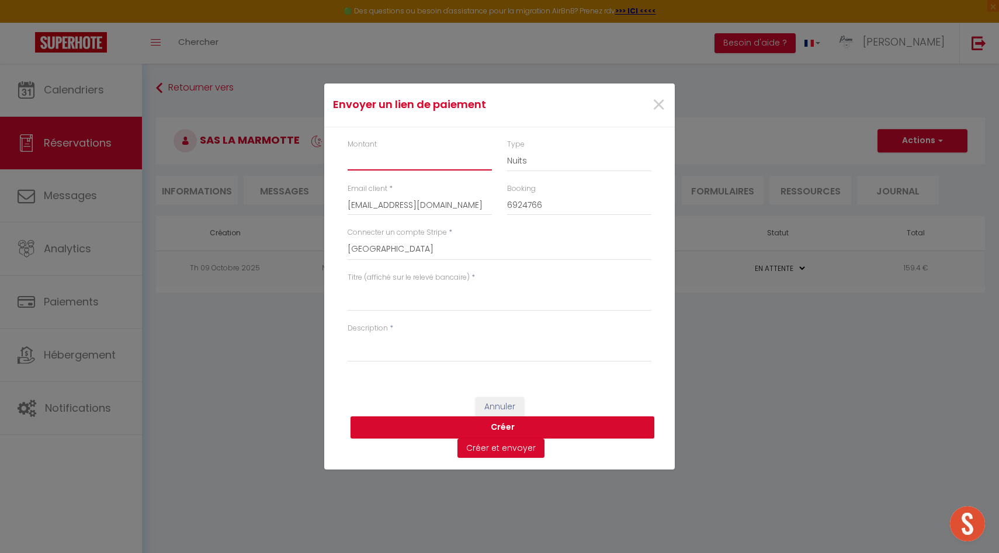
click at [393, 163] on input "Montant" at bounding box center [419, 160] width 144 height 21
type input "14"
click at [414, 252] on select "Primo Conciergerie [PERSON_NAME] Les Suites du [GEOGRAPHIC_DATA] Rocagel Le Sor…" at bounding box center [499, 249] width 304 height 22
select select "2566"
click at [347, 238] on select "Primo Conciergerie [PERSON_NAME] Les Suites du [GEOGRAPHIC_DATA] Rocagel Le Sor…" at bounding box center [499, 249] width 304 height 22
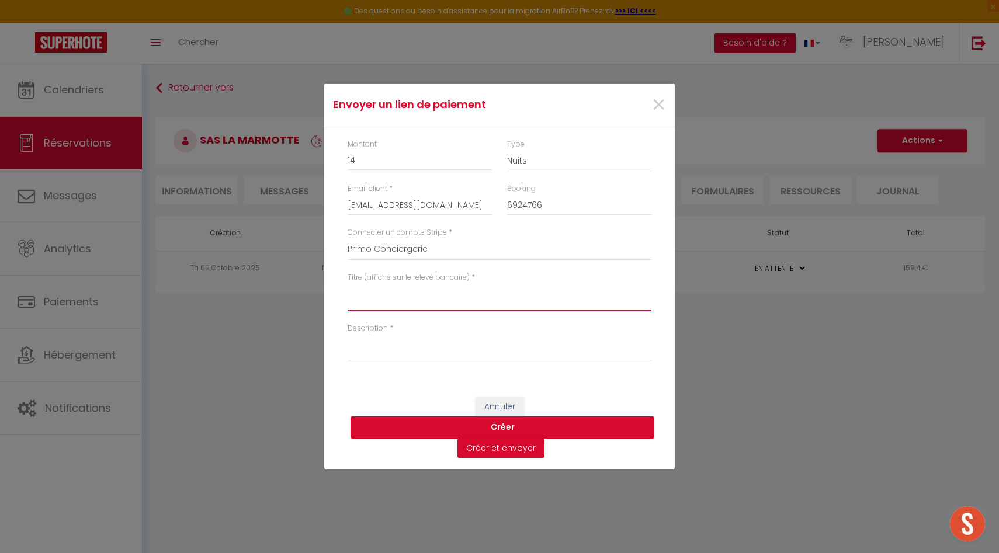
click at [381, 307] on textarea "Titre (affiché sur le relevé bancaire)" at bounding box center [499, 297] width 304 height 28
type textarea "Petits dejeuner - SAS LA MARMOTTE"
drag, startPoint x: 366, startPoint y: 162, endPoint x: 318, endPoint y: 160, distance: 47.4
click at [318, 161] on div "Envoyer un lien de paiement × Montant 14 Type Nuits Frais de ménage Taxe de séj…" at bounding box center [499, 276] width 999 height 553
type input "28"
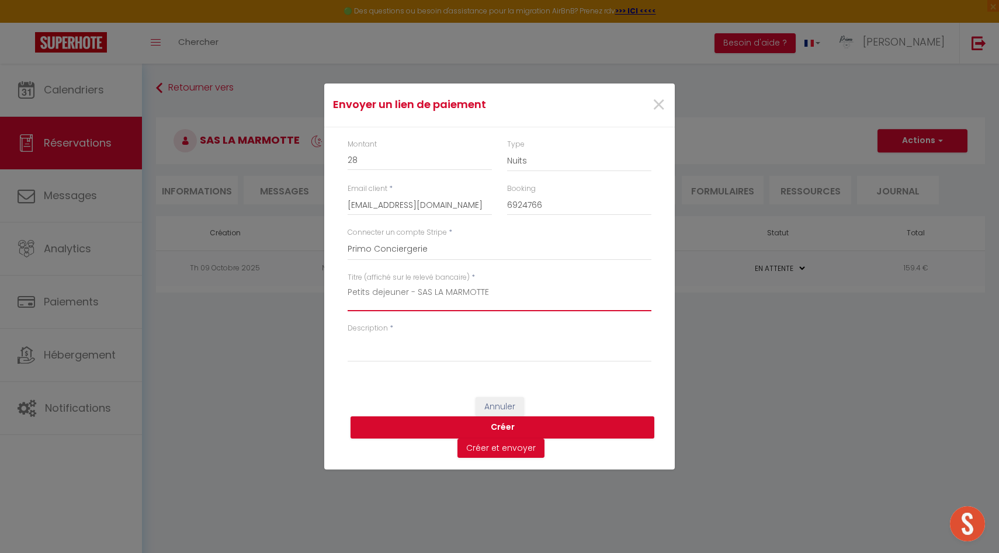
click at [349, 292] on textarea "Petits dejeuner - SAS LA MARMOTTE" at bounding box center [499, 297] width 304 height 28
click at [380, 291] on textarea "2x Petits dejeuner - SAS LA MARMOTTE" at bounding box center [499, 297] width 304 height 28
click at [402, 291] on textarea "2x Petits dejeuner - SAS LA MARMOTTE" at bounding box center [499, 297] width 304 height 28
click at [390, 291] on textarea "2x Petits dejeuner - SAS LA MARMOTTE" at bounding box center [499, 297] width 304 height 28
drag, startPoint x: 513, startPoint y: 300, endPoint x: 306, endPoint y: 296, distance: 207.4
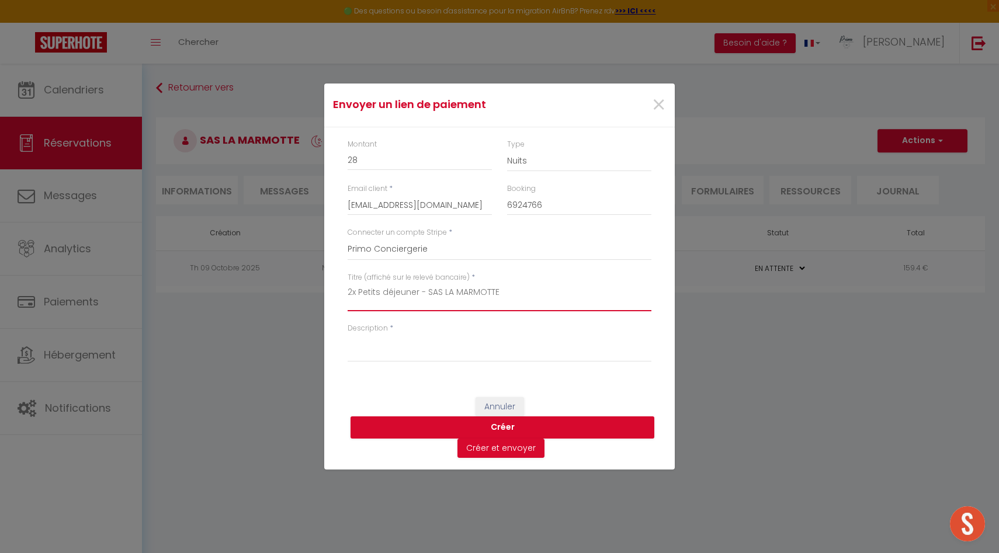
click at [306, 296] on div "Envoyer un lien de paiement × Montant 28 Type Nuits Frais de ménage Taxe de séj…" at bounding box center [499, 276] width 999 height 553
type textarea "2x Petits déjeuner - SAS LA MARMOTTE"
click at [372, 353] on textarea "Description" at bounding box center [499, 348] width 304 height 28
paste textarea "2x Petits déjeuner - SAS LA MARMOTTE"
type textarea "2x Petits déjeuner - SAS LA MARMOTTE"
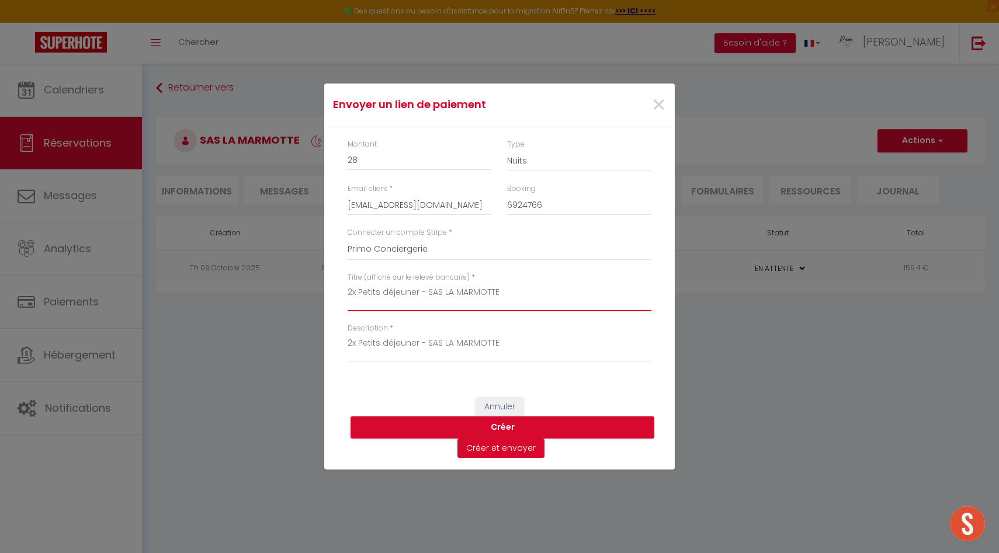
click at [530, 286] on textarea "2x Petits déjeuner - SAS LA MARMOTTE" at bounding box center [499, 297] width 304 height 28
click at [538, 293] on textarea "2x Petits déjeuner - SAS LA MARMOTTE" at bounding box center [499, 297] width 304 height 28
type textarea "2x Petits déjeuner - SAS LA MARMOTTE le 16.10"
click at [516, 337] on textarea "2x Petits déjeuner - SAS LA MARMOTTE" at bounding box center [499, 348] width 304 height 28
click at [523, 350] on textarea "2x Petits déjeuner - SAS LA MARMOTTE" at bounding box center [499, 348] width 304 height 28
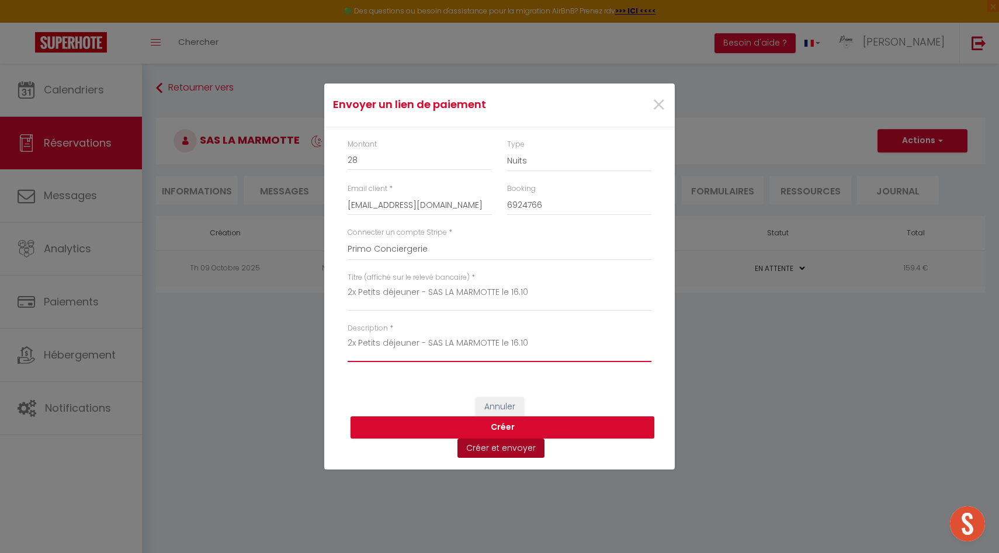
type textarea "2x Petits déjeuner - SAS LA MARMOTTE le 16.10"
click at [499, 454] on button "Créer et envoyer" at bounding box center [500, 449] width 87 height 20
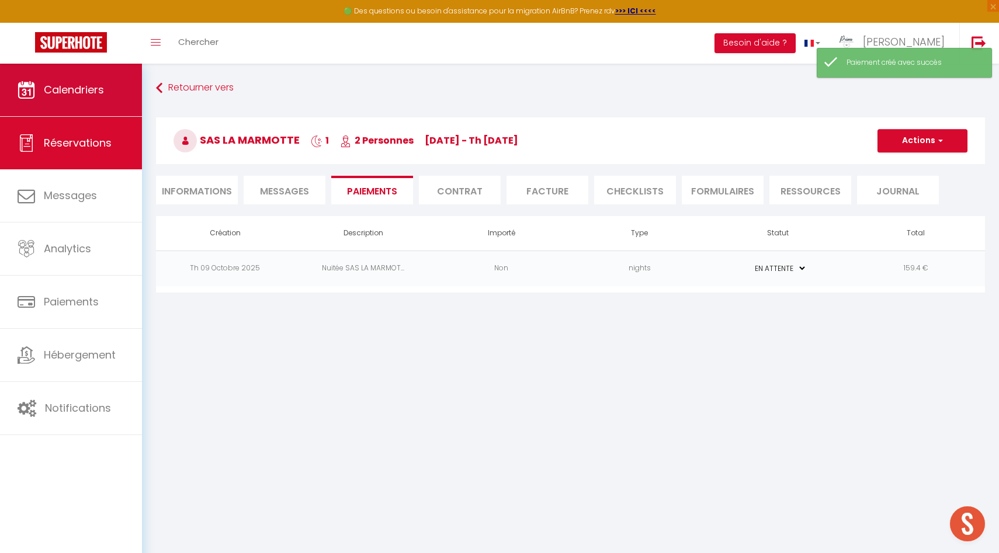
type textarea "Bonjour, Nous vous invitons à cliquer sur le lien ci-dessous pour effectuer le …"
select select "0"
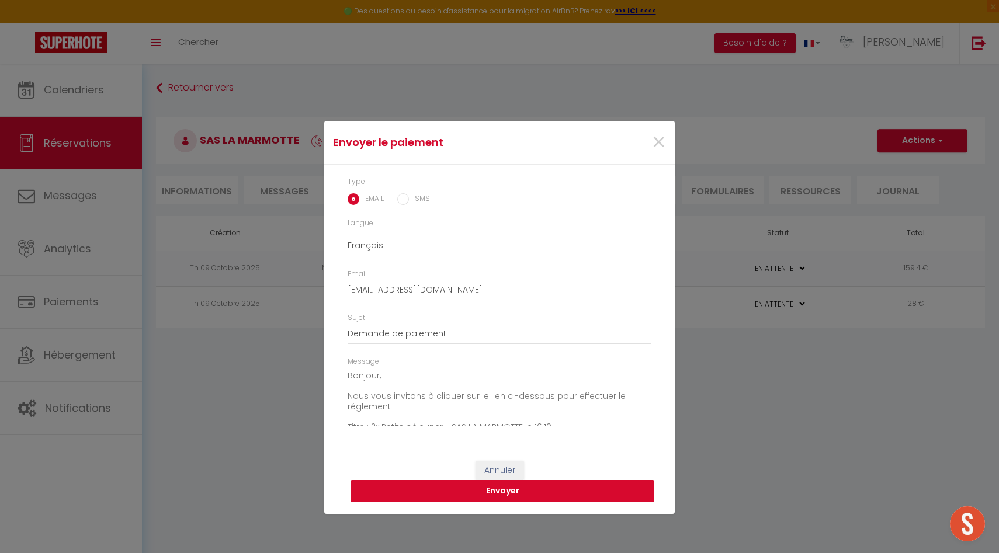
click at [485, 491] on button "Envoyer" at bounding box center [502, 491] width 304 height 22
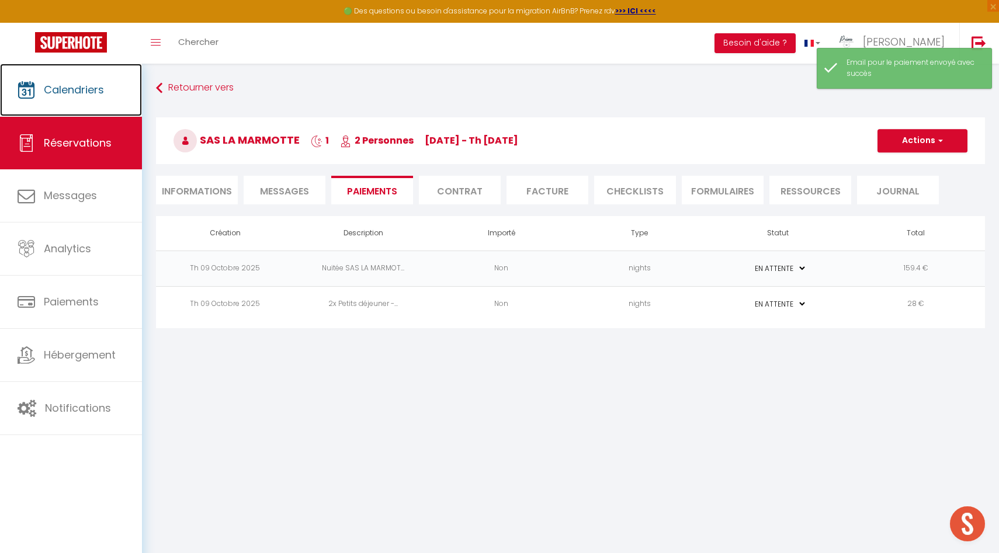
click at [92, 104] on link "Calendriers" at bounding box center [71, 90] width 142 height 53
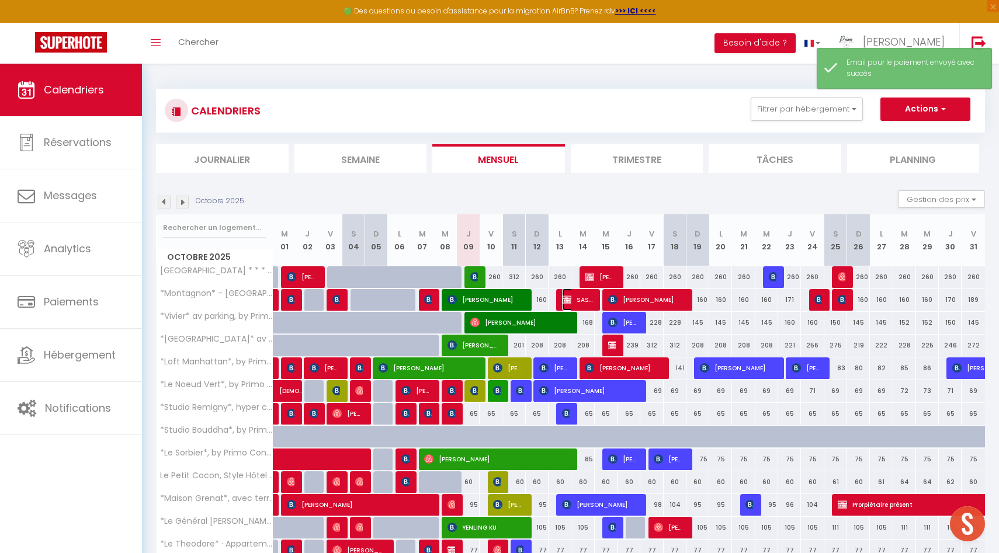
click at [580, 298] on span "SAS LA MARMOTTE" at bounding box center [577, 300] width 30 height 22
select select "OK"
select select "KO"
select select "0"
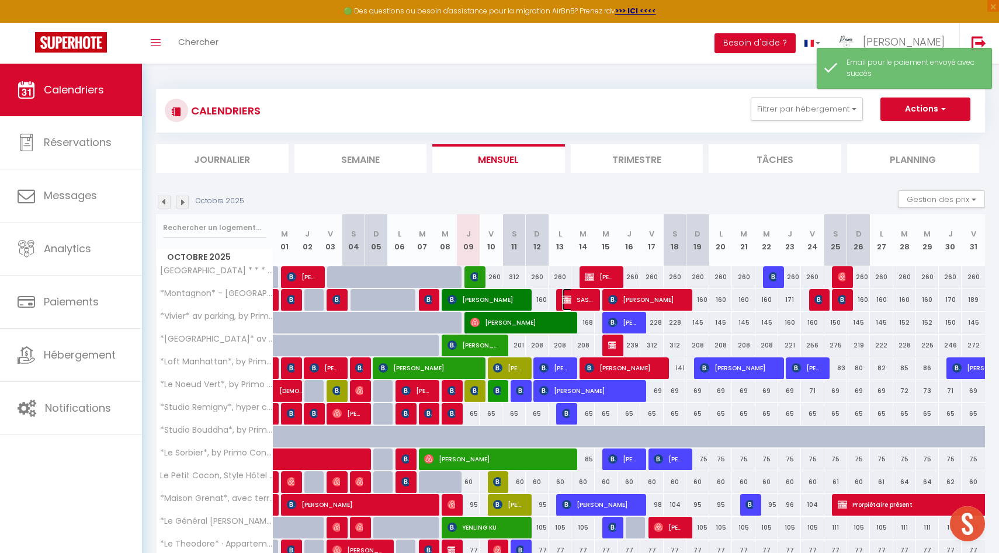
select select "1"
select select
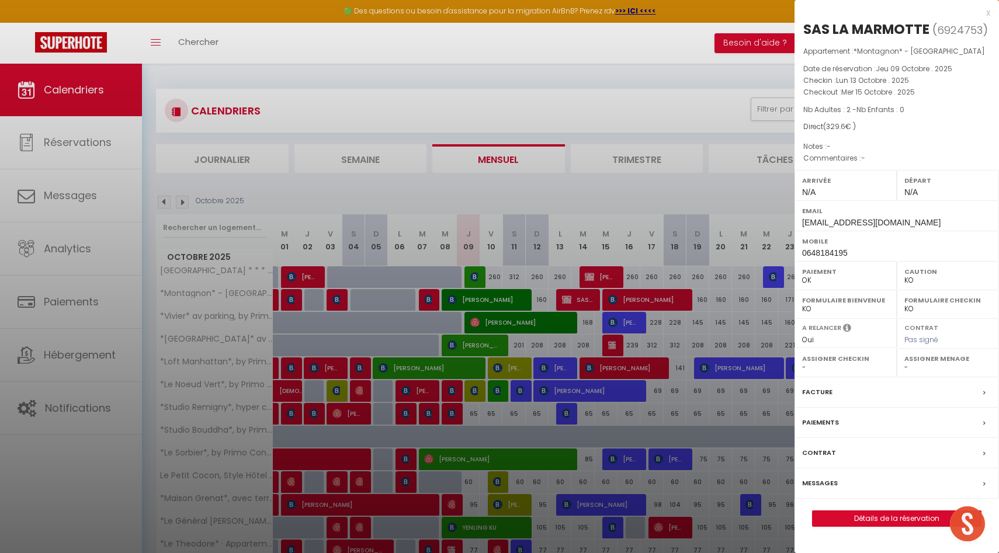
click at [826, 420] on label "Paiements" at bounding box center [820, 422] width 37 height 12
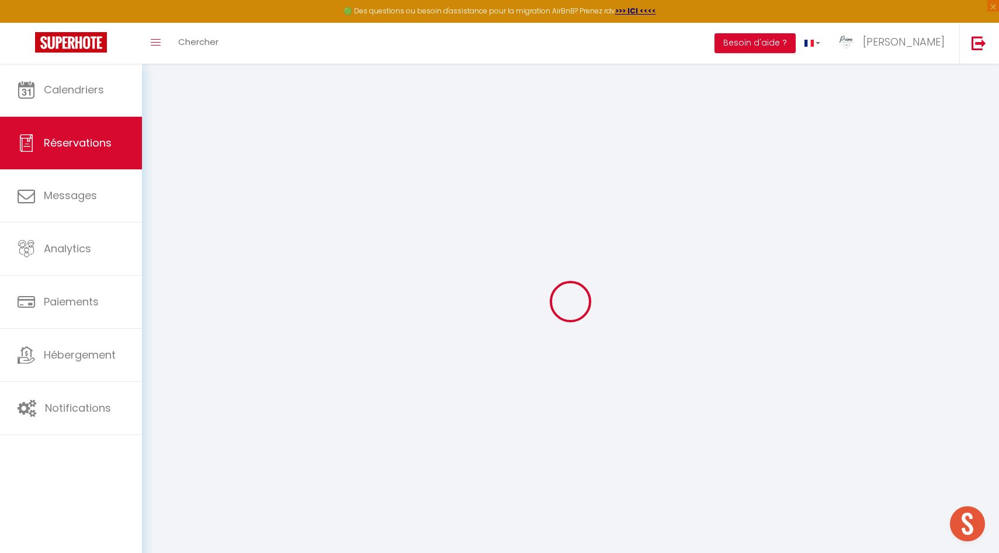
type input "SAS"
type input "LA MARMOTTE"
type input "[EMAIL_ADDRESS][DOMAIN_NAME]"
type input "0648184195"
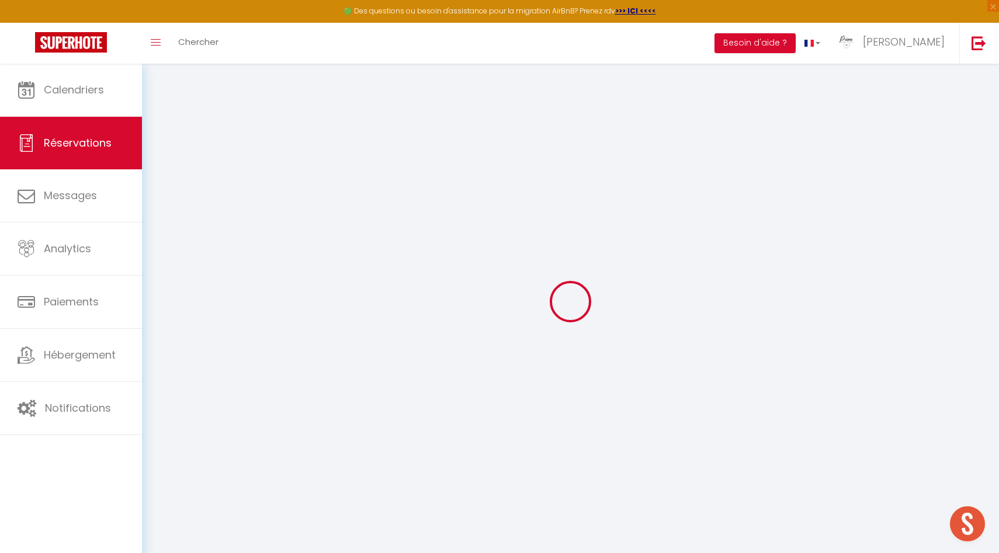
select select "FR"
select select "12585"
select select "1"
type input "Lun 13 Octobre 2025"
select select
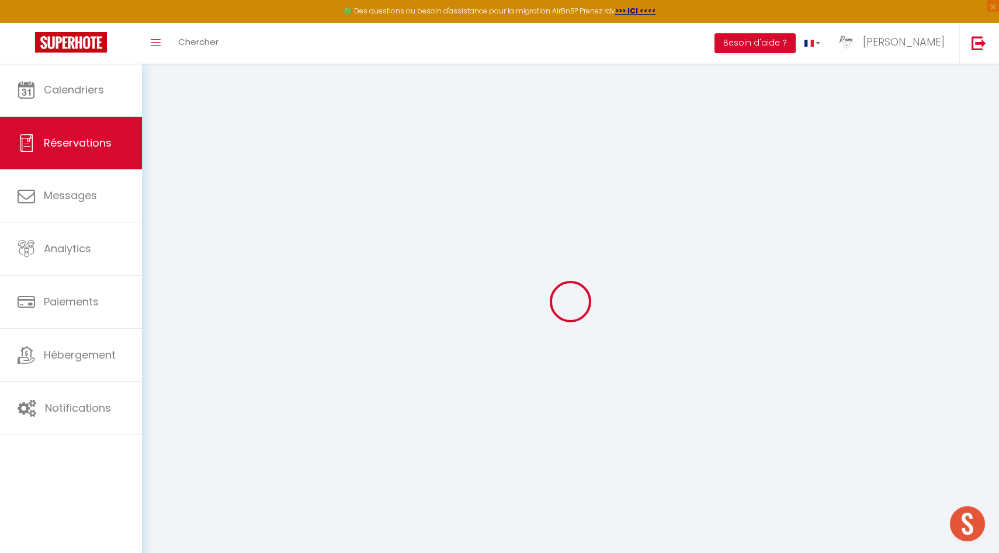
type input "Mer 15 Octobre 2025"
select select
type input "2"
select select "12"
select select
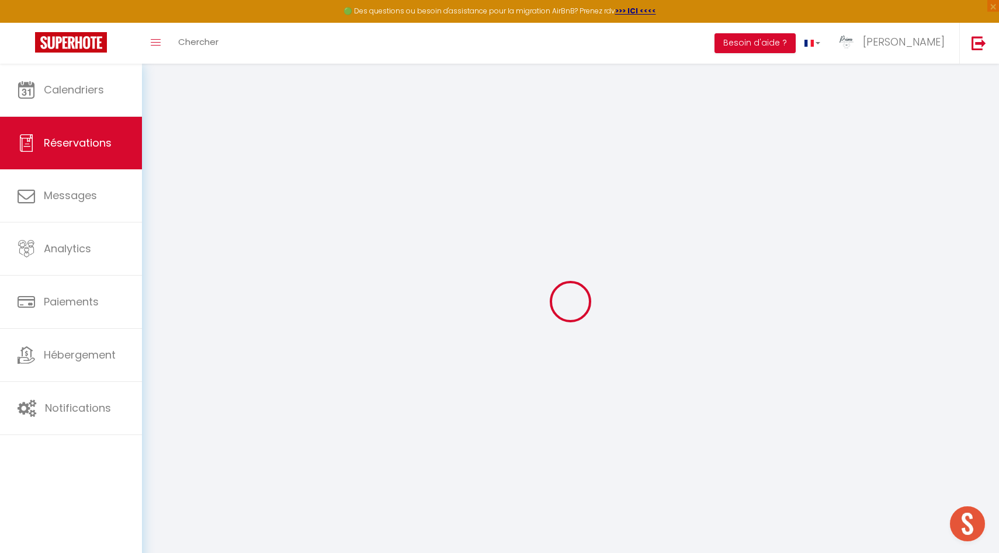
type input "320"
checkbox input "false"
type input "329.6"
type input "0"
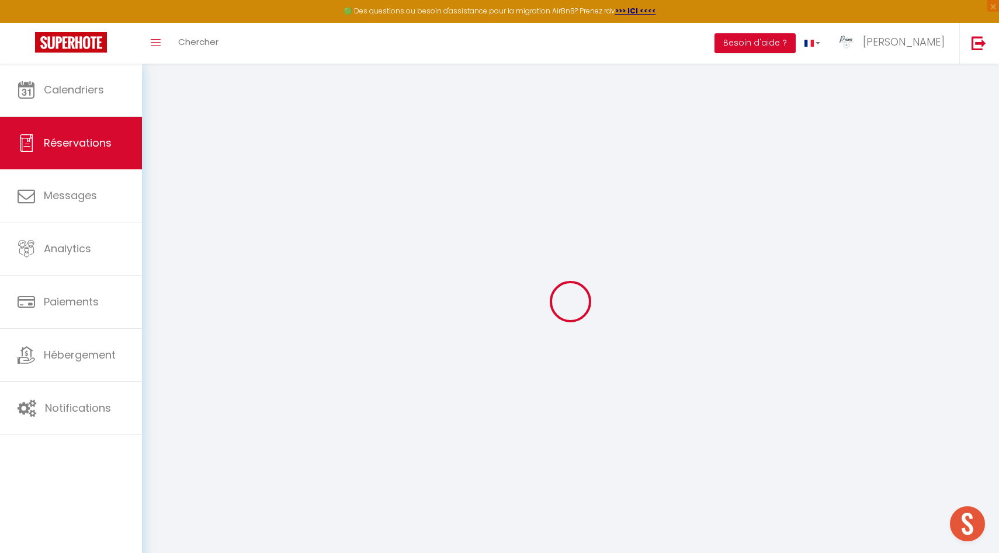
type input "0"
select select
select select "14"
checkbox input "false"
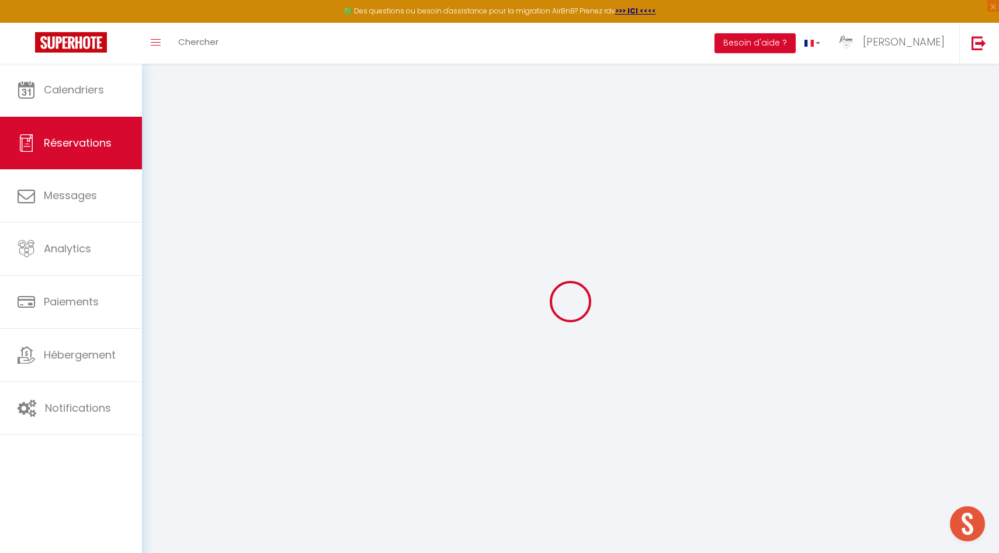
select select
checkbox input "false"
select select
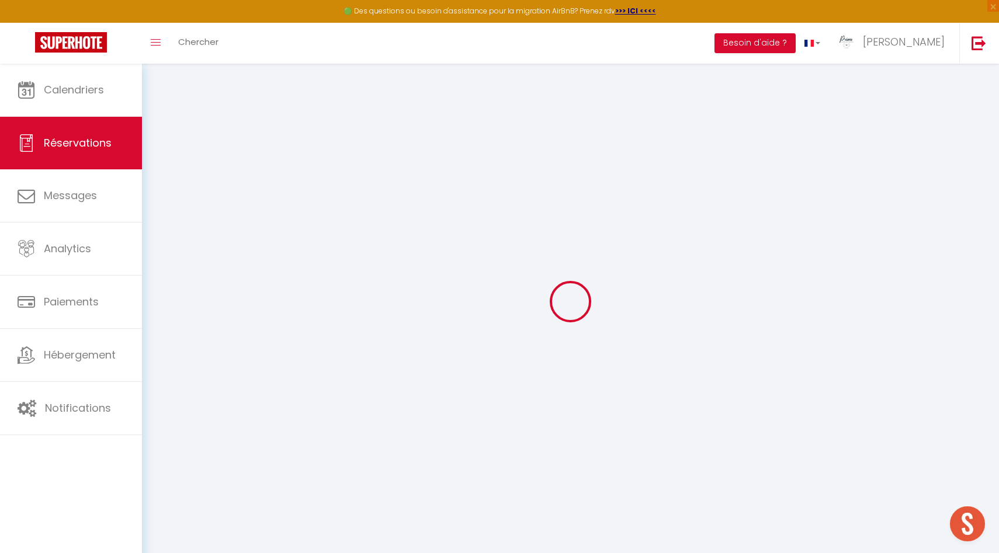
checkbox input "false"
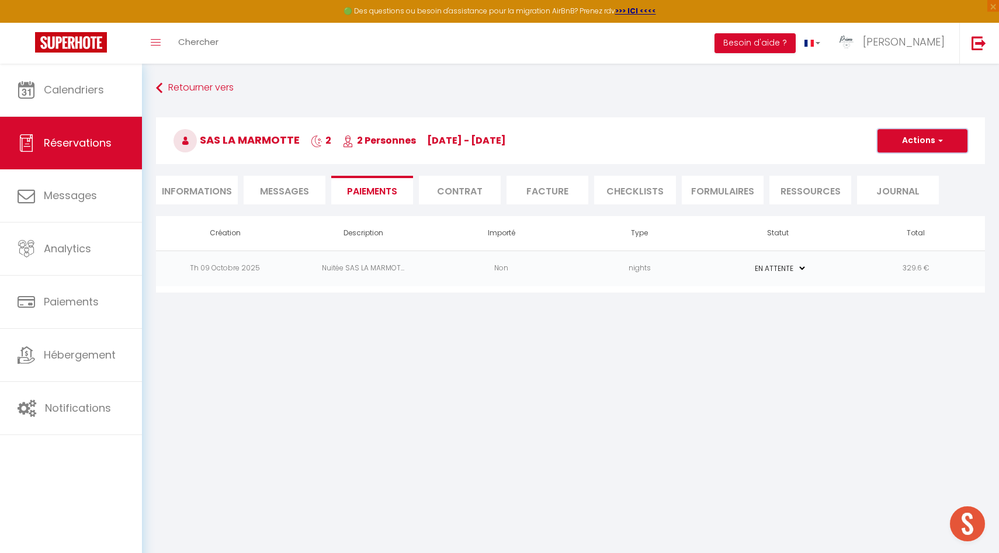
click at [934, 145] on button "Actions" at bounding box center [922, 140] width 90 height 23
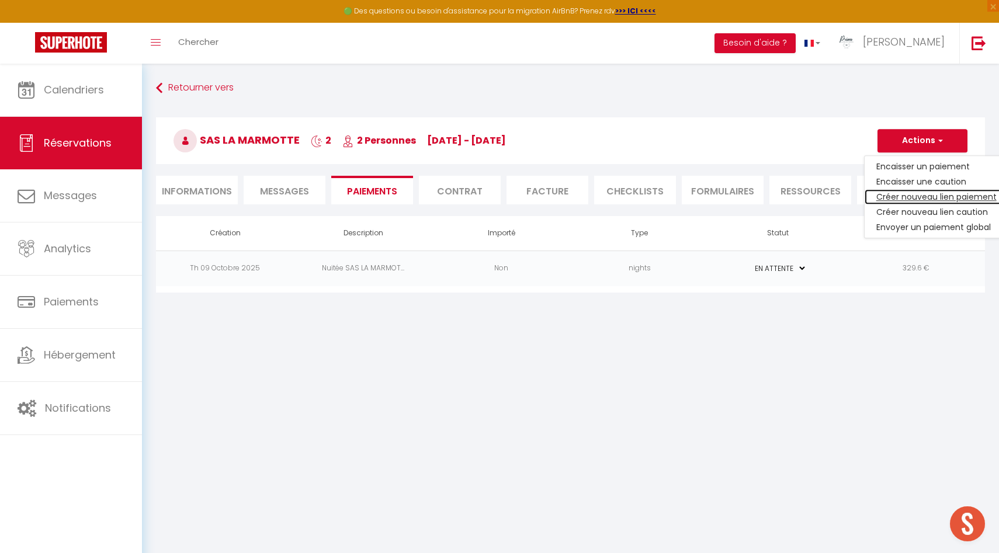
click at [935, 199] on link "Créer nouveau lien paiement" at bounding box center [936, 196] width 144 height 15
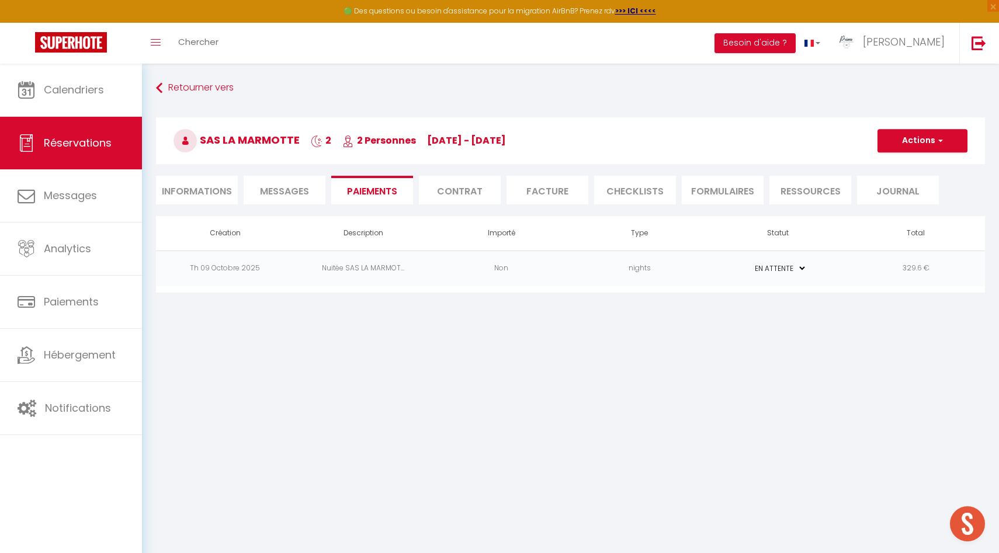
select select "nights"
type input "[EMAIL_ADDRESS][DOMAIN_NAME]"
select select "2918"
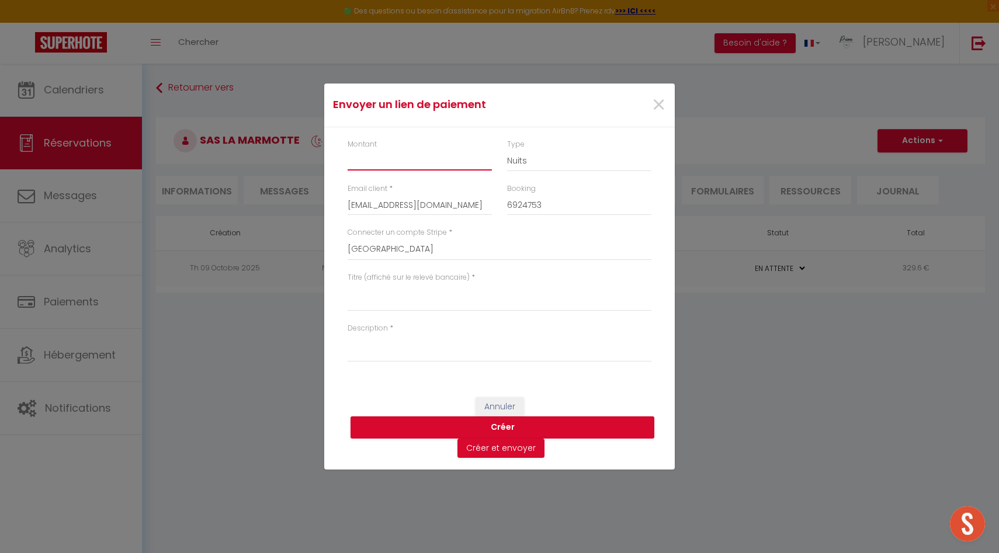
click at [370, 166] on input "Montant" at bounding box center [419, 160] width 144 height 21
type input "56"
click at [376, 304] on textarea "Titre (affiché sur le relevé bancaire)" at bounding box center [499, 297] width 304 height 28
drag, startPoint x: 589, startPoint y: 297, endPoint x: 340, endPoint y: 294, distance: 249.4
click at [340, 294] on div "Titre (affiché sur le relevé bancaire) * 4 petits déjeuners - SAS LA MARMOTTE -…" at bounding box center [499, 297] width 319 height 51
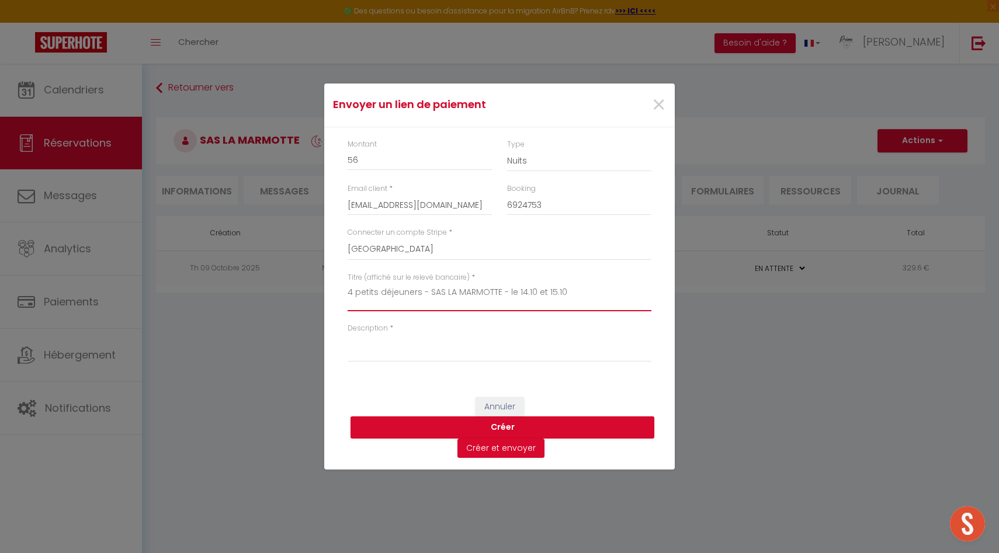
type textarea "4 petits déjeuners - SAS LA MARMOTTE - le 14.10 et 15.10"
click at [373, 345] on textarea "Description" at bounding box center [499, 348] width 304 height 28
paste textarea "4 petits déjeuners - SAS LA MARMOTTE - le 14.10 et 15.10"
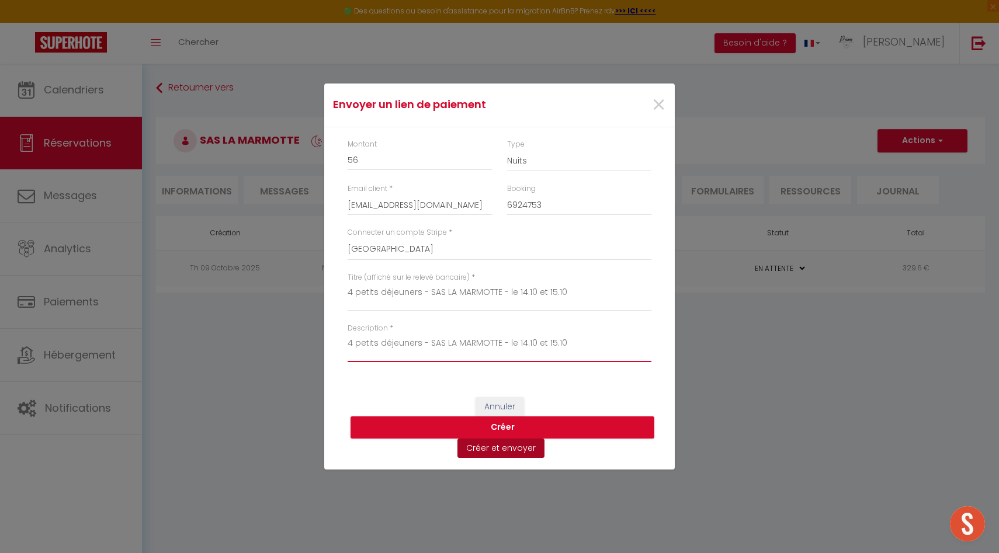
type textarea "4 petits déjeuners - SAS LA MARMOTTE - le 14.10 et 15.10"
click at [492, 454] on button "Créer et envoyer" at bounding box center [500, 449] width 87 height 20
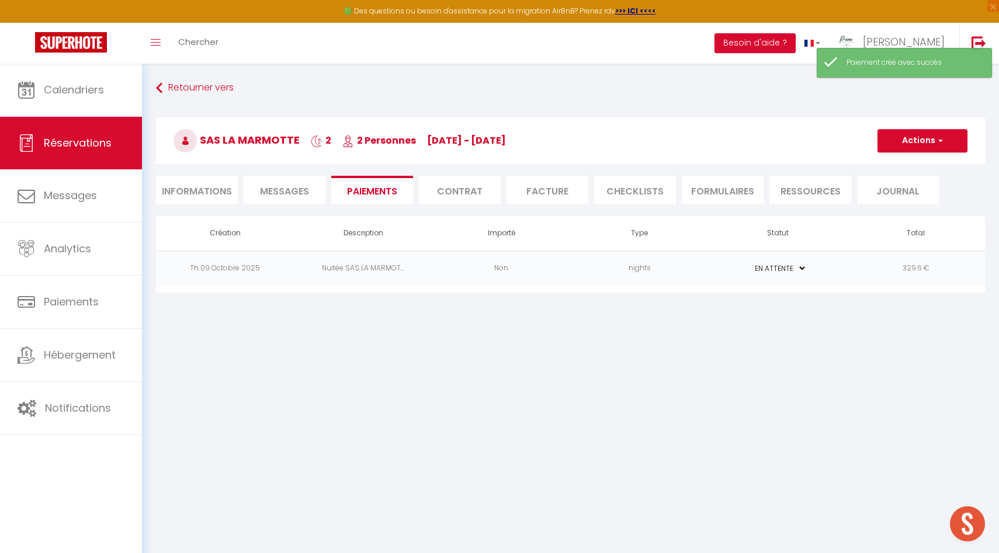
select select "fr"
type input "[EMAIL_ADDRESS][DOMAIN_NAME]"
type input "Demande de paiement"
type textarea "Bonjour, Nous vous invitons à cliquer sur le lien ci-dessous pour effectuer le …"
select select "0"
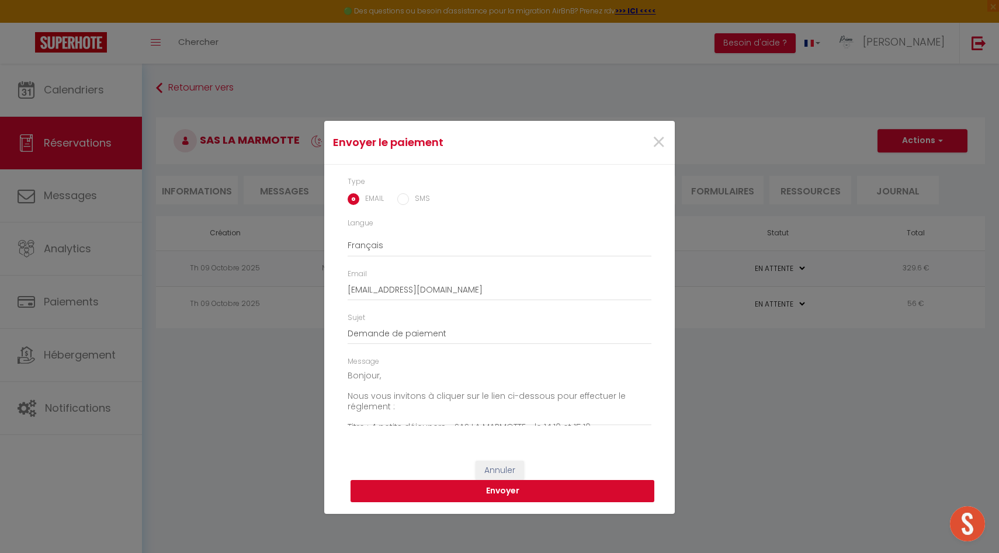
click at [437, 494] on button "Envoyer" at bounding box center [502, 491] width 304 height 22
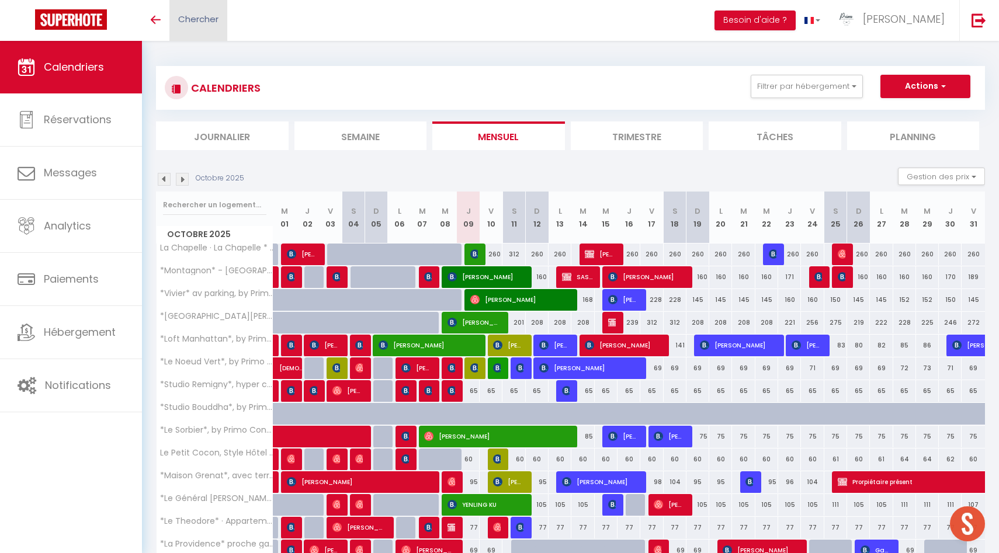
click at [198, 4] on link "Chercher" at bounding box center [198, 20] width 58 height 41
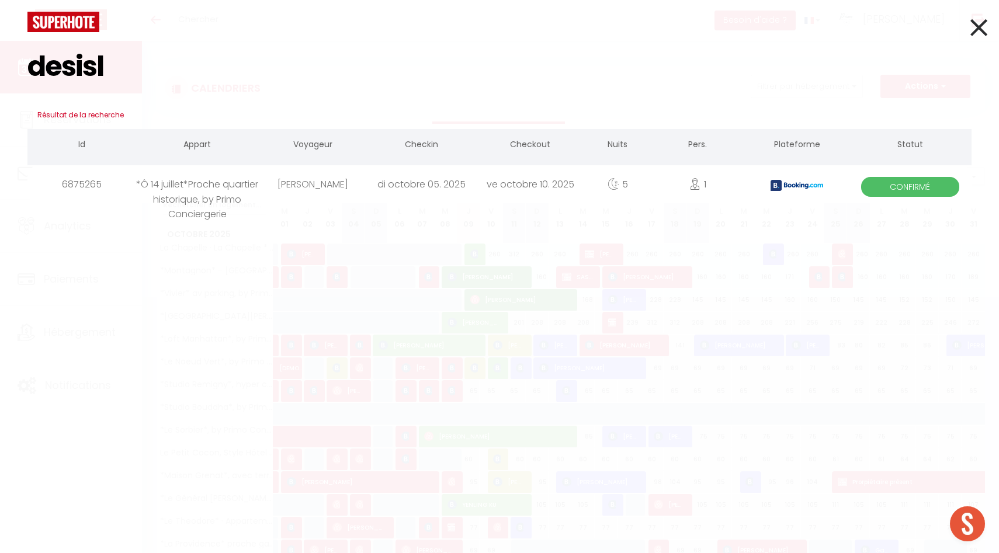
type input "desisl"
click at [325, 181] on div "[PERSON_NAME]" at bounding box center [313, 184] width 109 height 38
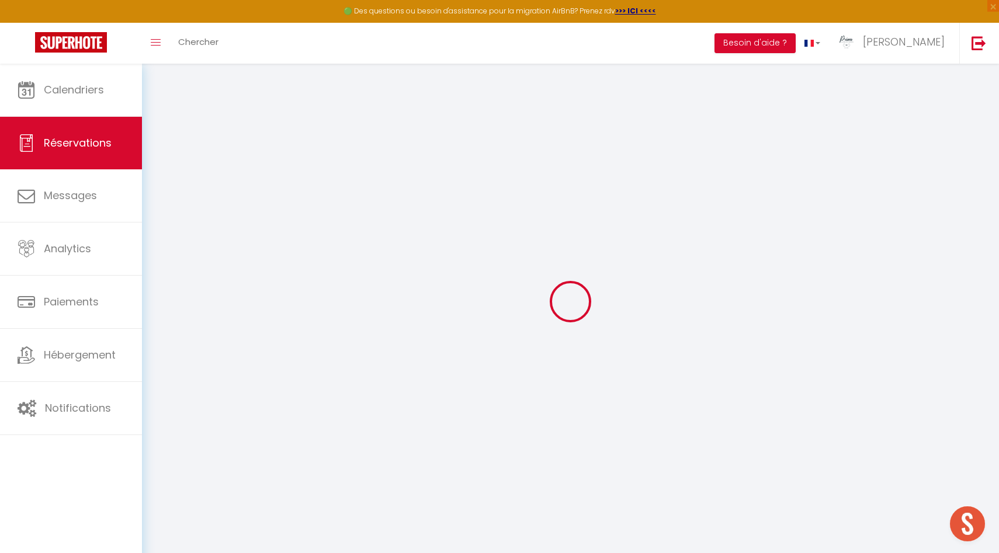
type input "Desislava"
type input "Ivanova"
type input "divano.554333@guest.booking.com"
type input "dea_22@hotmail.fr"
type input "+33651955531"
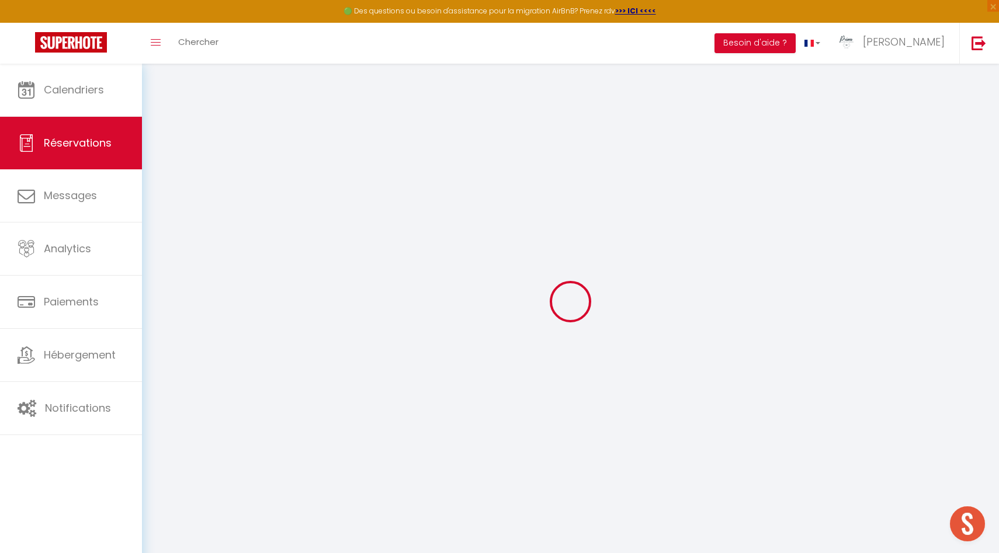
type input "+33651955531"
type input "."
select select "FR"
type input "44.52"
type input "4.36"
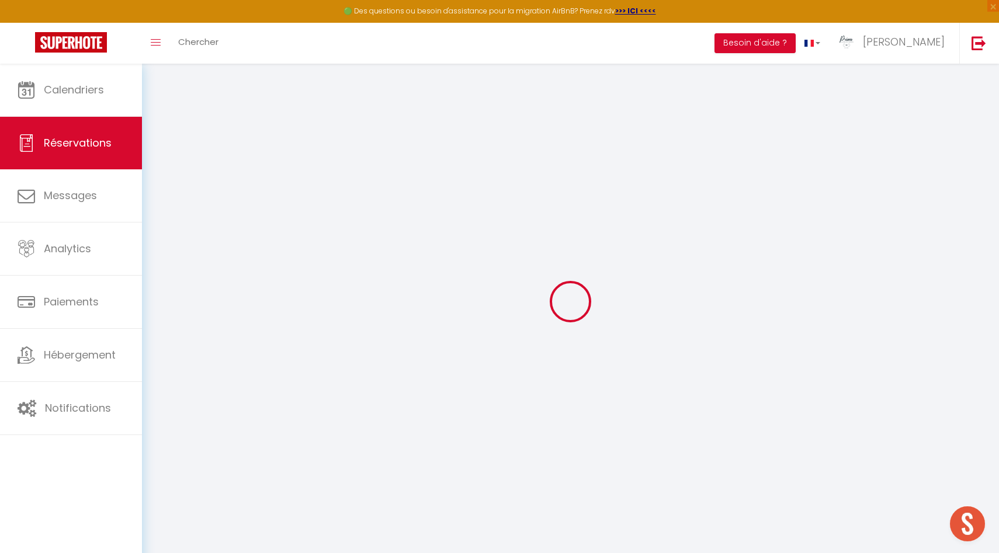
select select "44478"
select select "1"
select select
type input "1"
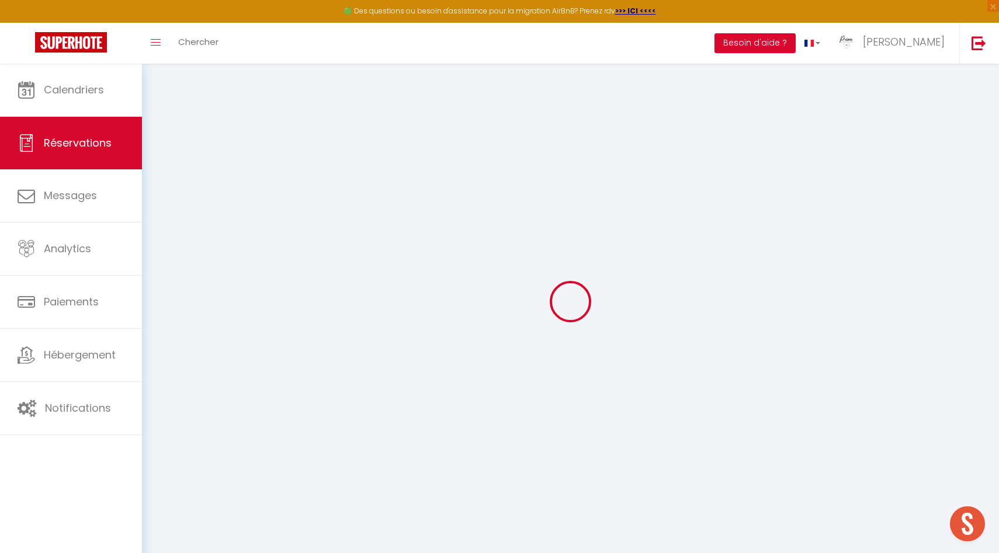
select select "12"
select select "15"
type input "296.8"
checkbox input "false"
type input "0"
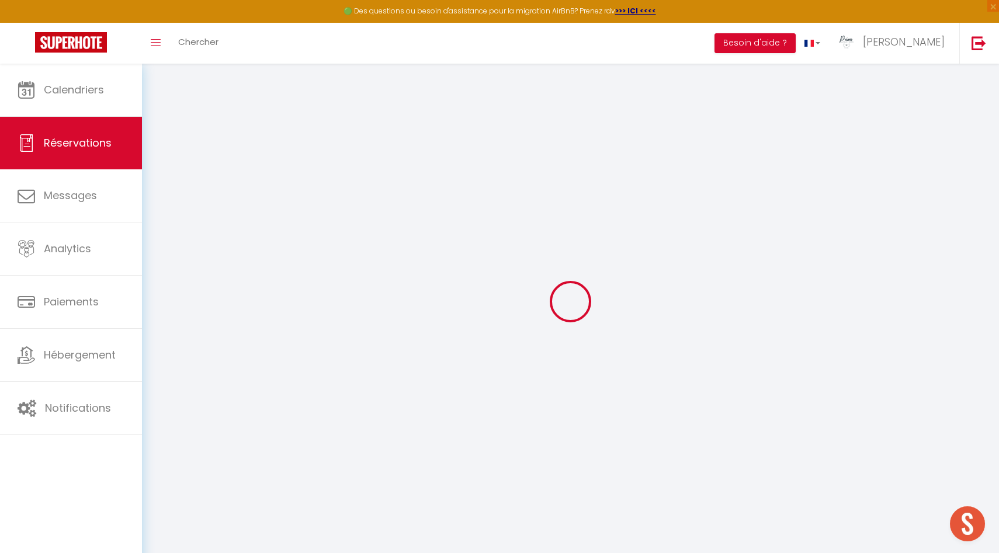
select select "2"
type input "0"
select select
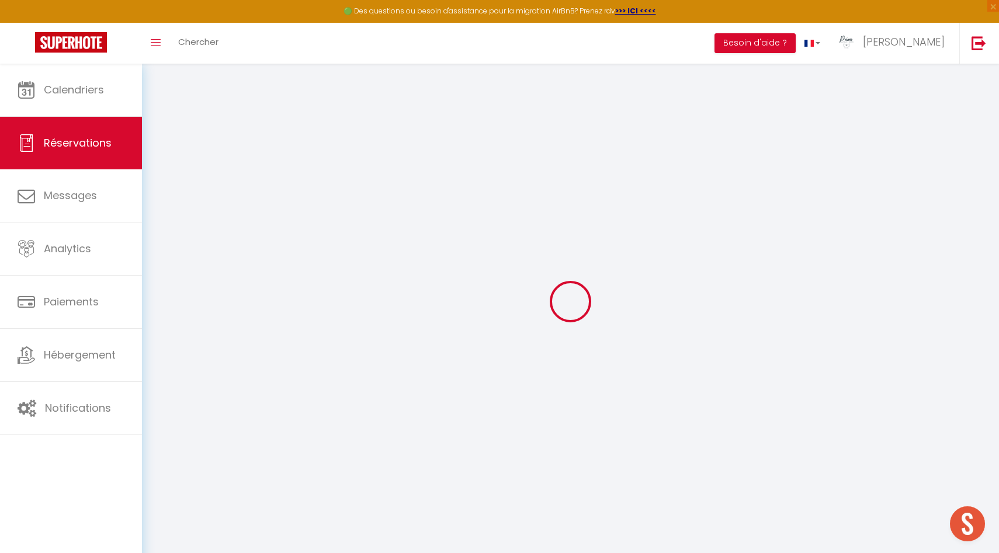
select select
checkbox input "false"
select select
checkbox input "false"
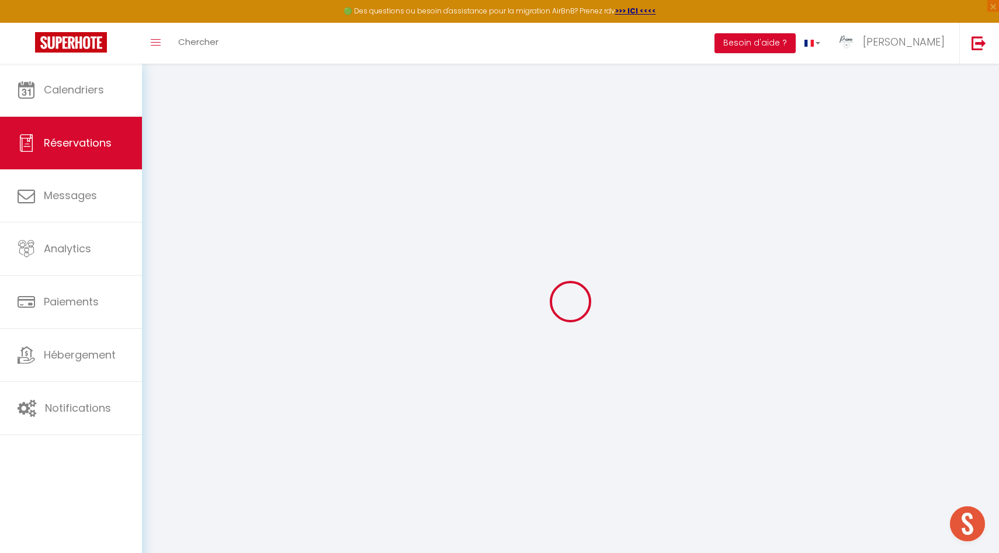
select select
checkbox input "false"
select select
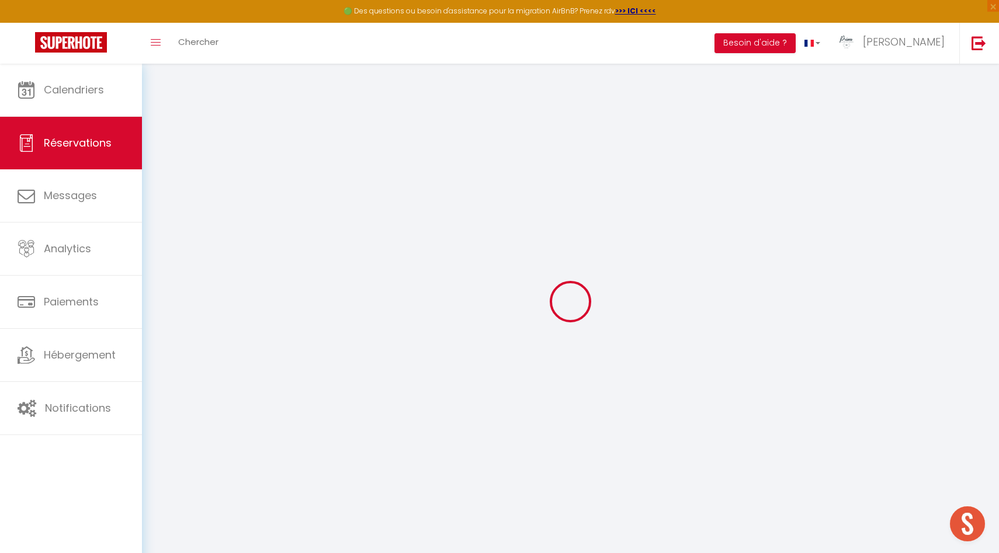
checkbox input "false"
type textarea "** THIS RESERVATION HAS BEEN PRE-PAID ** Reservation has a cancellation grace p…"
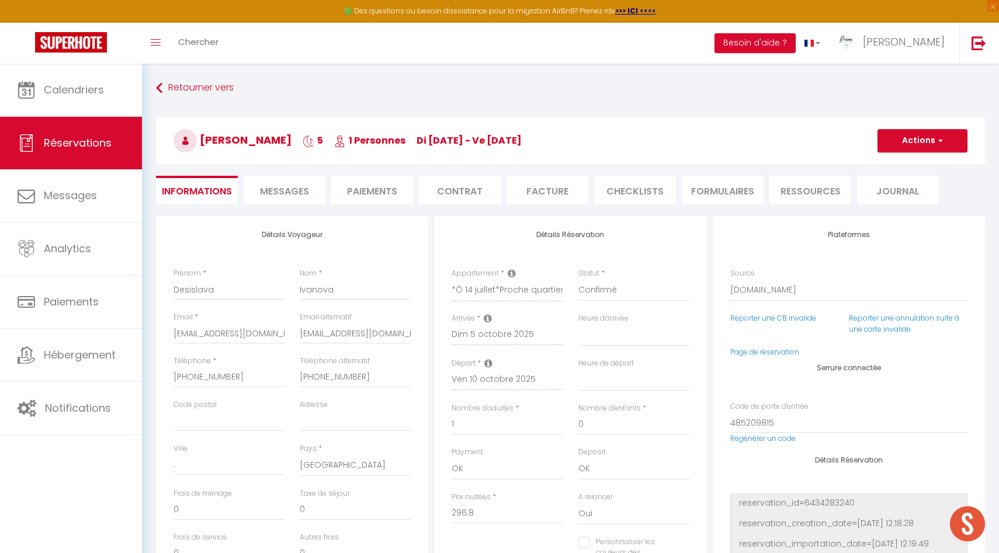
type input "14.84"
select select
checkbox input "false"
select select "21:00"
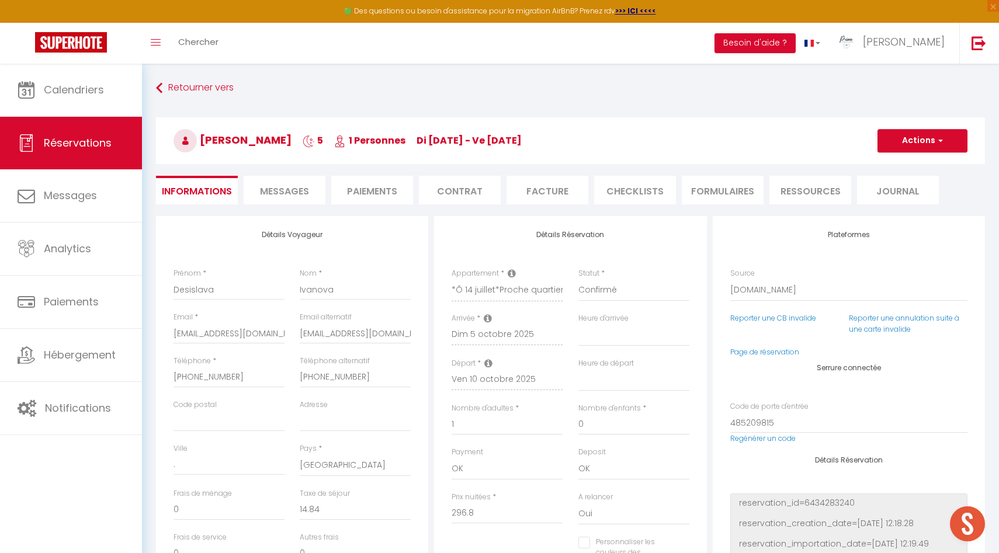
select select "10:00"
click at [554, 195] on li "Facture" at bounding box center [547, 190] width 82 height 29
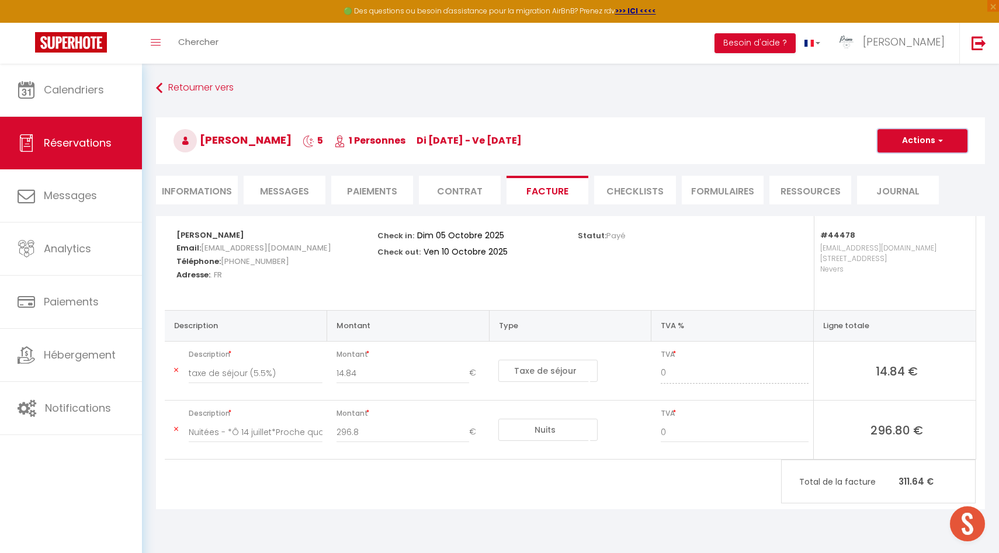
click at [923, 141] on button "Actions" at bounding box center [922, 140] width 90 height 23
click at [906, 186] on link "Aperçu et éditer" at bounding box center [913, 181] width 98 height 15
click at [945, 141] on button "Actions" at bounding box center [922, 140] width 90 height 23
click at [927, 196] on link "Envoyer la facture" at bounding box center [913, 196] width 98 height 15
type input "divano.554333@guest.booking.com"
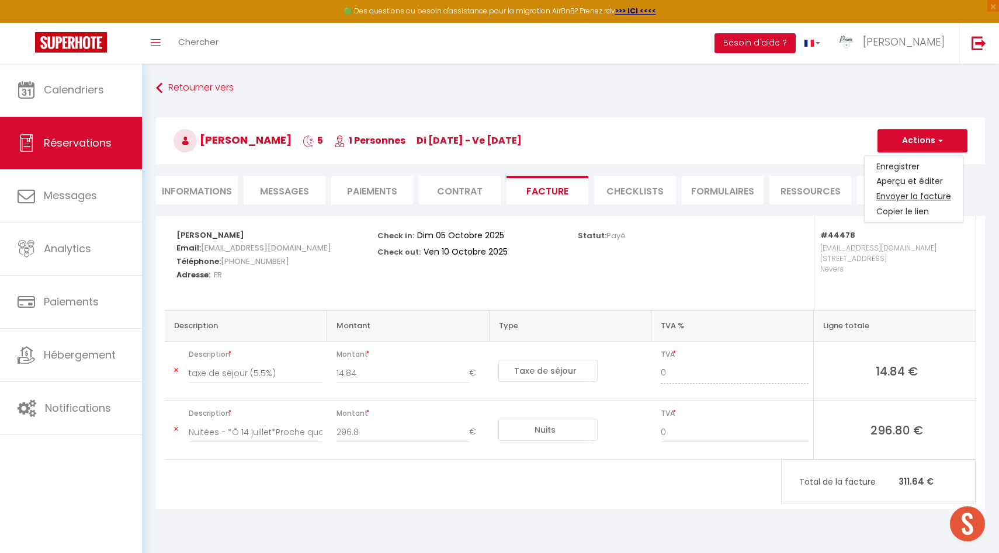
select select "fr"
type input "Votre facture 6875265 - *Ô 14 juillet*Proche quartier historique, by Primo Conc…"
type textarea "Bonjour, Voici le lien pour télécharger votre facture : https://superhote.com/a…"
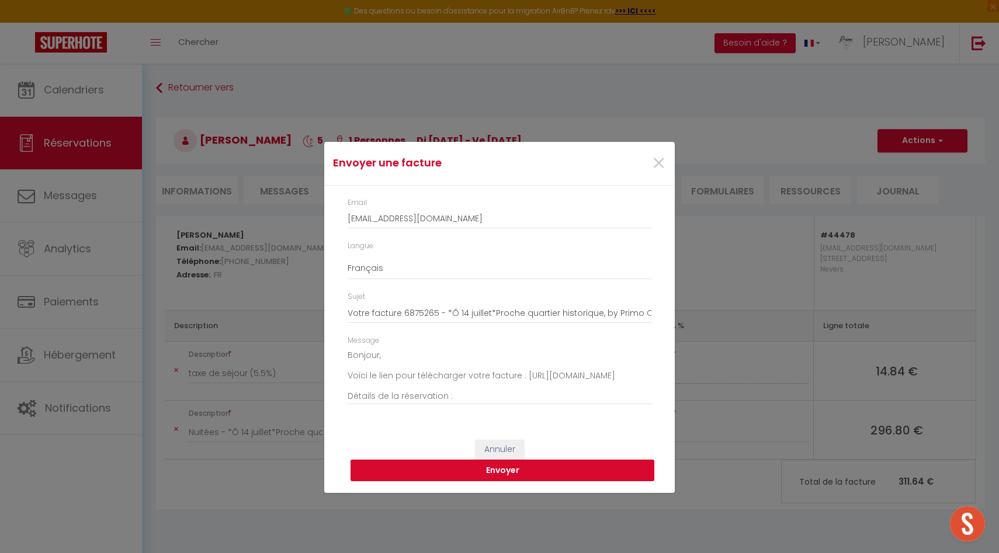
click at [420, 470] on button "Envoyer" at bounding box center [502, 471] width 304 height 22
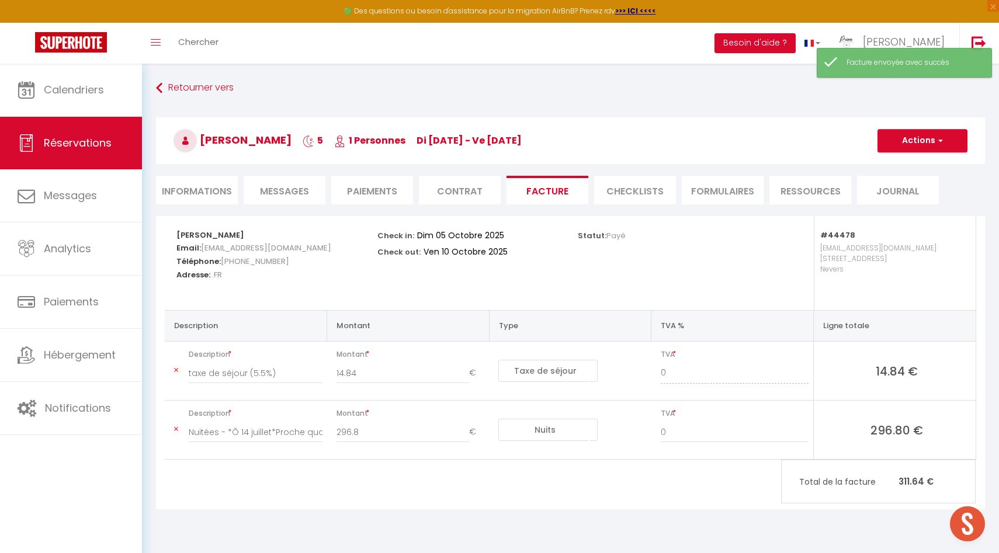
click at [284, 187] on span "Messages" at bounding box center [284, 191] width 49 height 13
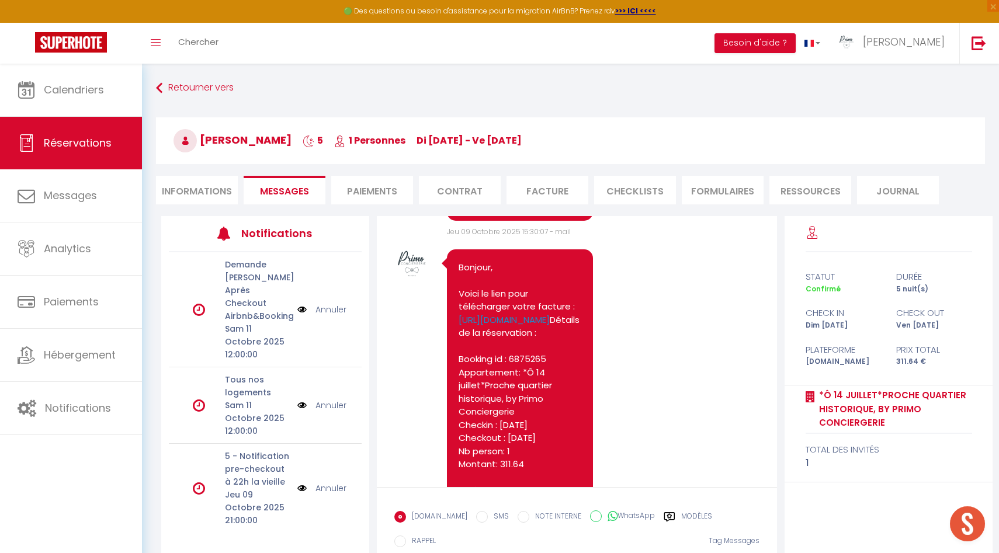
click at [298, 303] on img at bounding box center [301, 309] width 9 height 13
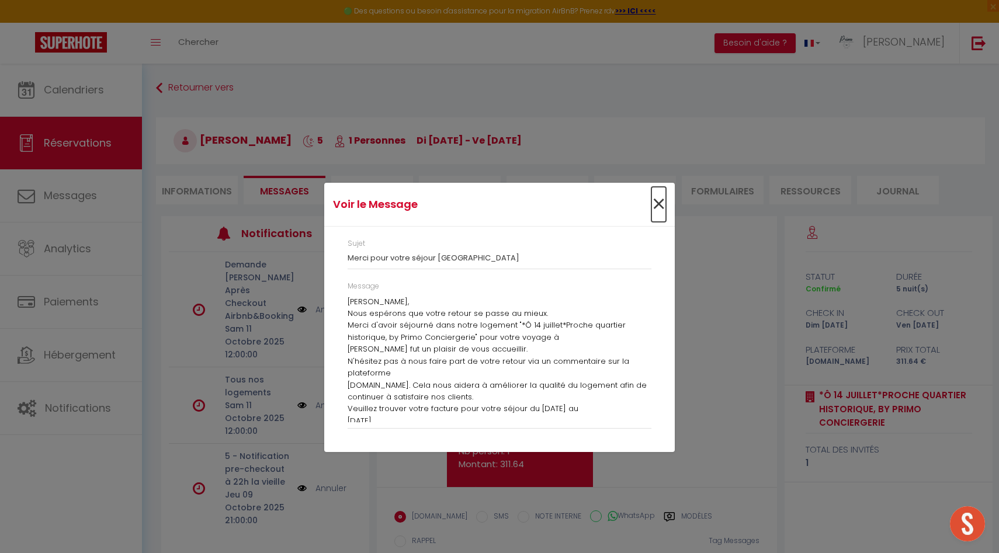
click at [657, 203] on span "×" at bounding box center [658, 204] width 15 height 35
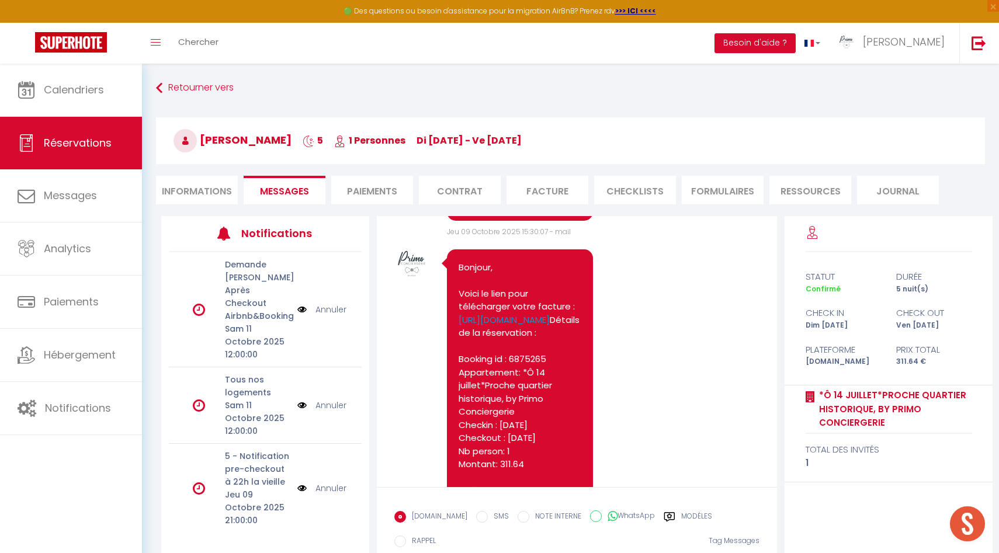
click at [301, 399] on img at bounding box center [301, 405] width 9 height 13
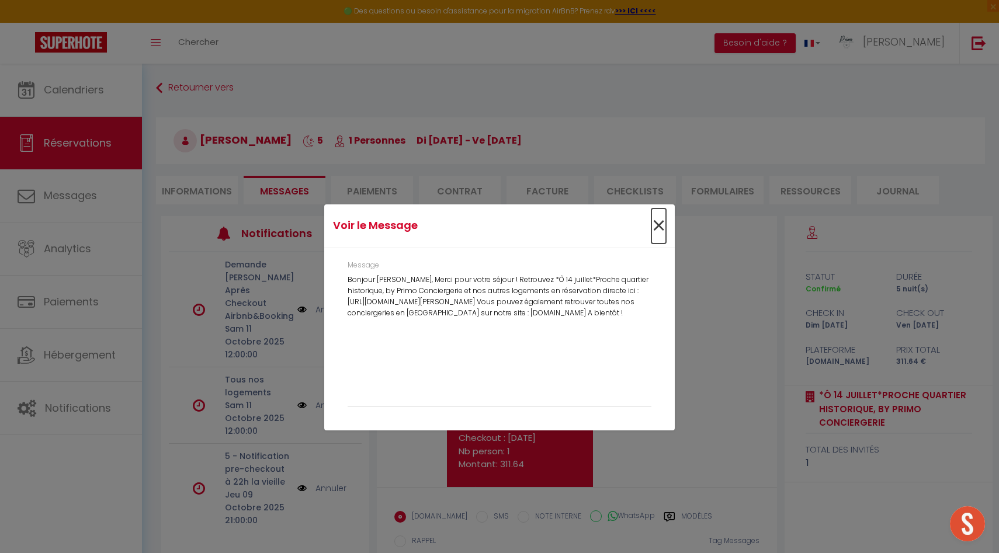
click at [661, 223] on span "×" at bounding box center [658, 225] width 15 height 35
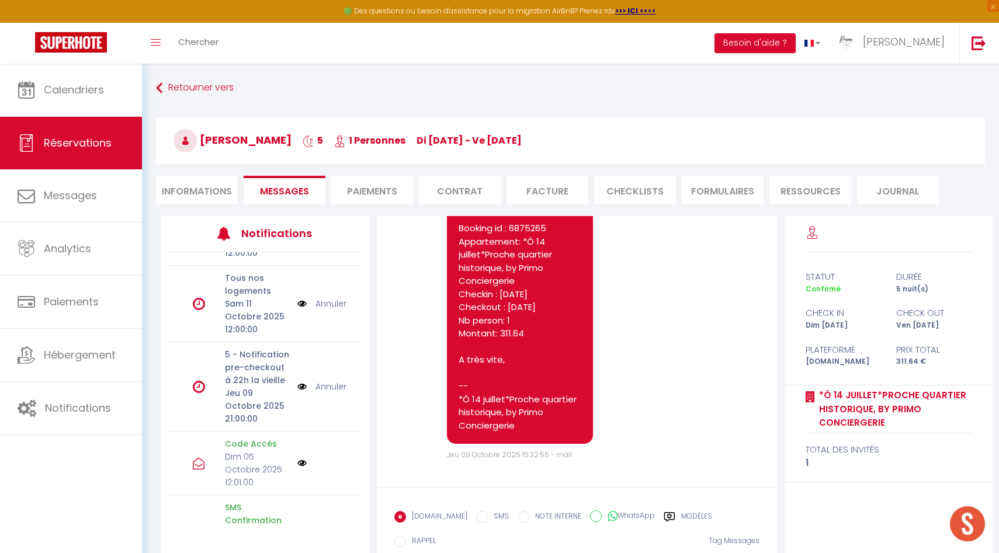
scroll to position [4878, 0]
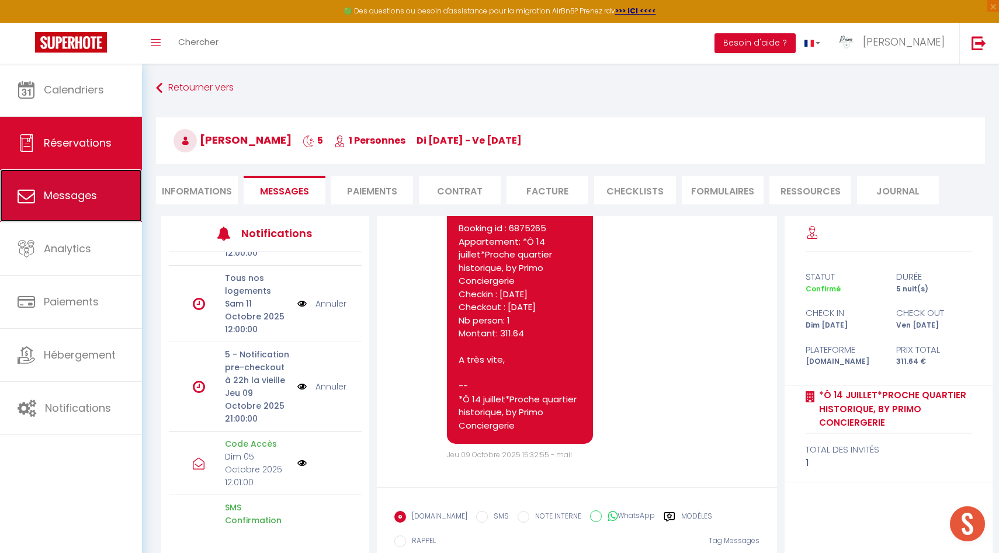
click at [96, 207] on link "Messages" at bounding box center [71, 195] width 142 height 53
select select "message"
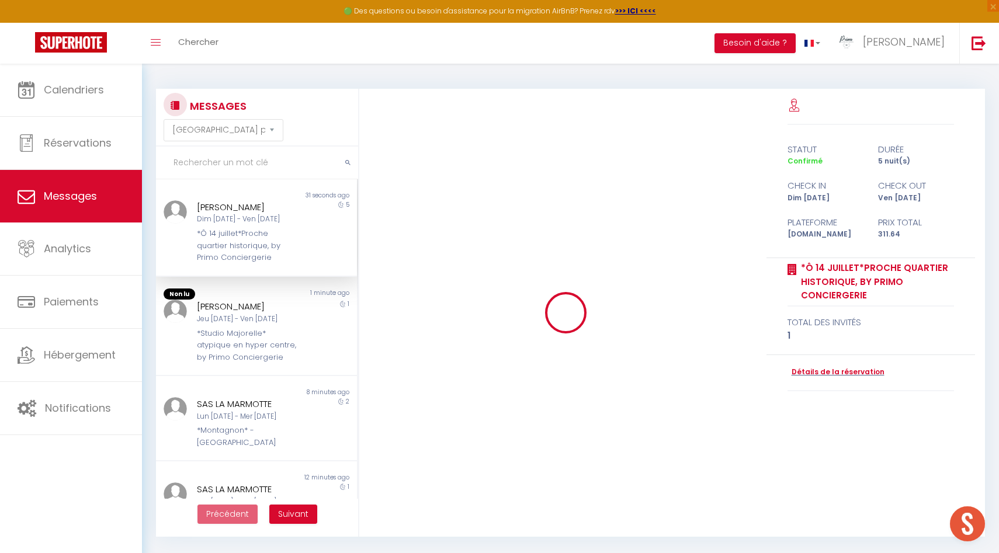
scroll to position [4481, 0]
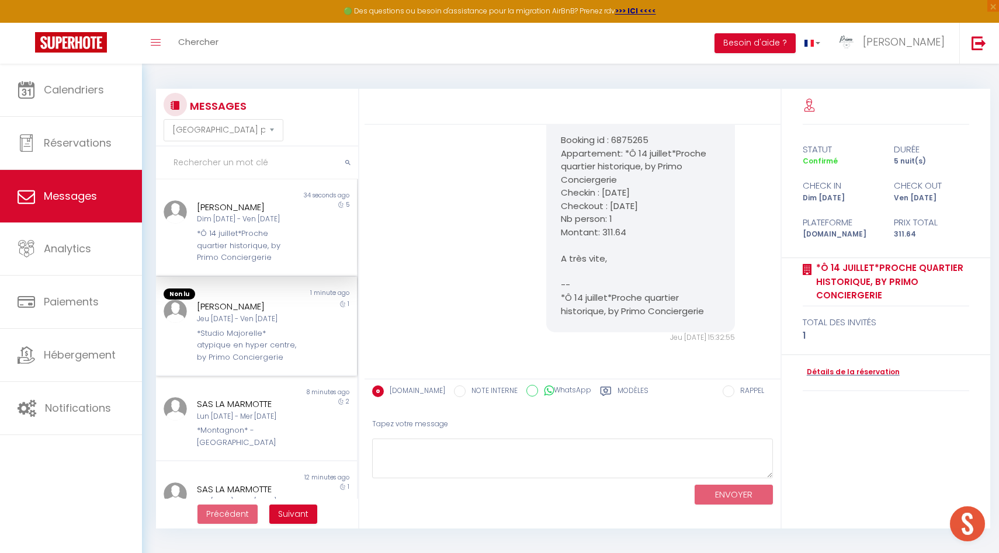
click at [224, 303] on div "[PERSON_NAME]" at bounding box center [248, 307] width 102 height 14
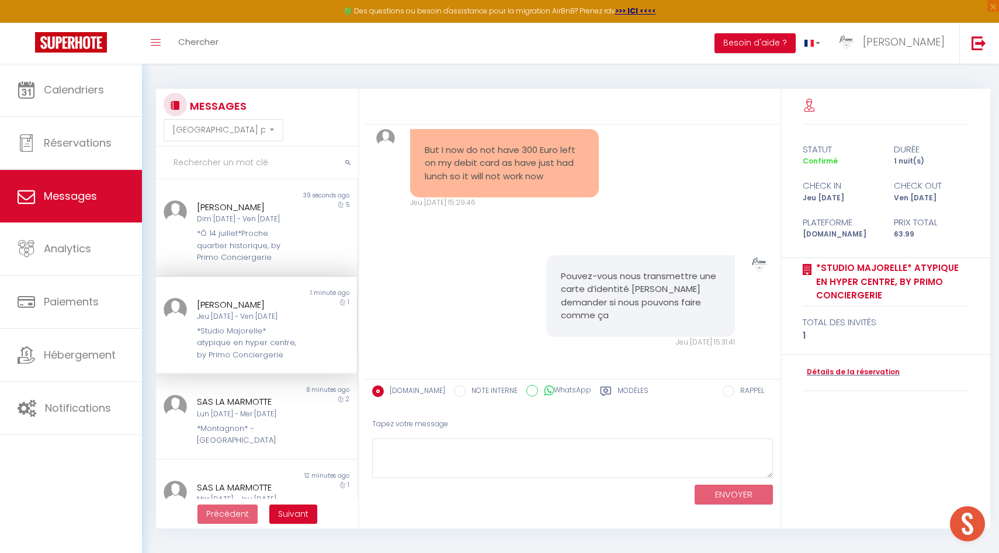
scroll to position [3660, 0]
